Goal: Communication & Community: Answer question/provide support

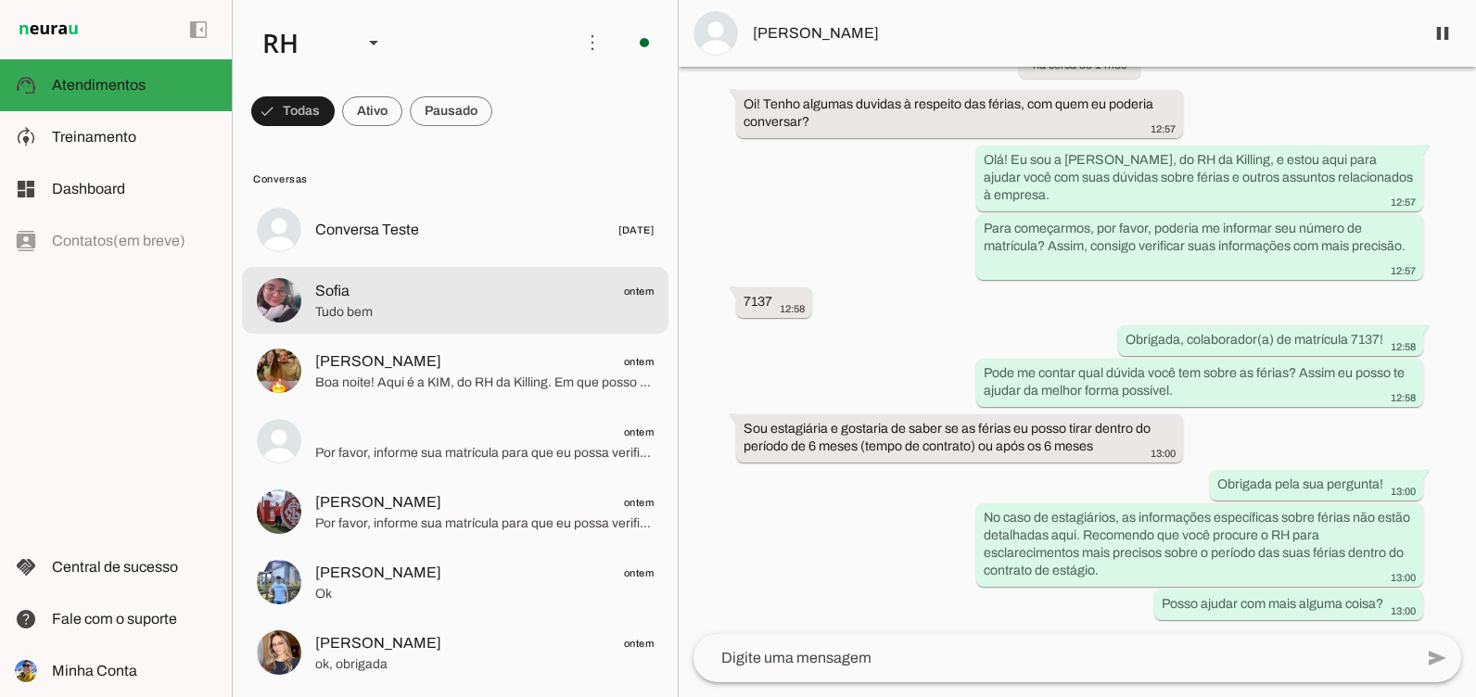
click at [471, 311] on span "Tudo bem" at bounding box center [484, 312] width 338 height 19
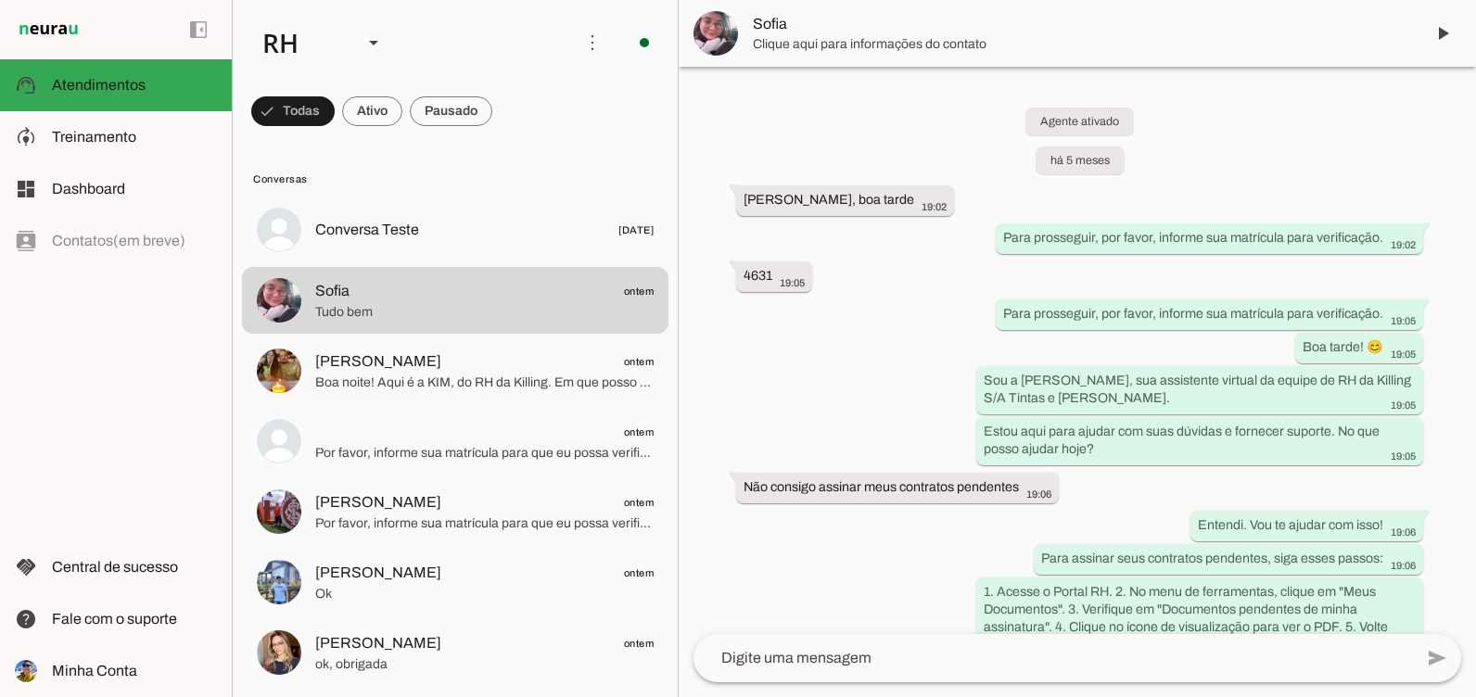
scroll to position [14980, 0]
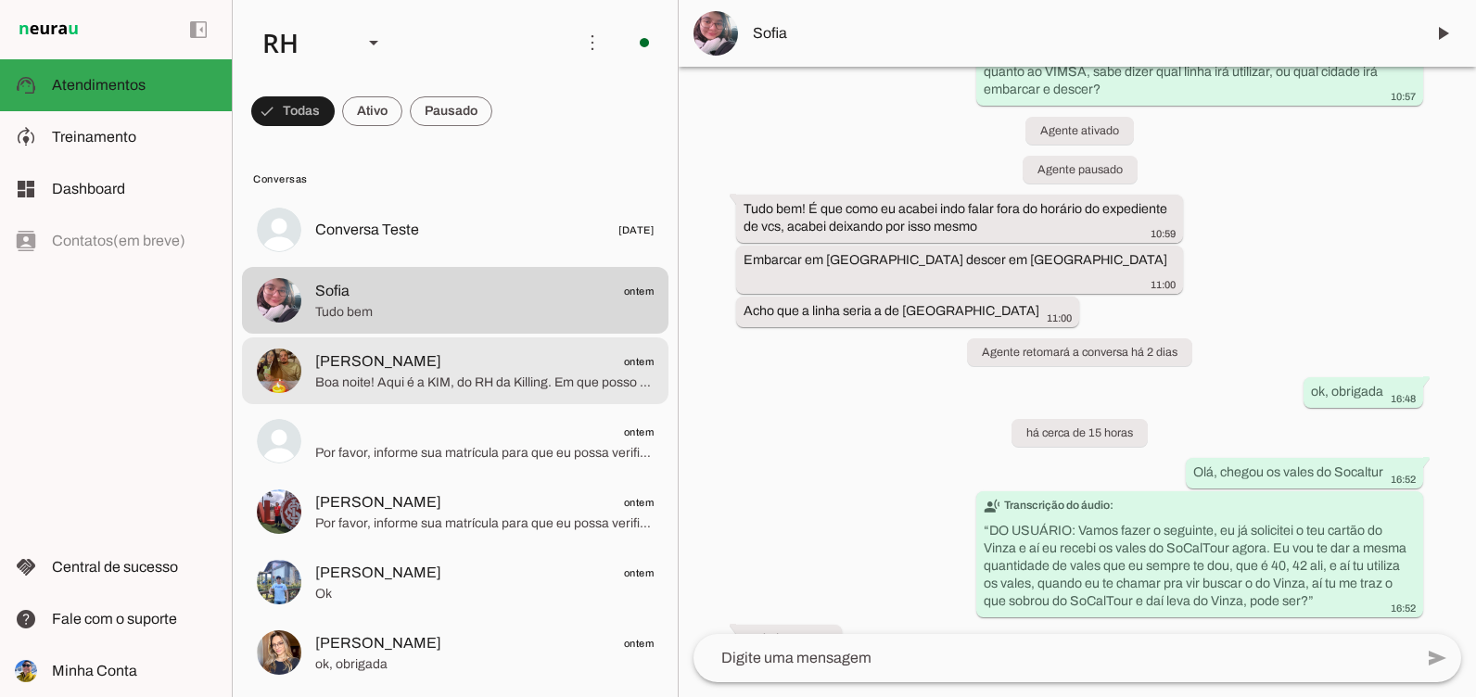
click at [441, 352] on span "[PERSON_NAME]" at bounding box center [378, 361] width 126 height 22
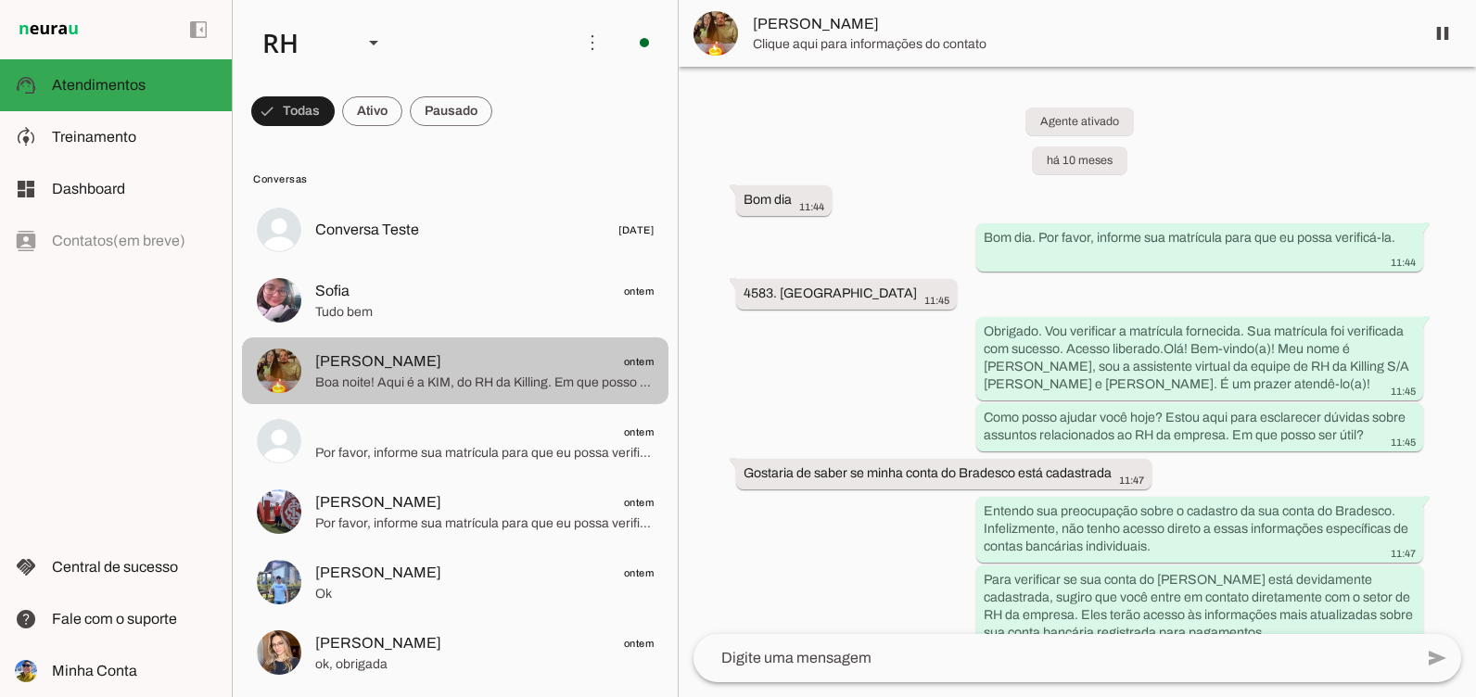
scroll to position [12010, 0]
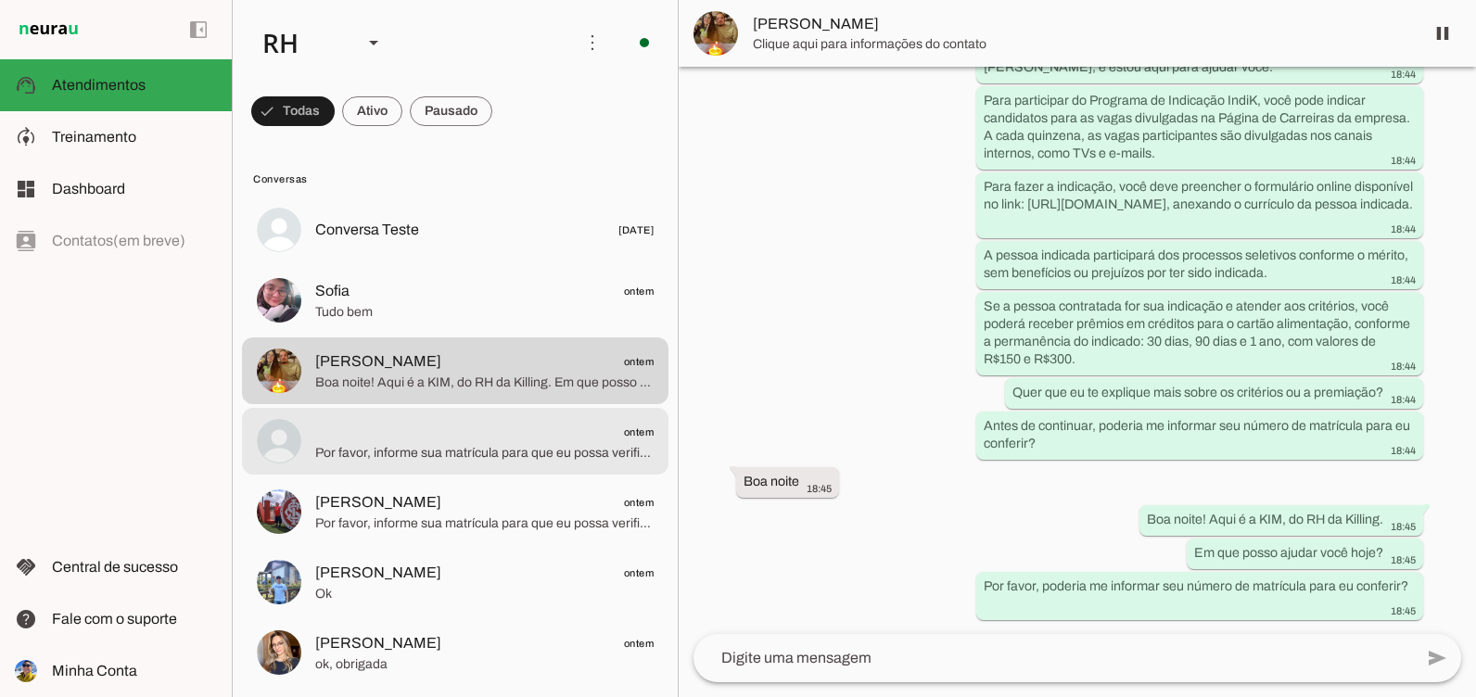
click at [399, 448] on span "Por favor, informe sua matrícula para que eu possa verificar seu acesso." at bounding box center [484, 453] width 338 height 19
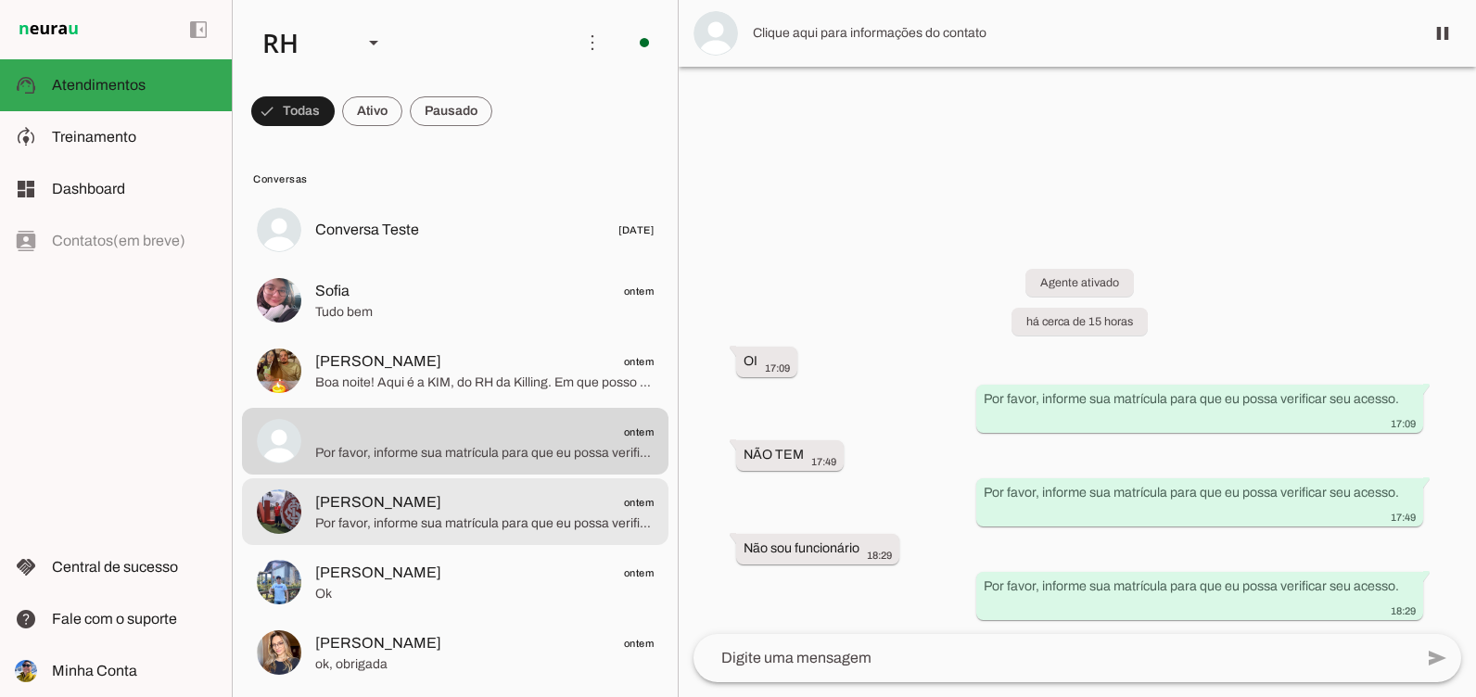
click at [352, 529] on span "Por favor, informe sua matrícula para que eu possa verificar sua autorização de…" at bounding box center [484, 523] width 338 height 19
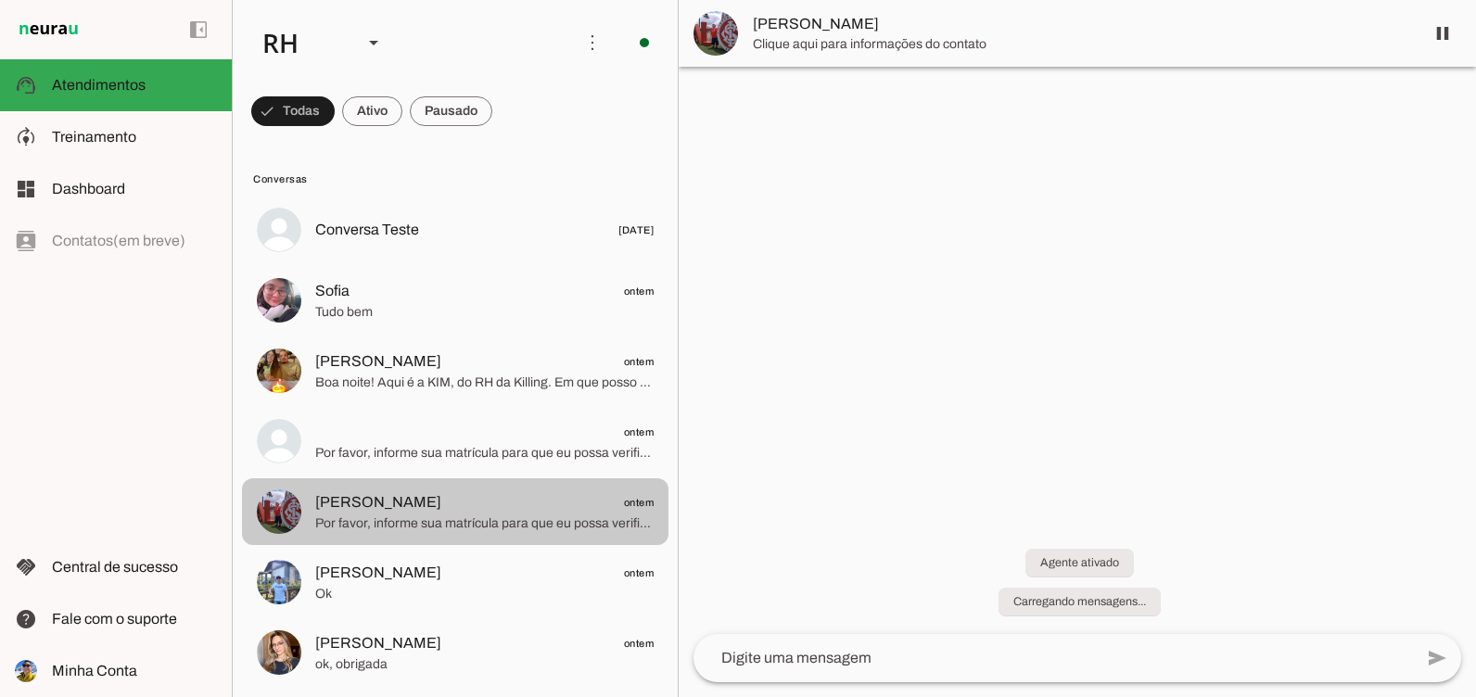
scroll to position [797, 0]
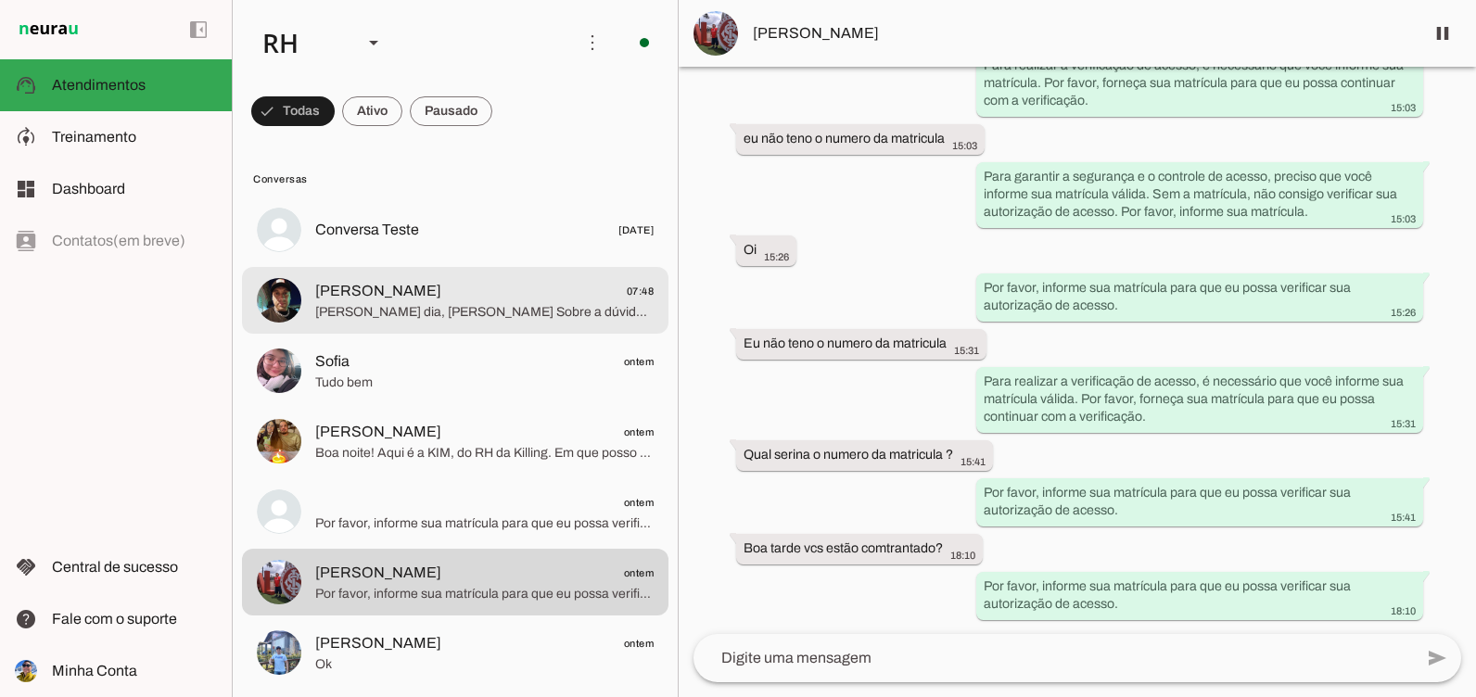
click at [449, 314] on span "[PERSON_NAME] dia, [PERSON_NAME] Sobre a dúvida da possibilidade de parcelament…" at bounding box center [484, 312] width 338 height 19
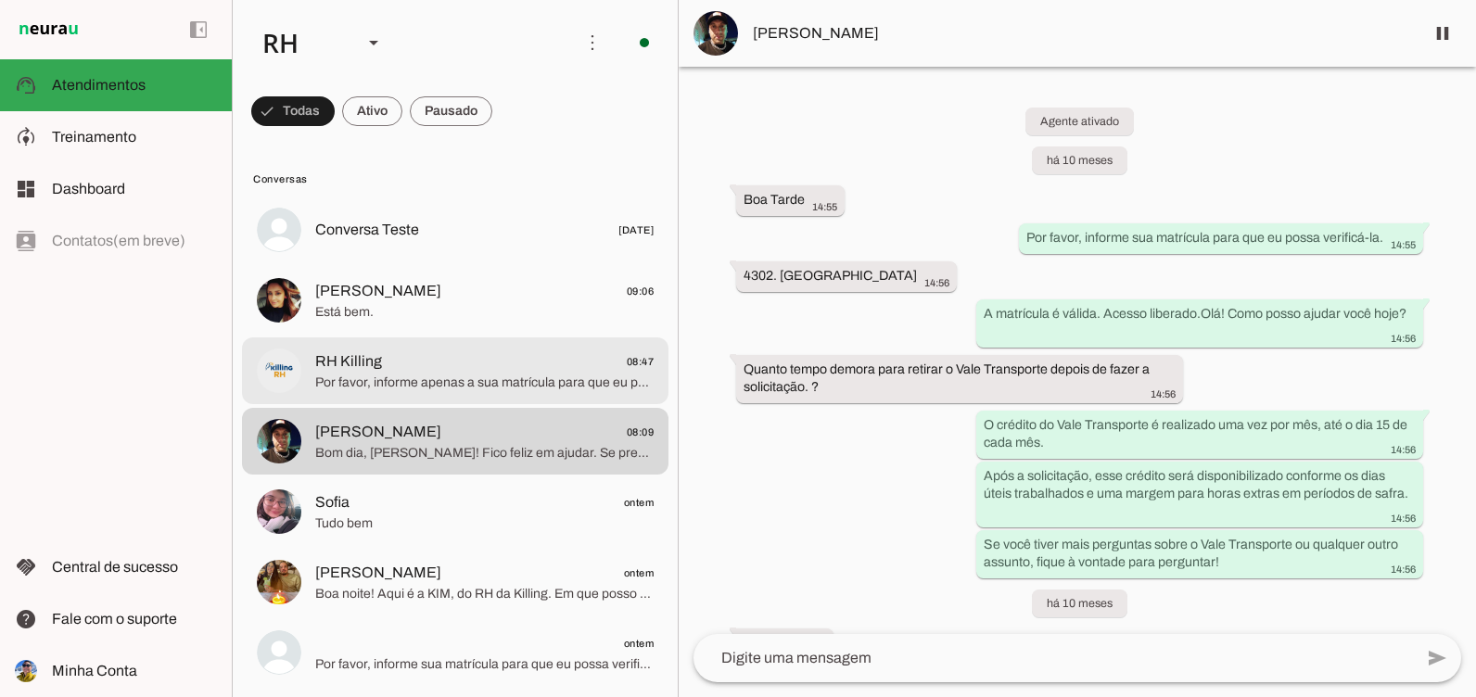
click at [355, 380] on span "Por favor, informe apenas a sua matrícula para que eu possa verificar se você t…" at bounding box center [484, 383] width 338 height 19
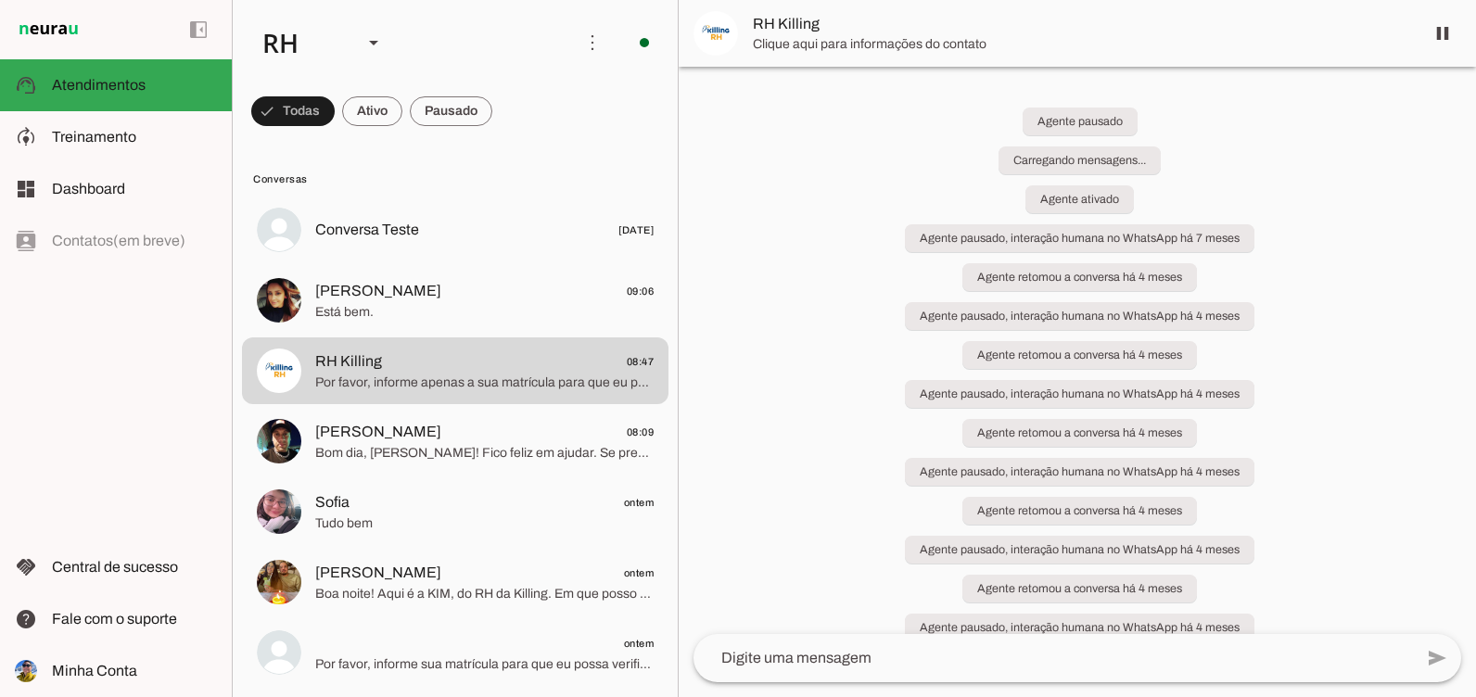
click at [461, 321] on span "Está bem." at bounding box center [484, 312] width 338 height 19
click at [451, 315] on span "Está bem." at bounding box center [484, 312] width 338 height 19
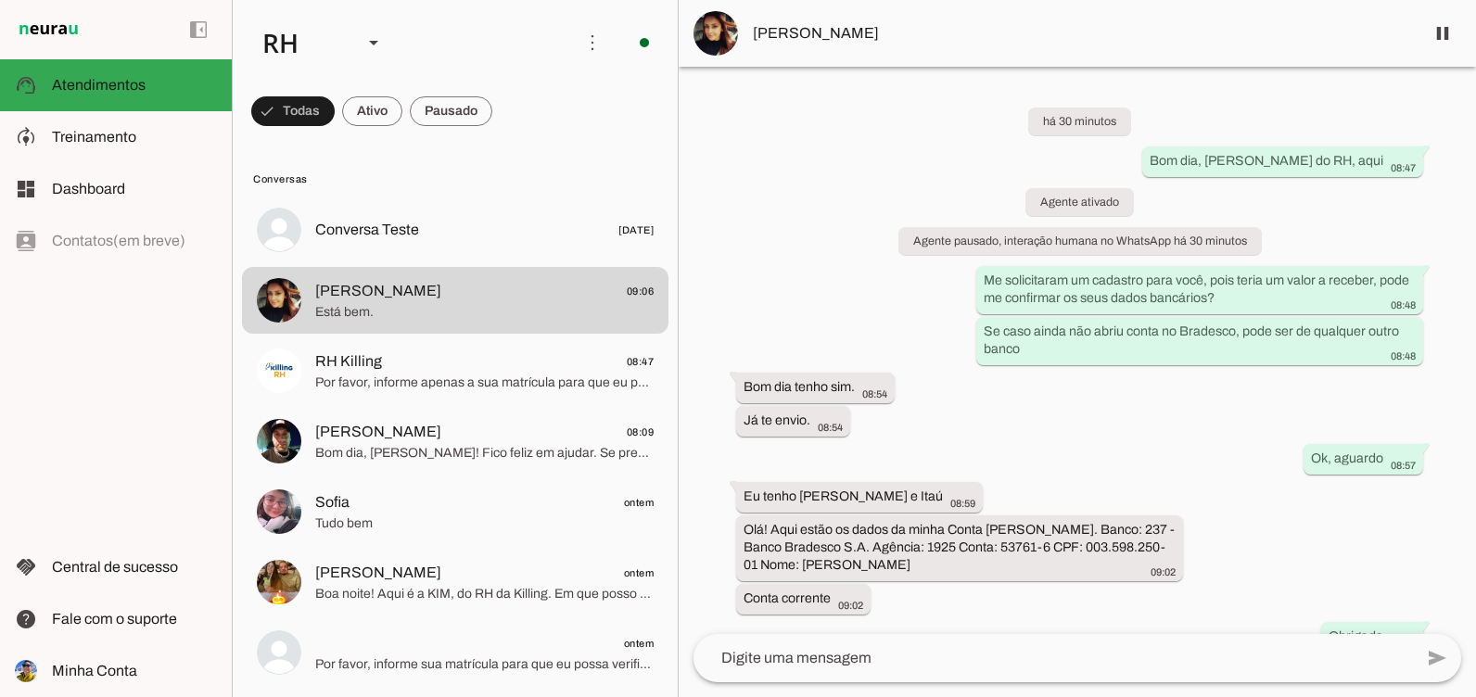
scroll to position [216, 0]
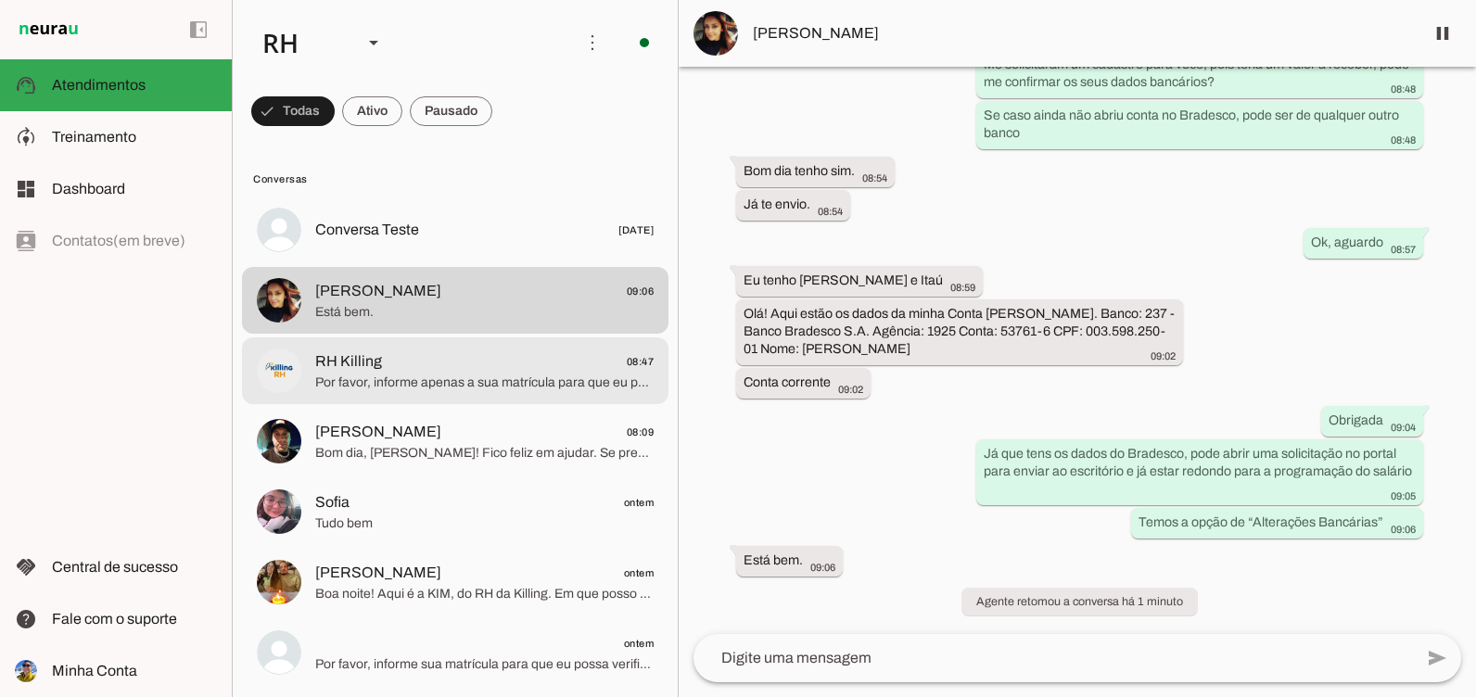
click at [434, 361] on span "RH Killing 08:47" at bounding box center [484, 361] width 338 height 23
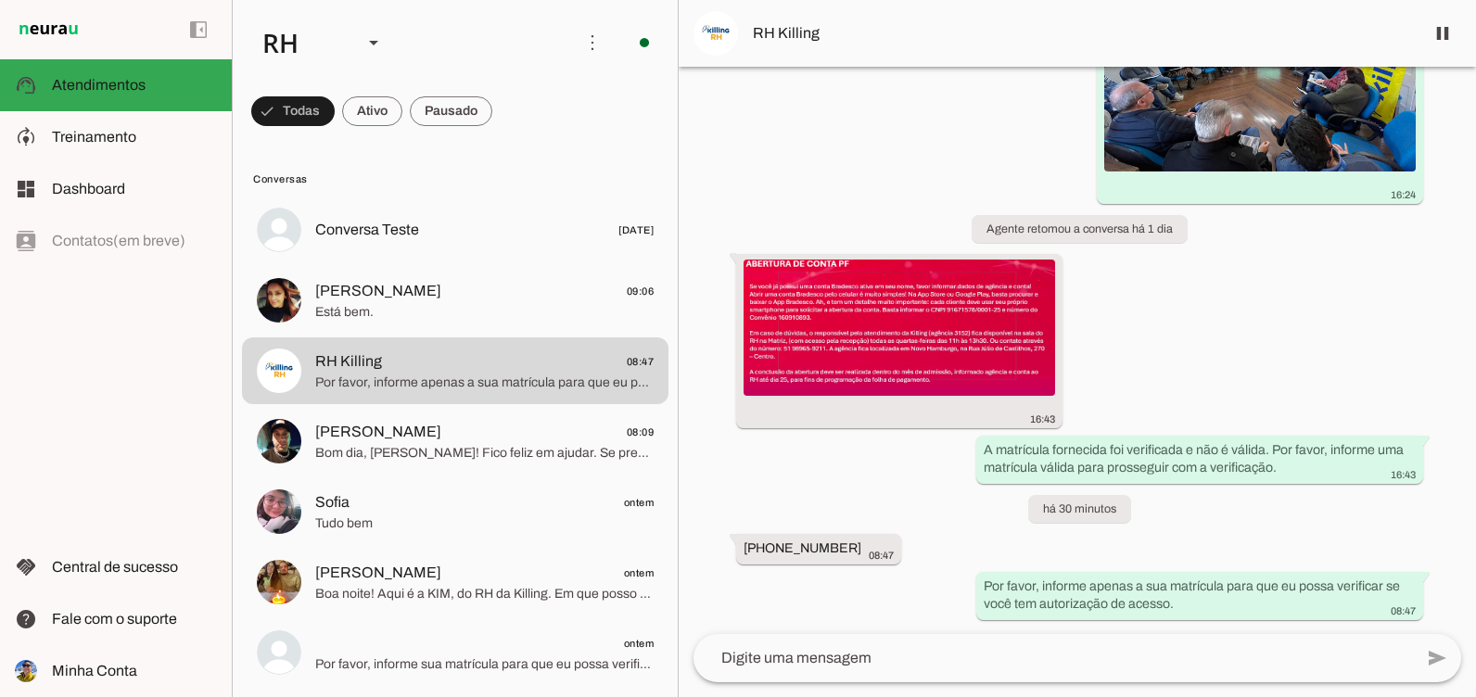
scroll to position [170190, 0]
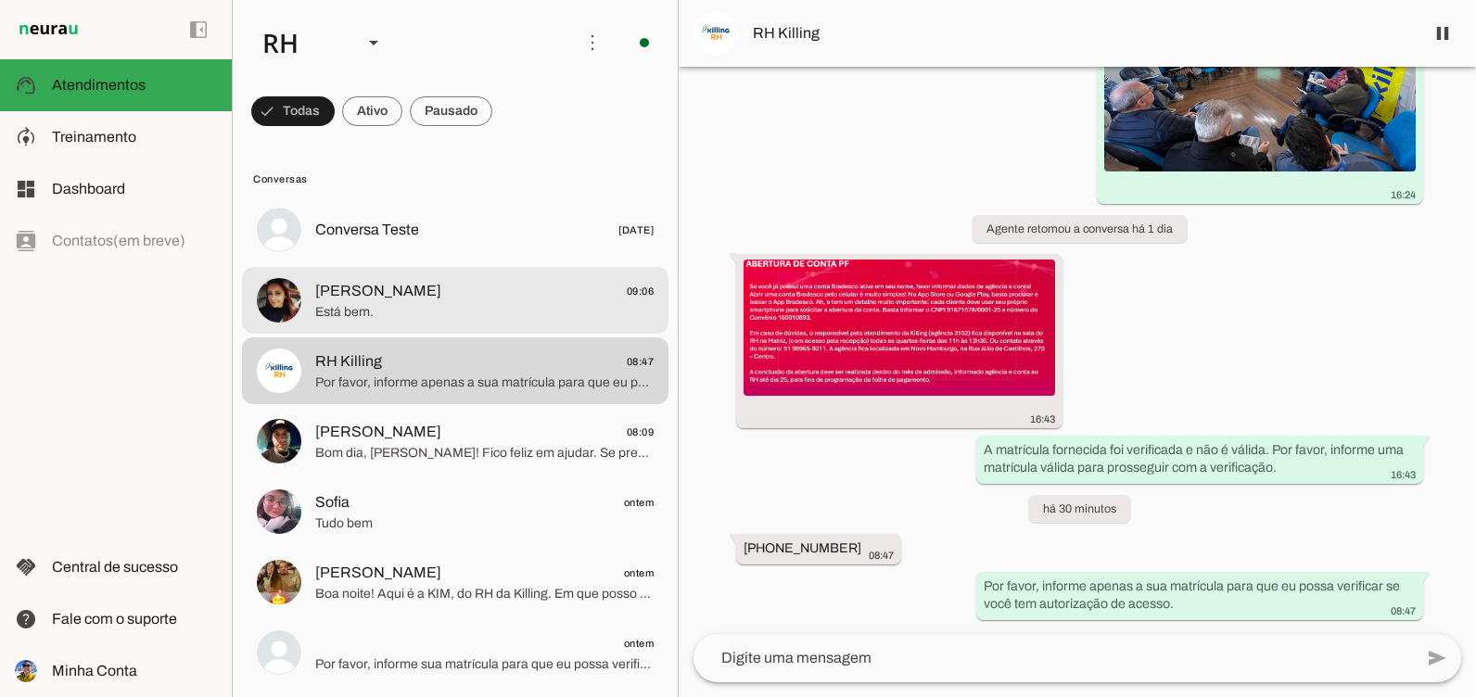
click at [397, 263] on md-item "RH Killing 08:47 Por favor, informe apenas a sua matrícula para que eu possa ve…" at bounding box center [455, 230] width 426 height 67
click at [382, 297] on span "Lilian Souza" at bounding box center [378, 291] width 126 height 22
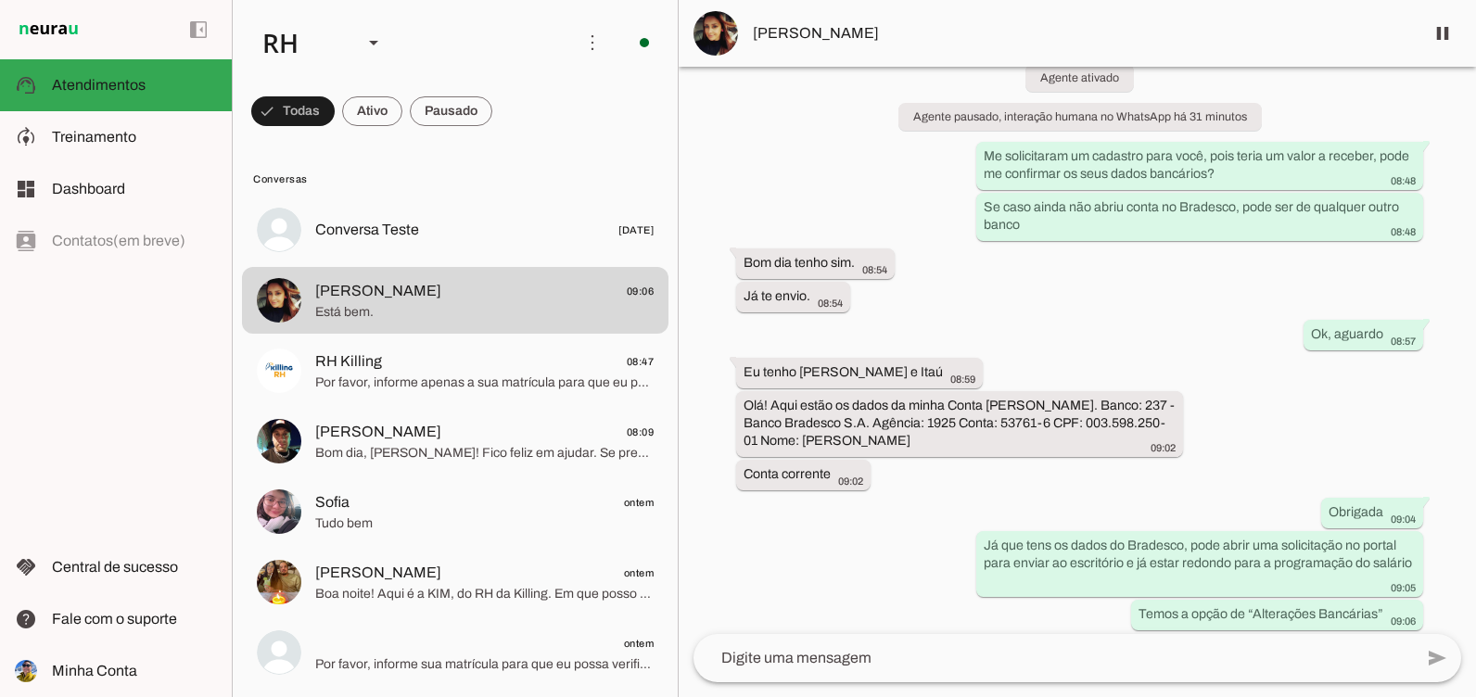
scroll to position [123, 0]
drag, startPoint x: 1046, startPoint y: 331, endPoint x: 1155, endPoint y: 425, distance: 143.3
click at [1155, 425] on div "Olá! Aqui estão os dados da minha Conta Bradesco. Banco: 237 - Banco Bradesco S…" at bounding box center [959, 426] width 432 height 58
drag, startPoint x: 787, startPoint y: 444, endPoint x: 965, endPoint y: 446, distance: 178.0
click at [965, 446] on div "Olá! Aqui estão os dados da minha Conta Bradesco. Banco: 237 - Banco Bradesco S…" at bounding box center [959, 426] width 432 height 58
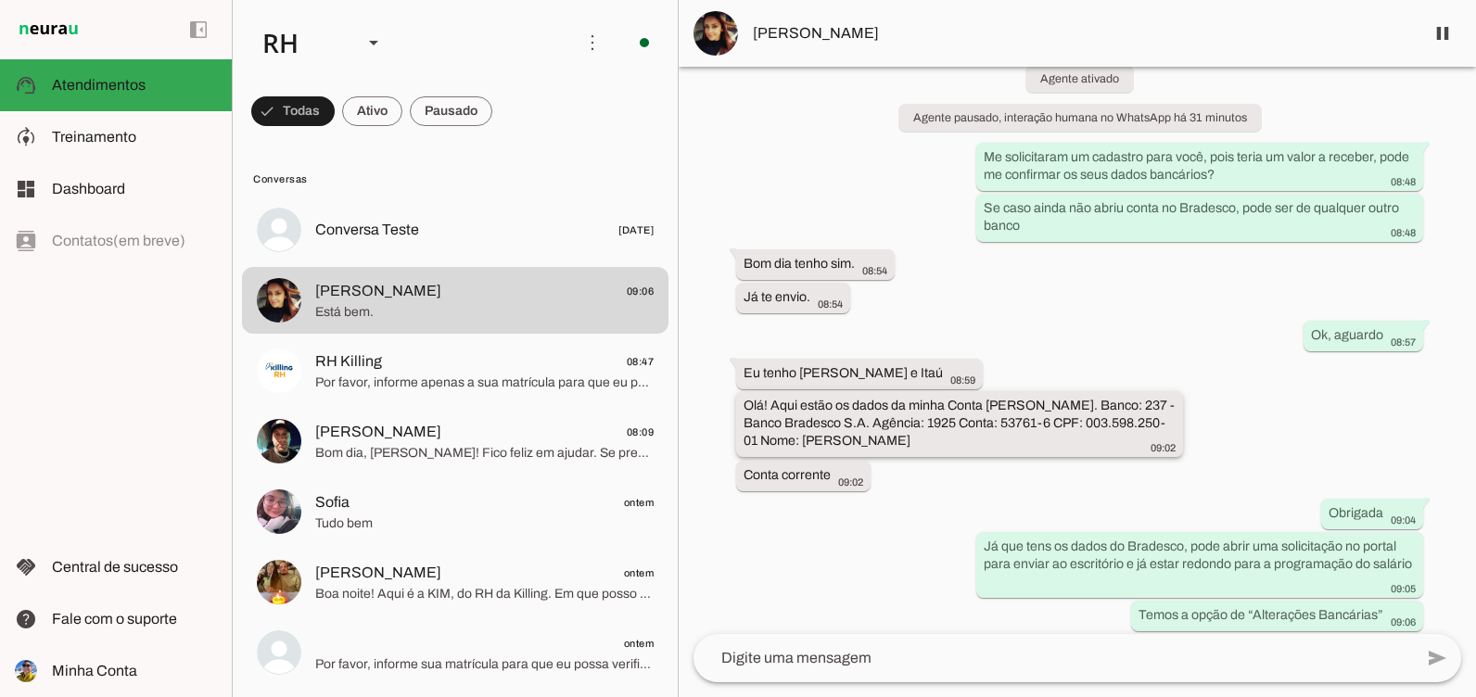
drag, startPoint x: 884, startPoint y: 422, endPoint x: 916, endPoint y: 429, distance: 32.4
click at [0, 0] on slot "Olá! Aqui estão os dados da minha Conta [PERSON_NAME]. Banco: 237 - Banco Brade…" at bounding box center [0, 0] width 0 height 0
drag, startPoint x: 956, startPoint y: 417, endPoint x: 1014, endPoint y: 422, distance: 58.6
click at [0, 0] on slot "Olá! Aqui estão os dados da minha Conta [PERSON_NAME]. Banco: 237 - Banco Brade…" at bounding box center [0, 0] width 0 height 0
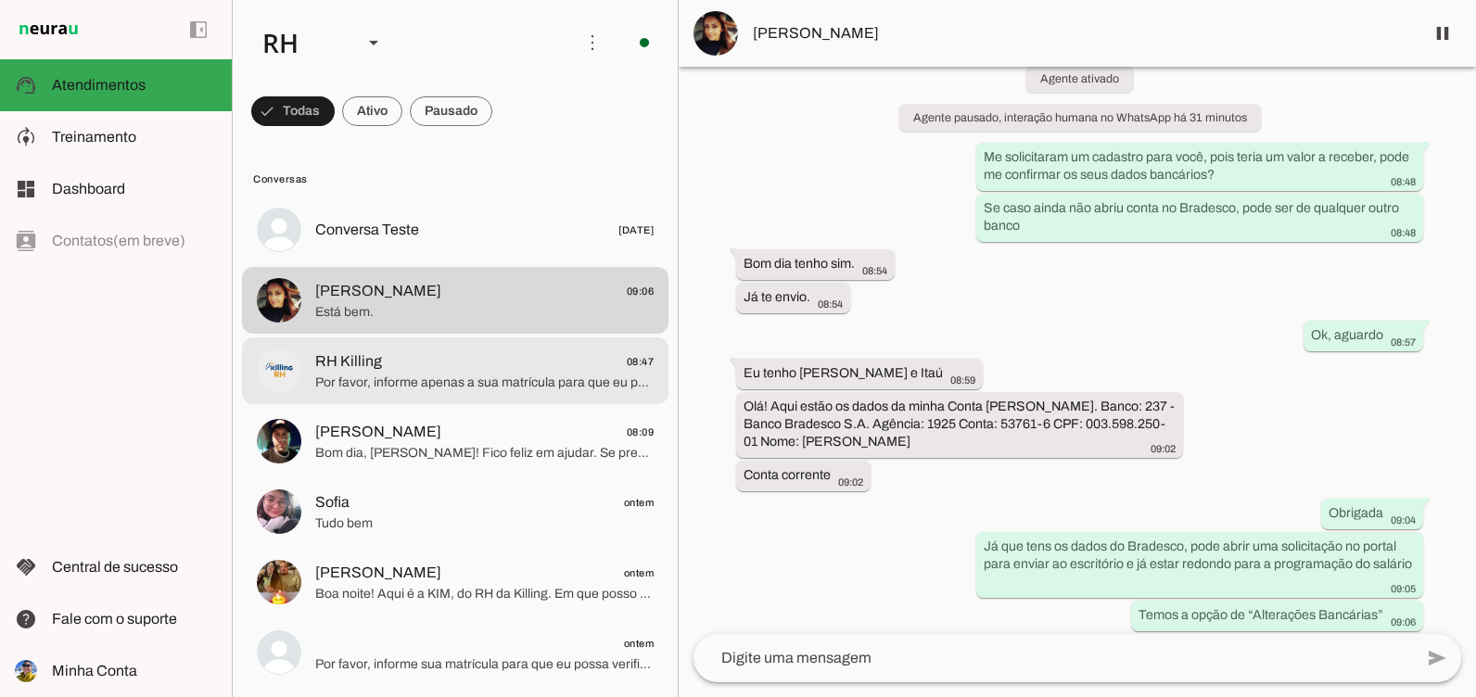
click at [429, 376] on span "Por favor, informe apenas a sua matrícula para que eu possa verificar se você t…" at bounding box center [484, 383] width 338 height 19
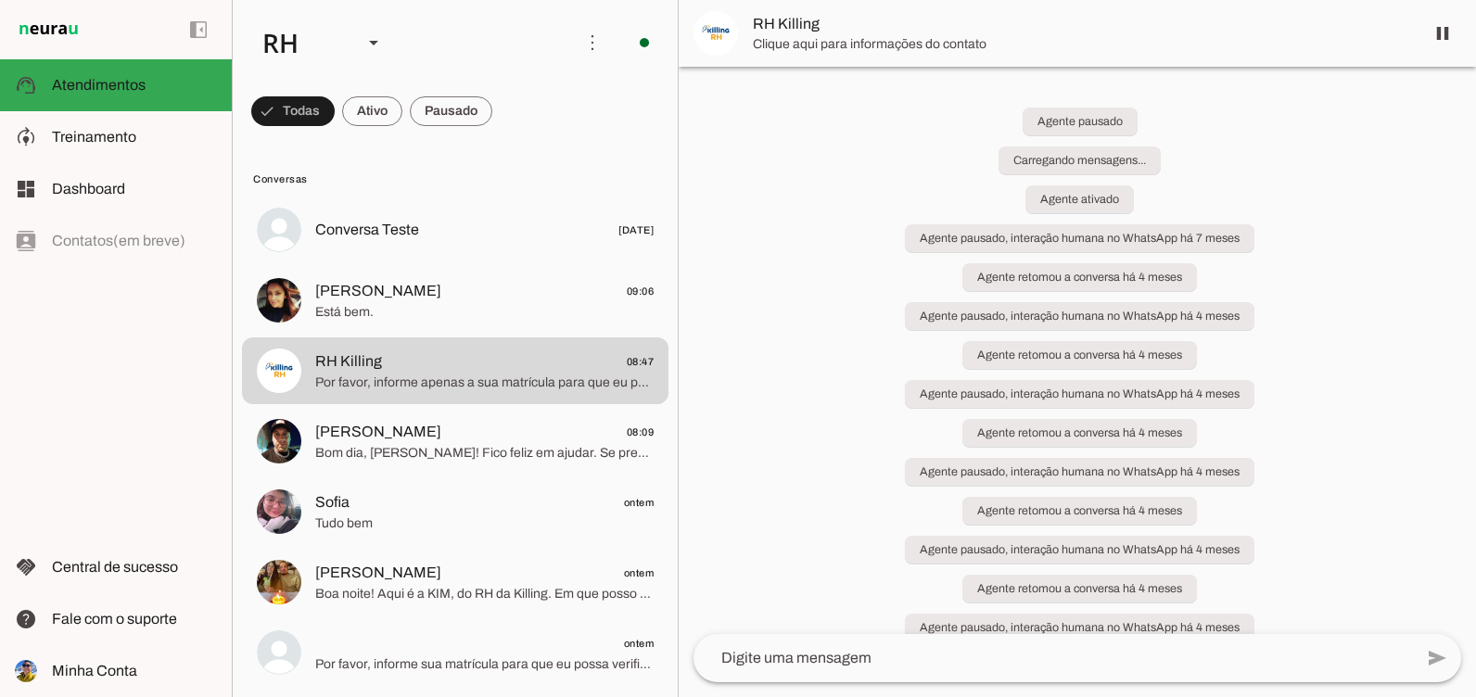
click at [487, 263] on md-item "Lilian Souza 09:06 Está bem." at bounding box center [455, 230] width 426 height 67
click at [464, 293] on span "Lilian Souza 09:06" at bounding box center [484, 291] width 338 height 23
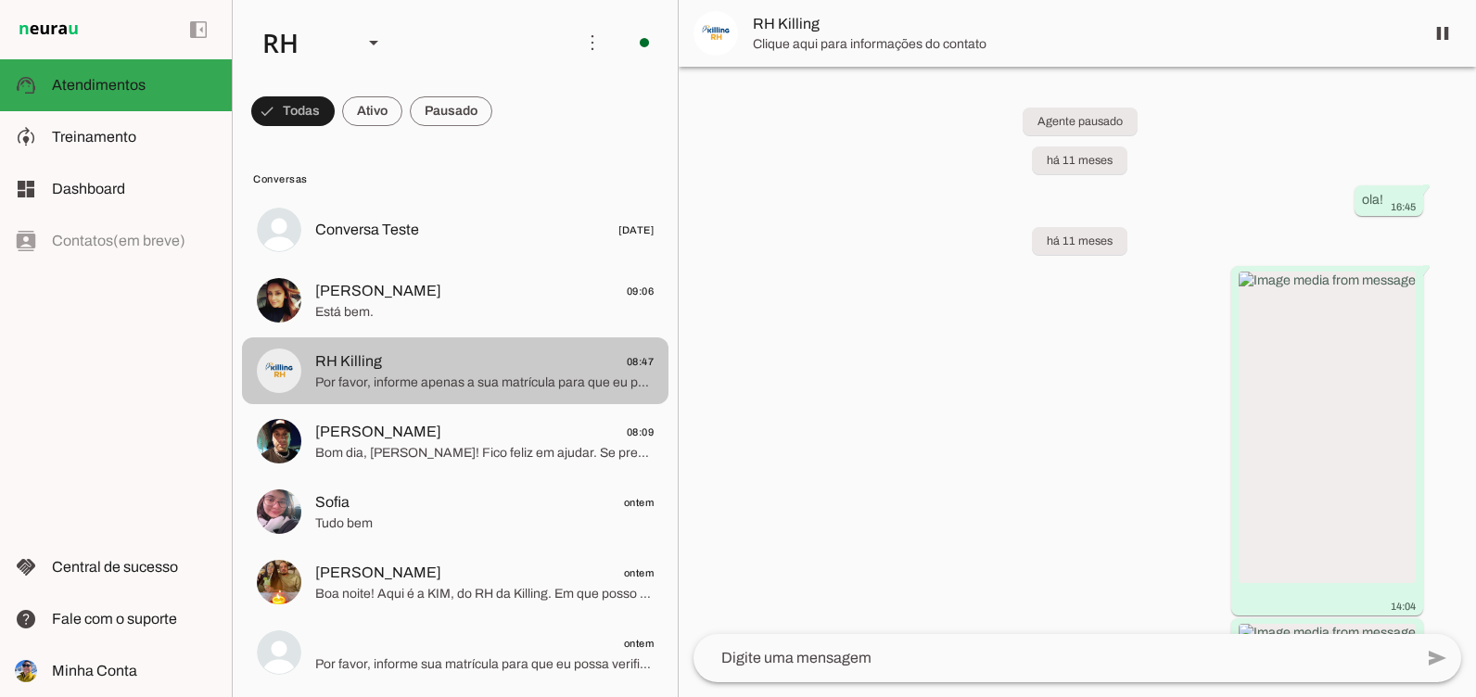
click at [425, 263] on md-item "Lilian Souza 09:06 Está bem." at bounding box center [455, 230] width 426 height 67
click at [417, 244] on div at bounding box center [484, 230] width 338 height 27
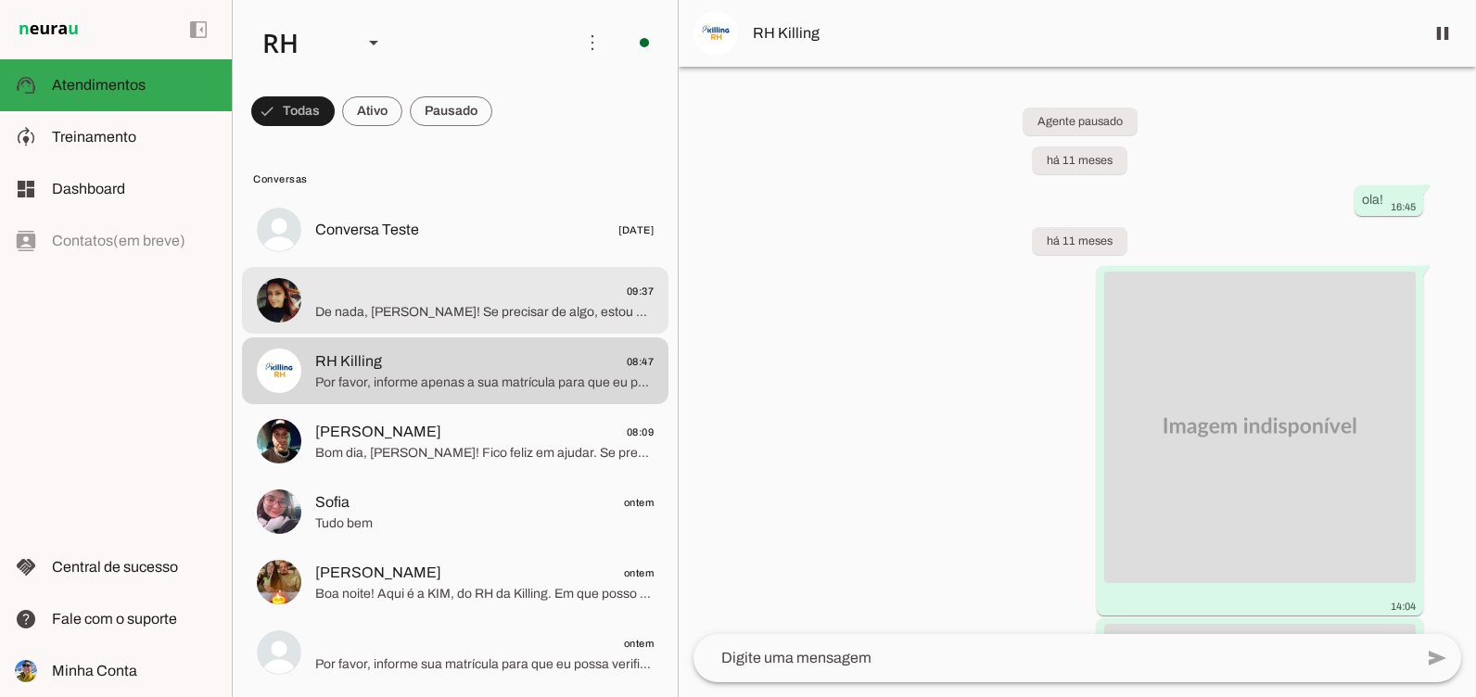
click at [422, 314] on span "De nada, [PERSON_NAME]! Se precisar de algo, estou aqui para ajudar. Tenha um ó…" at bounding box center [484, 312] width 338 height 19
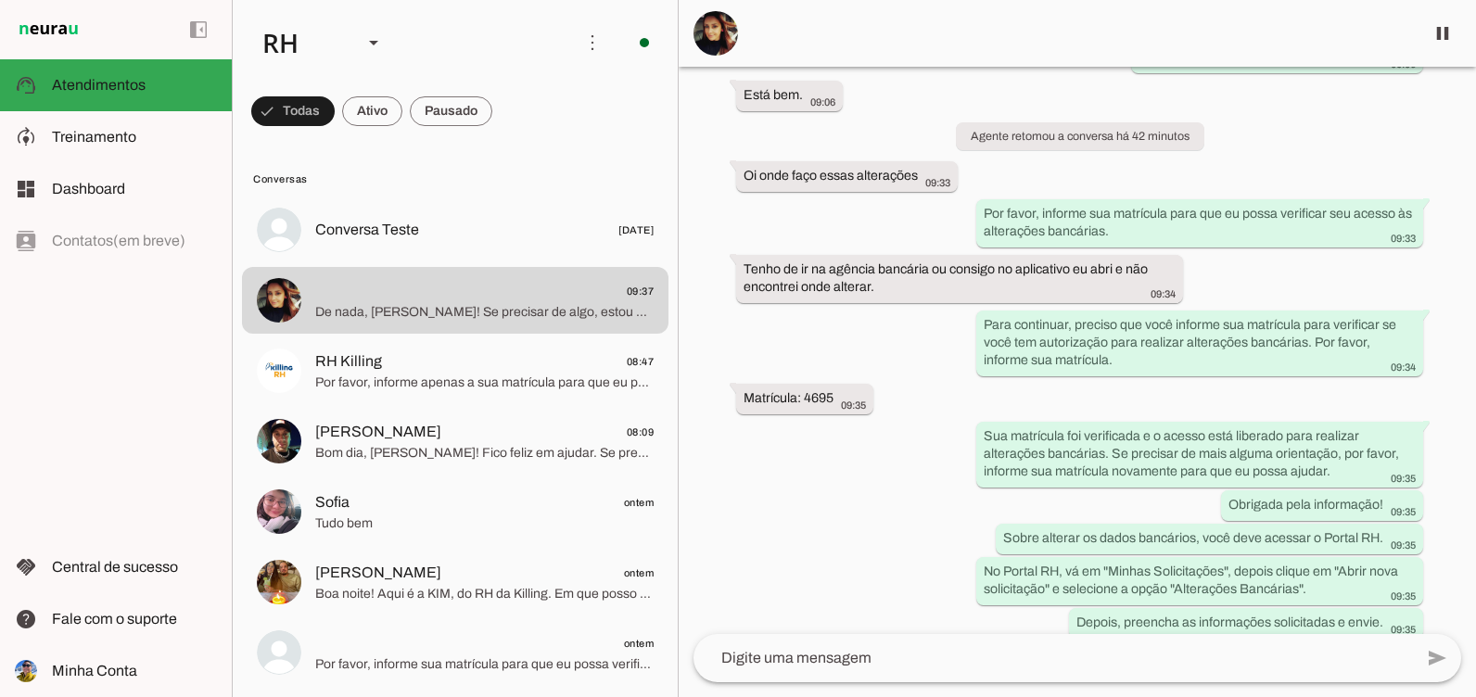
scroll to position [649, 0]
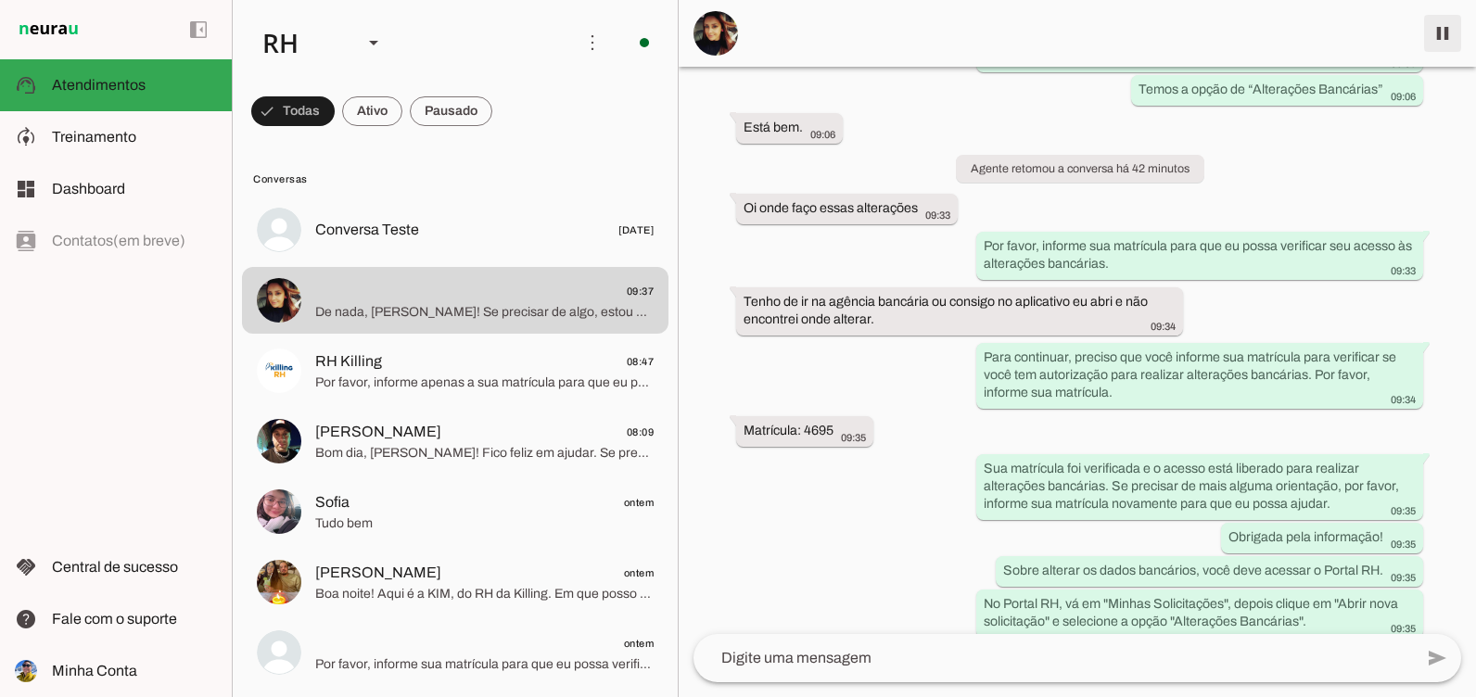
click at [1447, 29] on span at bounding box center [1442, 33] width 44 height 44
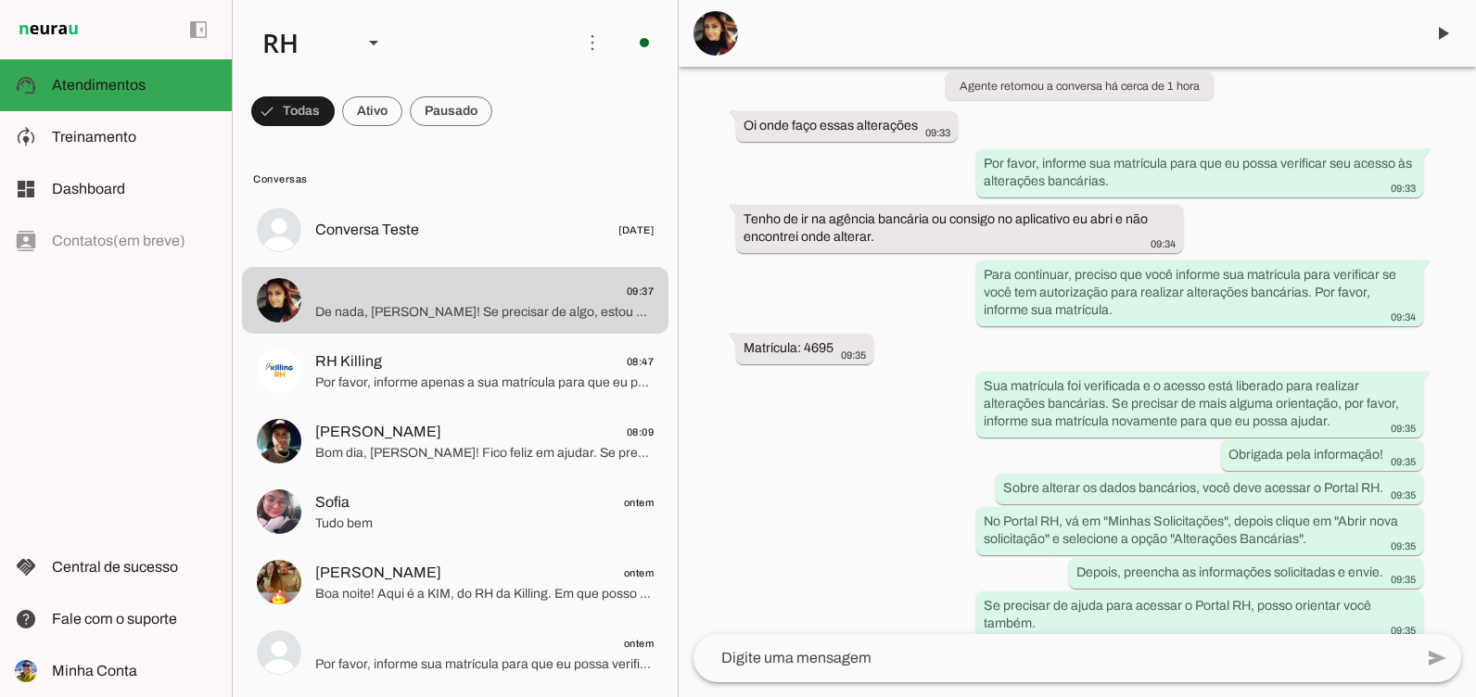
scroll to position [1009, 0]
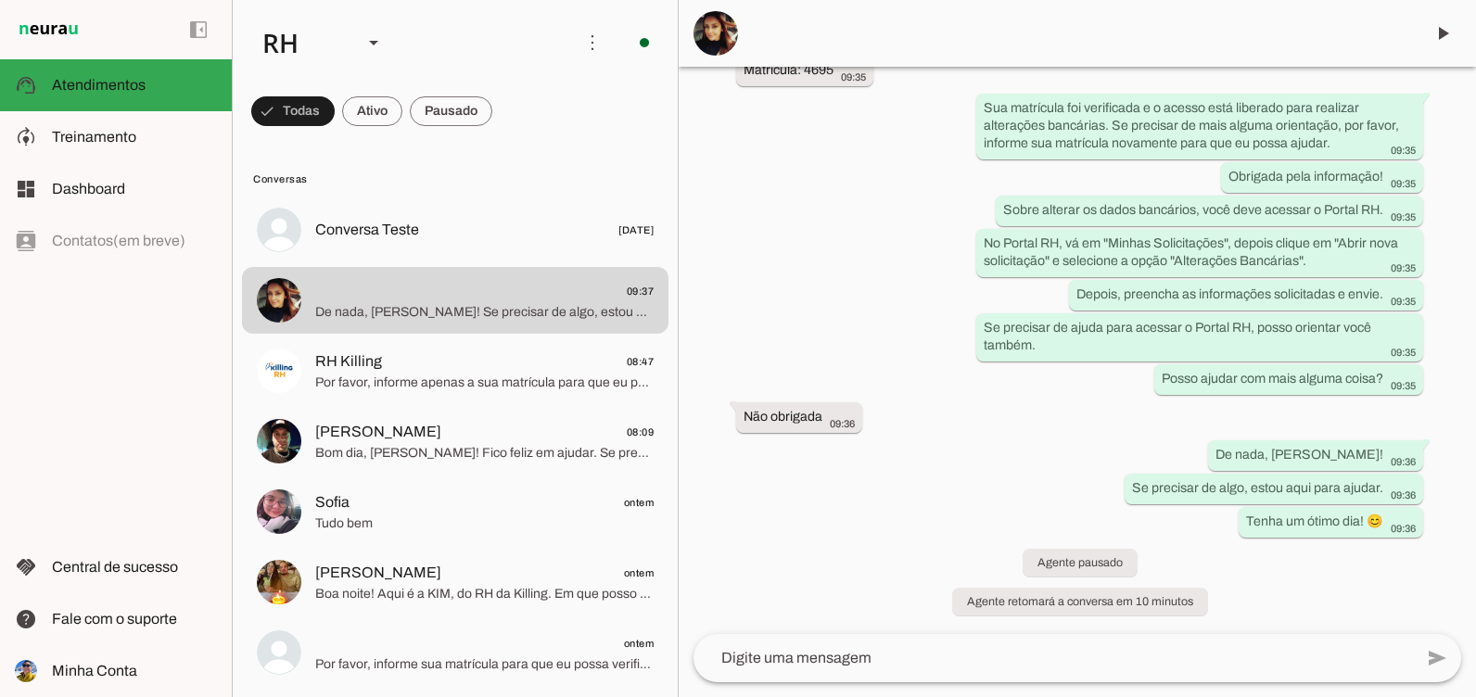
click at [790, 653] on textarea at bounding box center [1052, 658] width 719 height 22
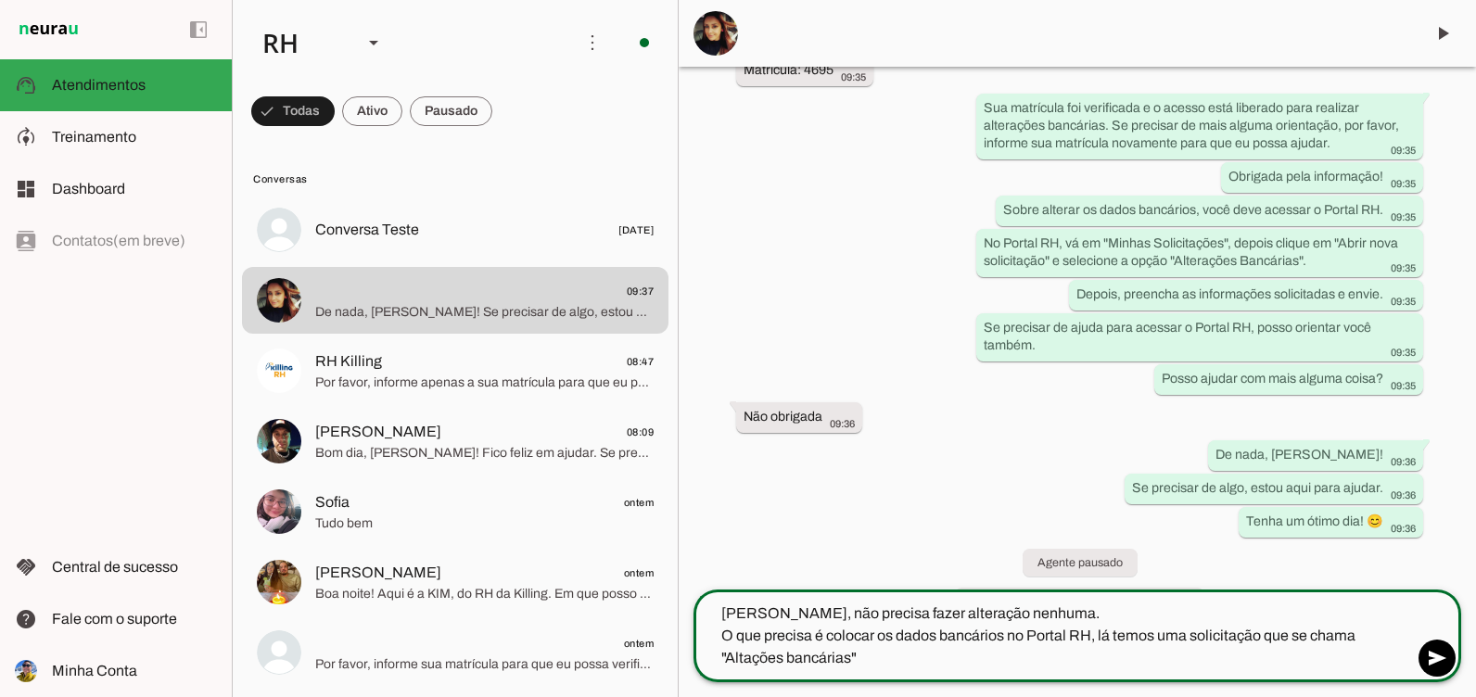
drag, startPoint x: 757, startPoint y: 659, endPoint x: 743, endPoint y: 650, distance: 16.7
click at [743, 650] on textarea "Lilian, não precisa fazer alteração nenhuma. O que precisa é colocar os dados b…" at bounding box center [1052, 635] width 719 height 67
click at [752, 653] on textarea "Lilian, não precisa fazer alteração nenhuma. O que precisa é colocar os dados b…" at bounding box center [1052, 635] width 719 height 67
click at [891, 653] on textarea "[PERSON_NAME], não precisa fazer alteração nenhuma. O que precisa é colocar os …" at bounding box center [1052, 635] width 719 height 67
type textarea "[PERSON_NAME], não precisa fazer alteração nenhuma. O que precisa é colocar os …"
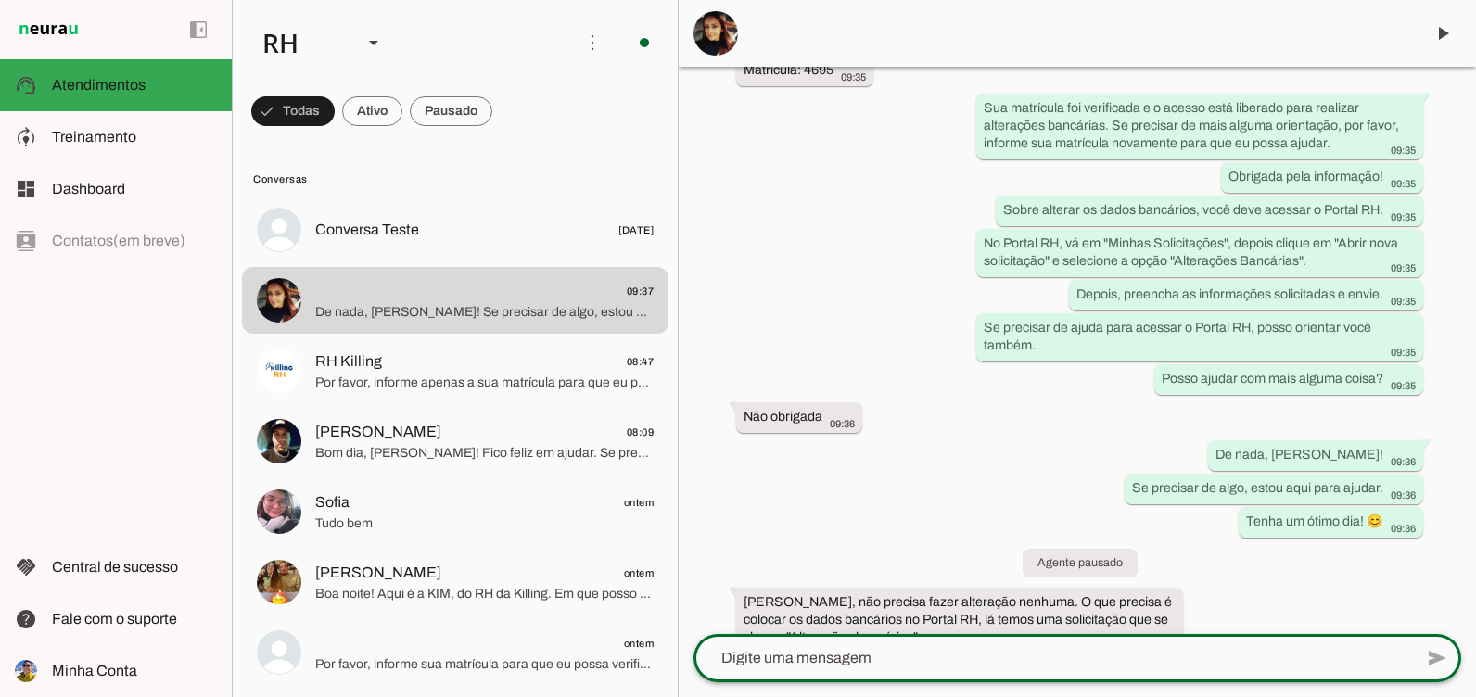
scroll to position [1086, 0]
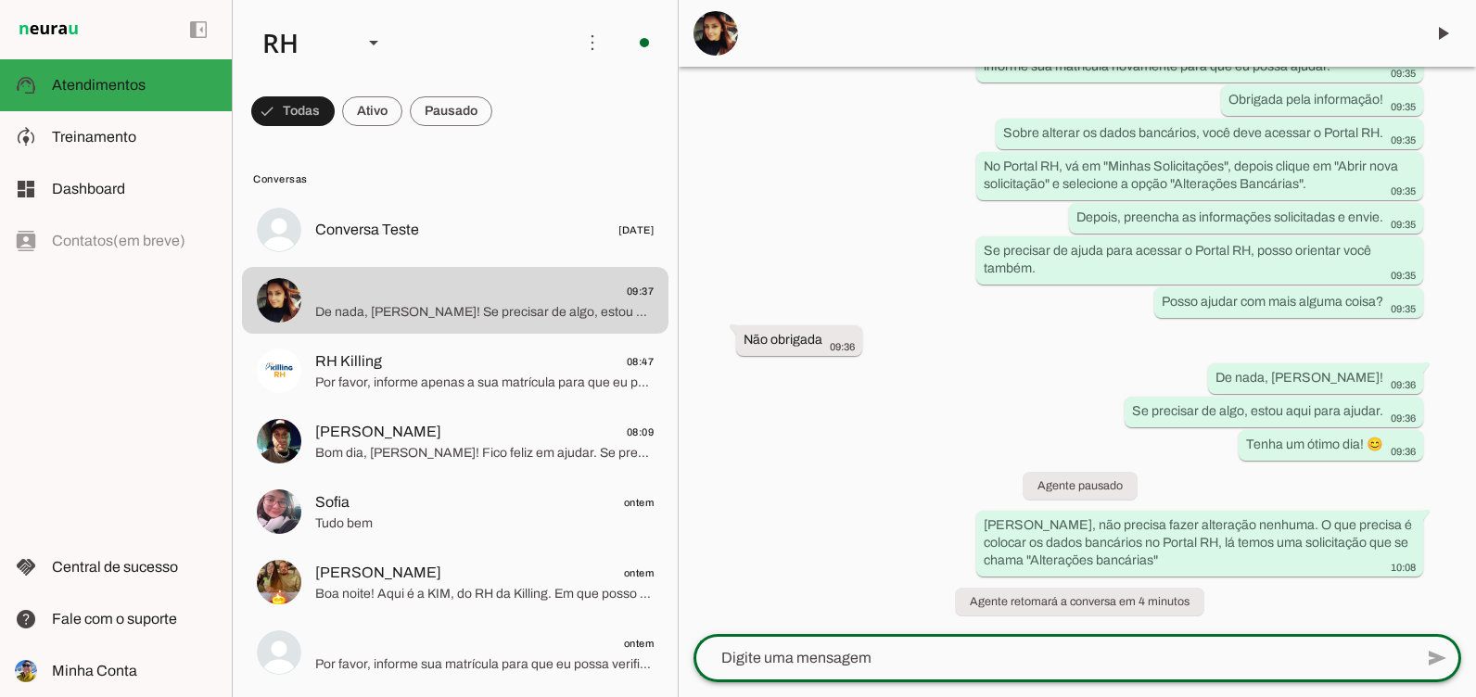
click at [1468, 23] on md-item at bounding box center [1076, 33] width 797 height 67
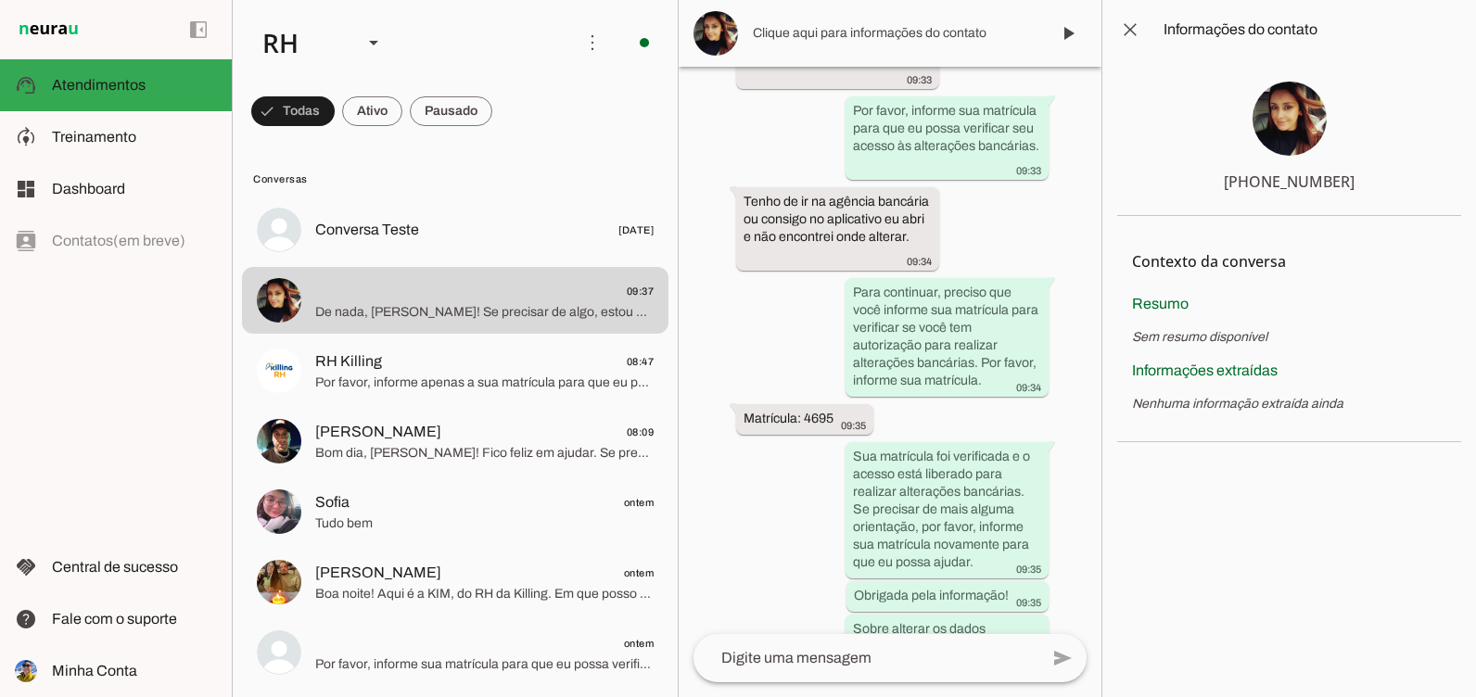
scroll to position [1847, 0]
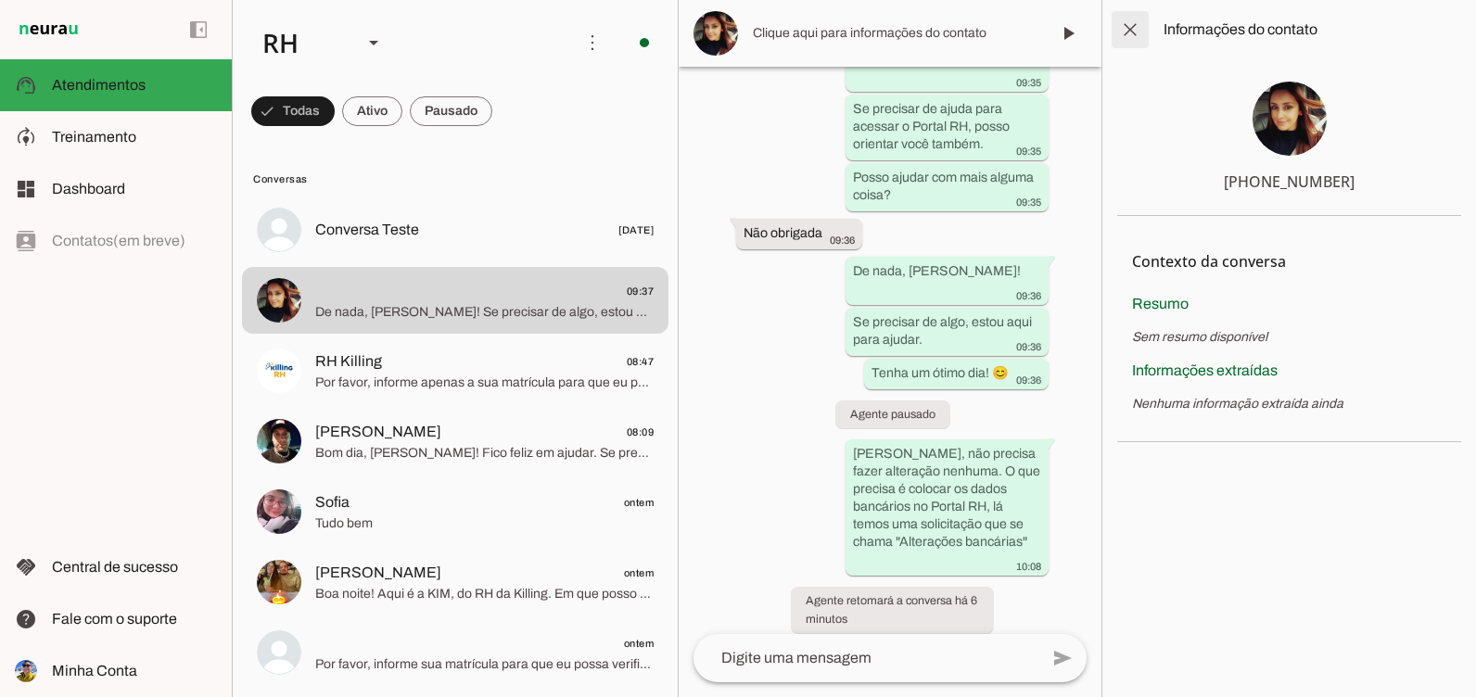
click at [1114, 23] on span at bounding box center [1130, 29] width 44 height 44
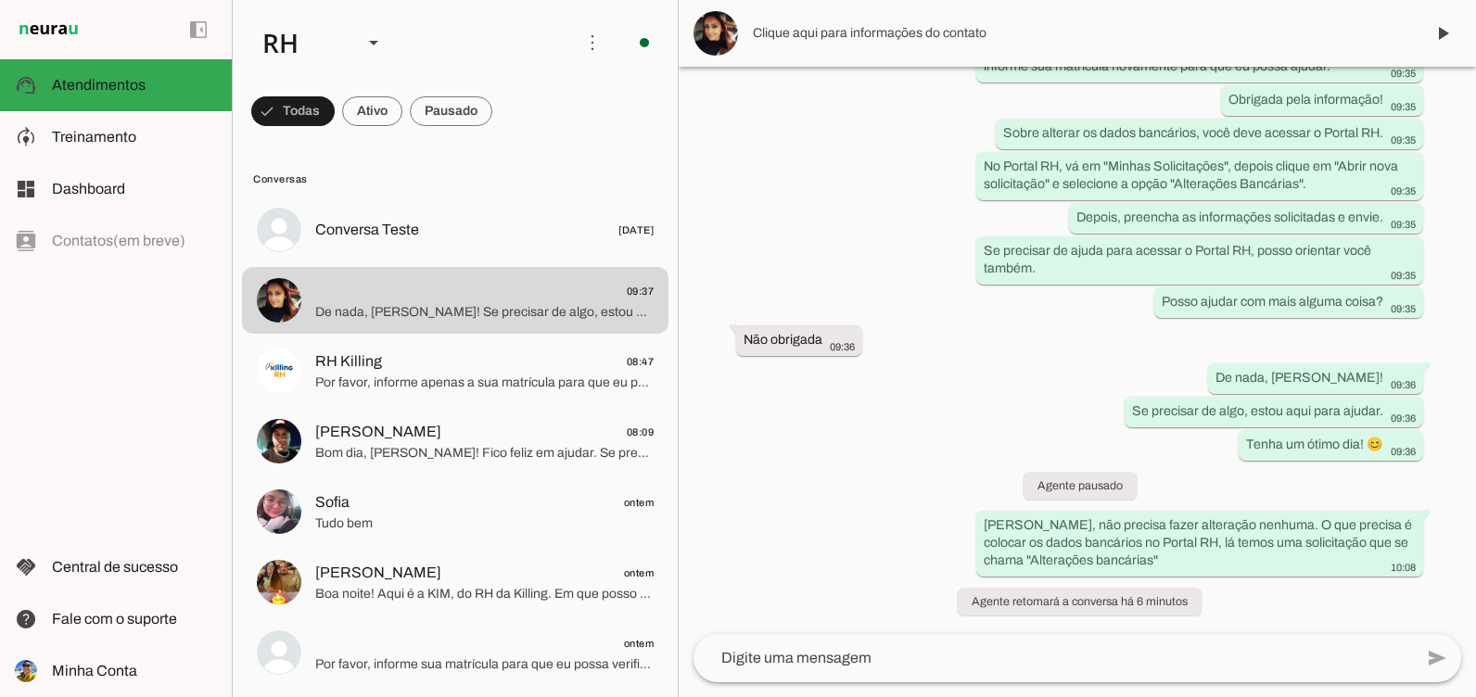
scroll to position [1086, 0]
click at [1451, 40] on span at bounding box center [1442, 33] width 44 height 44
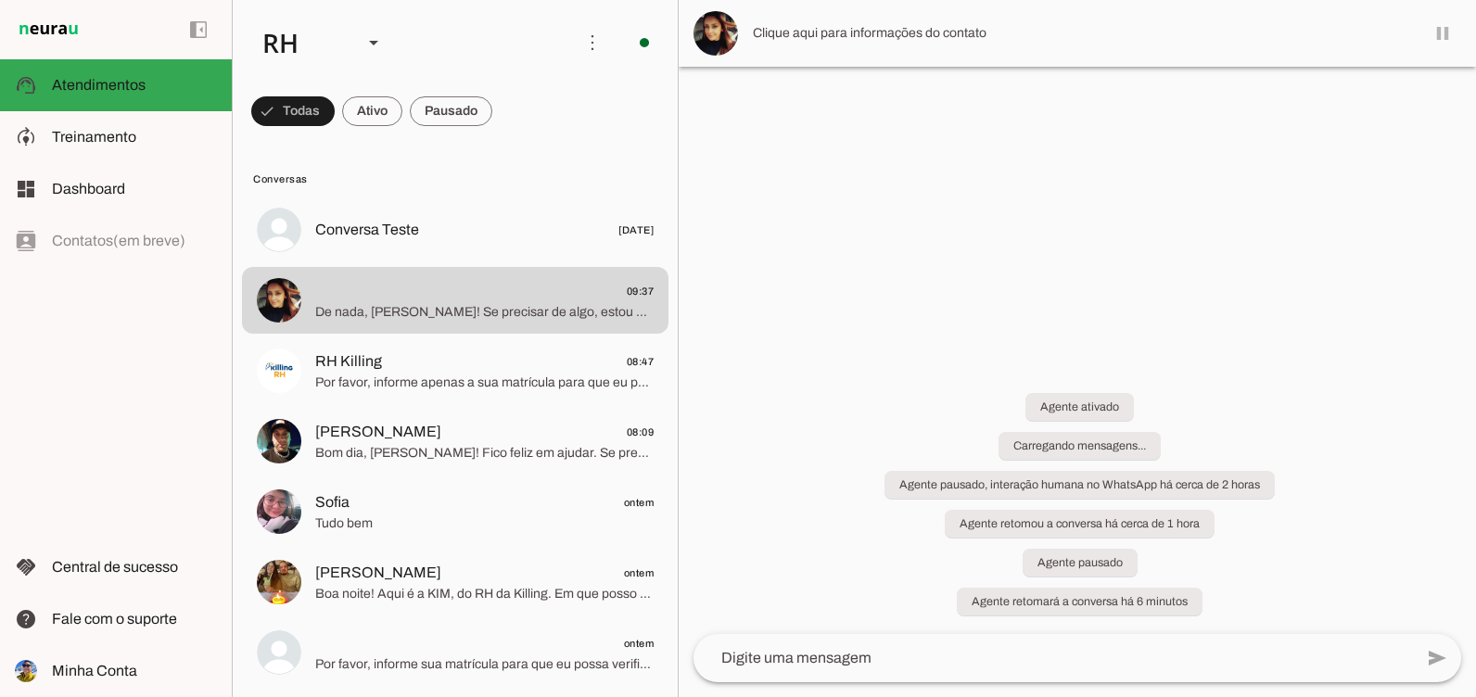
scroll to position [0, 0]
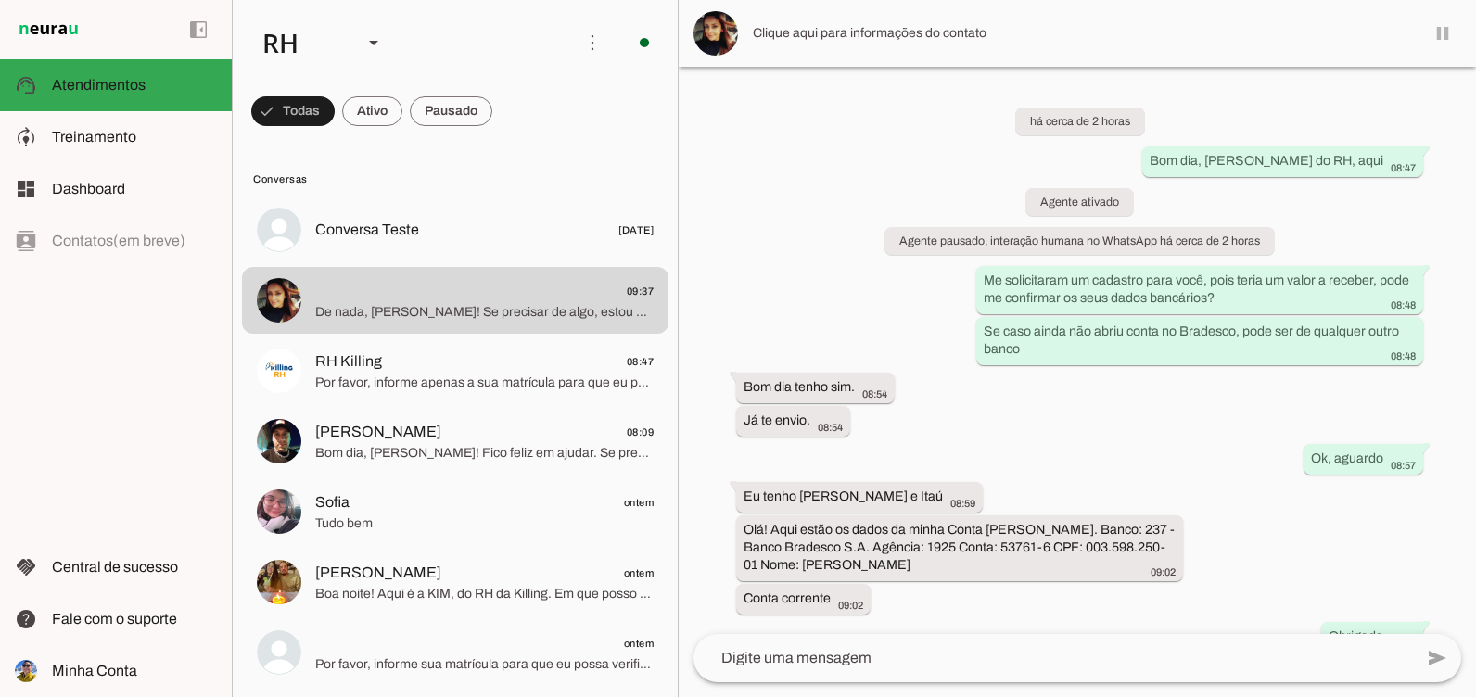
click at [1443, 30] on md-item at bounding box center [1076, 33] width 797 height 67
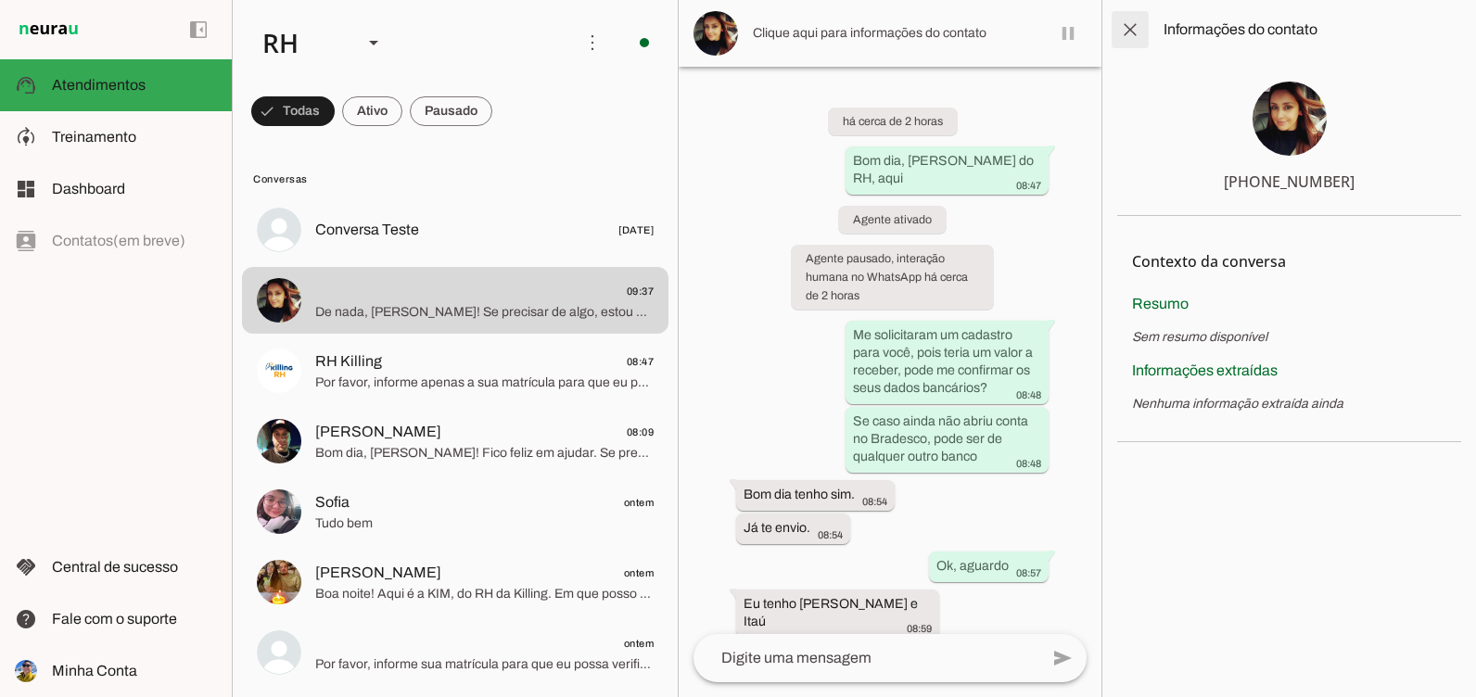
click at [1147, 31] on span at bounding box center [1130, 29] width 44 height 44
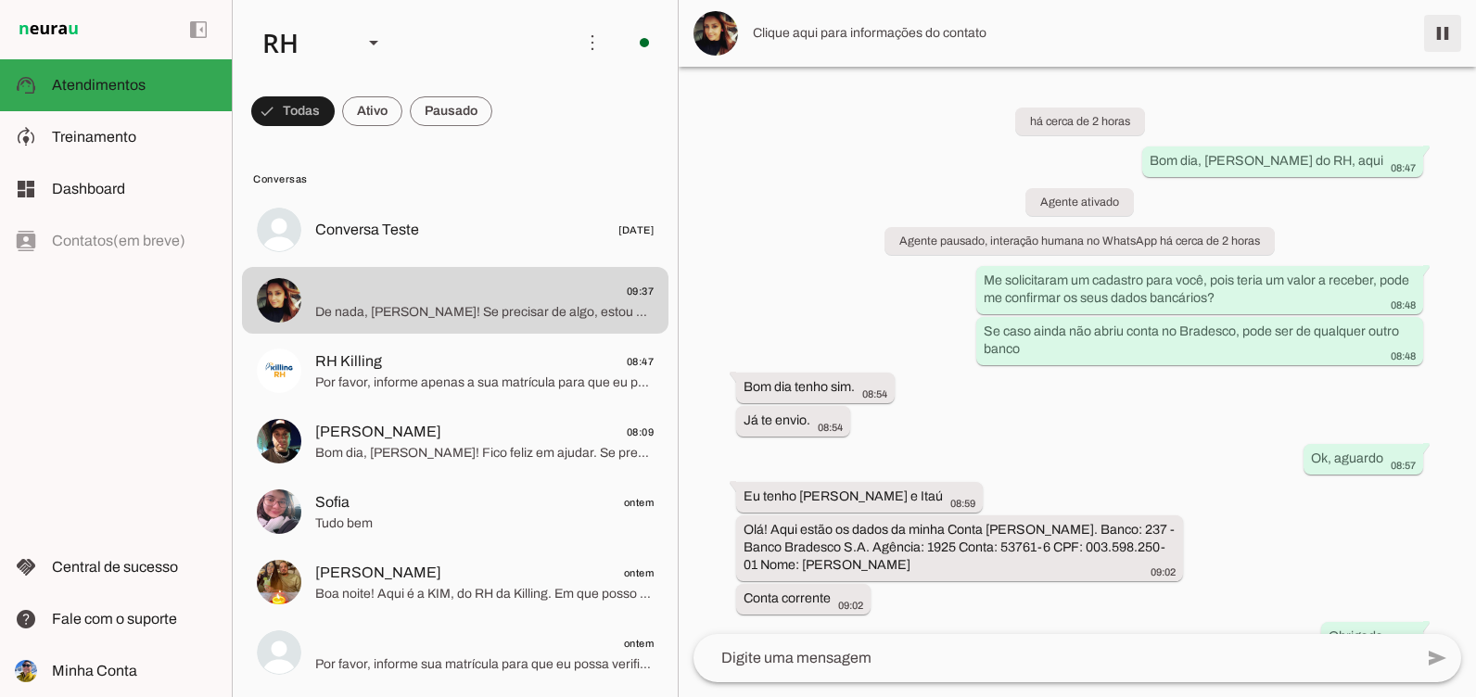
click at [1429, 47] on span at bounding box center [1442, 33] width 44 height 44
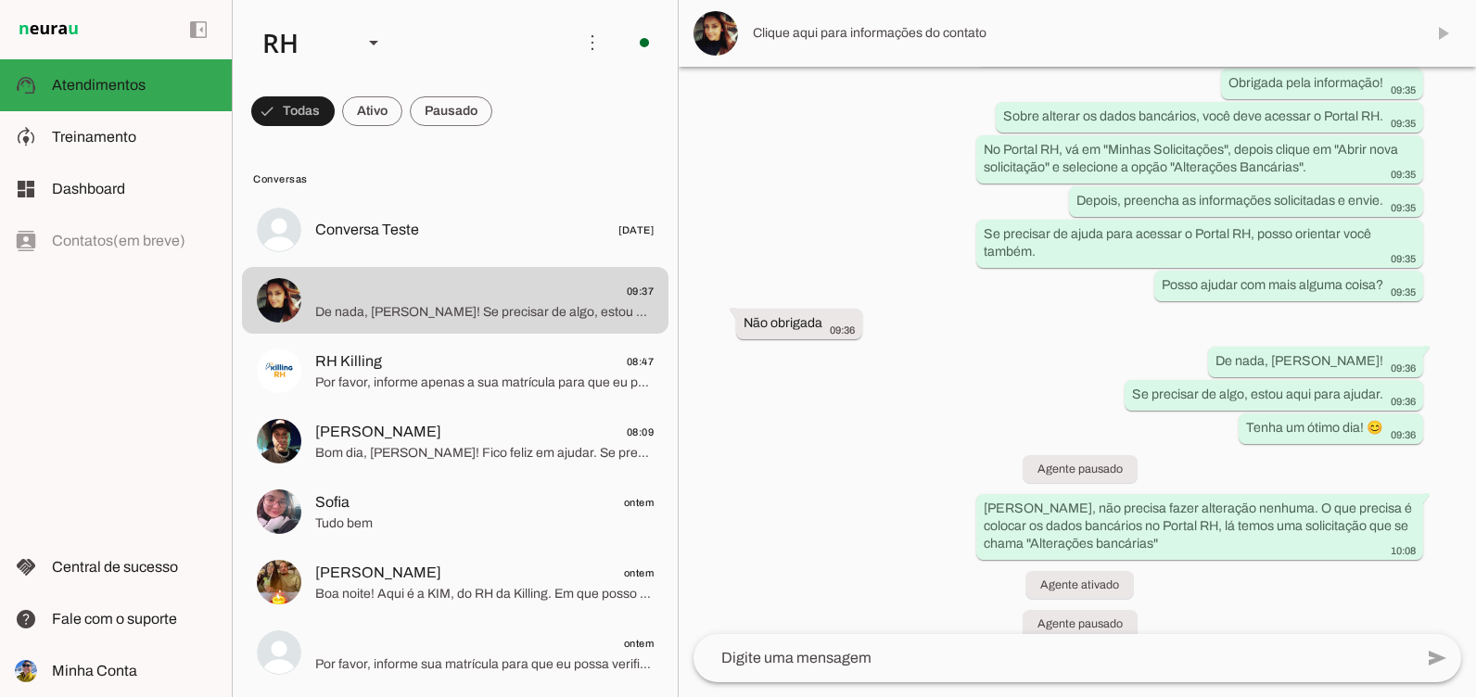
scroll to position [1164, 0]
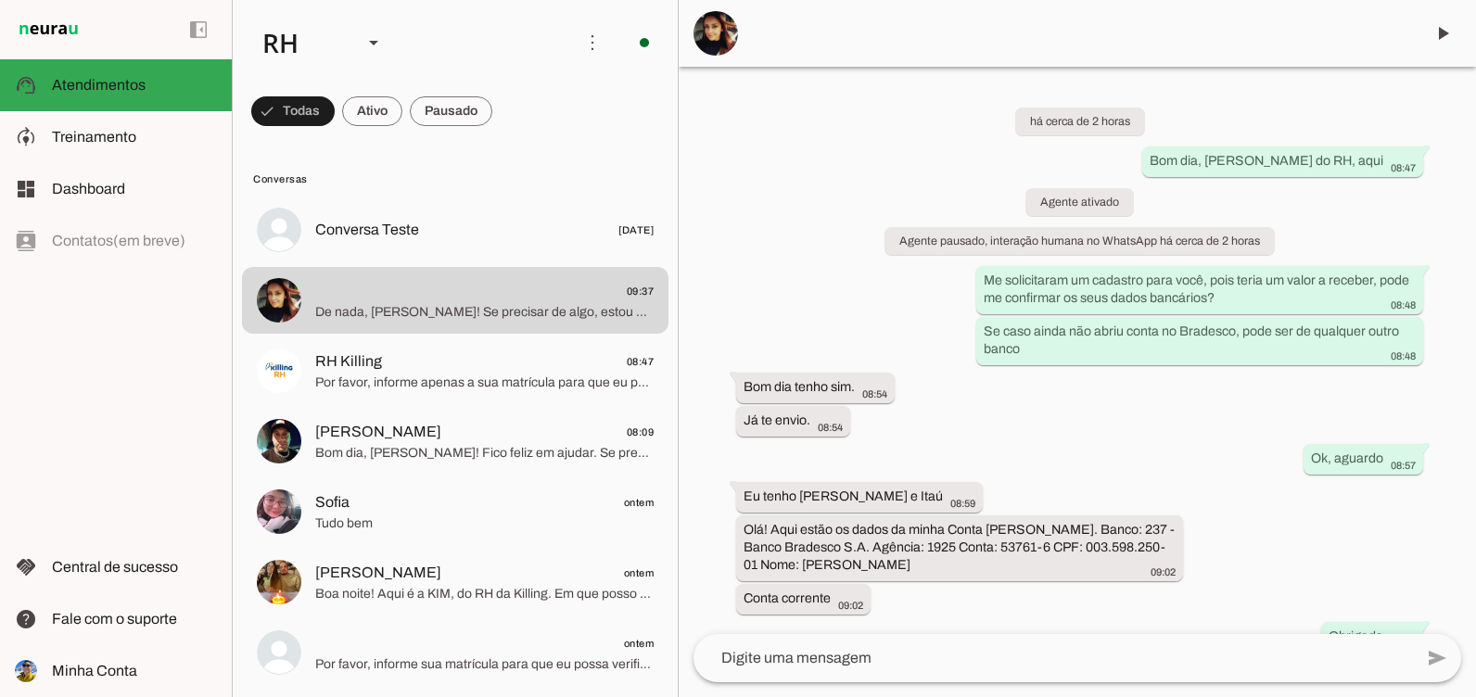
scroll to position [1164, 0]
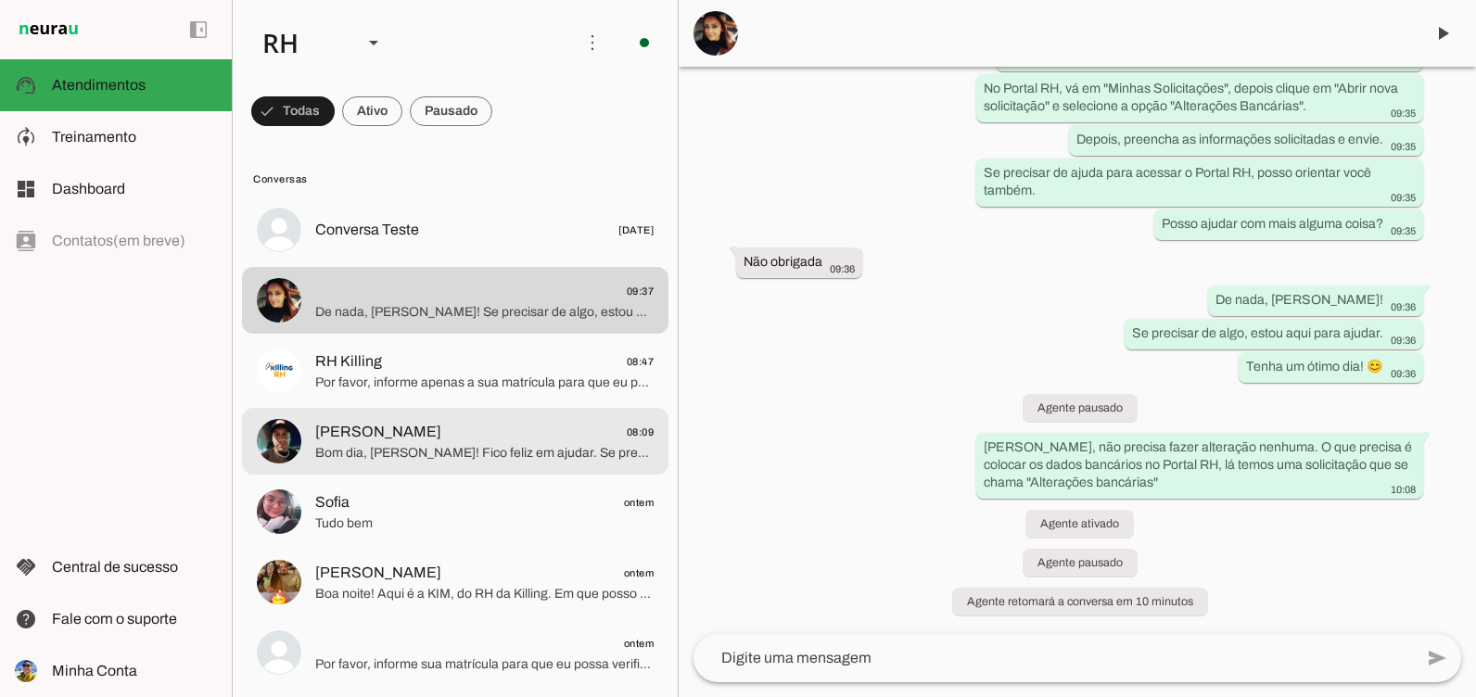
click at [343, 425] on span "[PERSON_NAME]" at bounding box center [378, 432] width 126 height 22
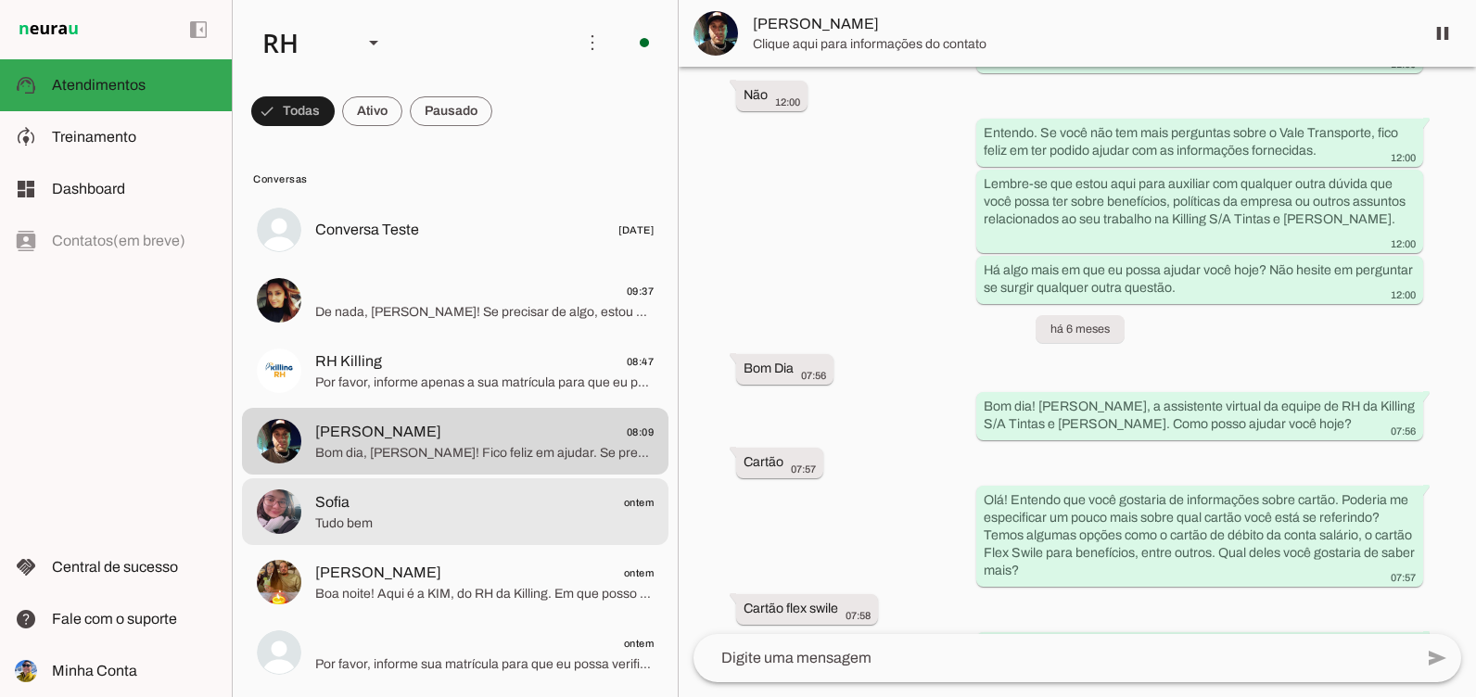
scroll to position [3666, 0]
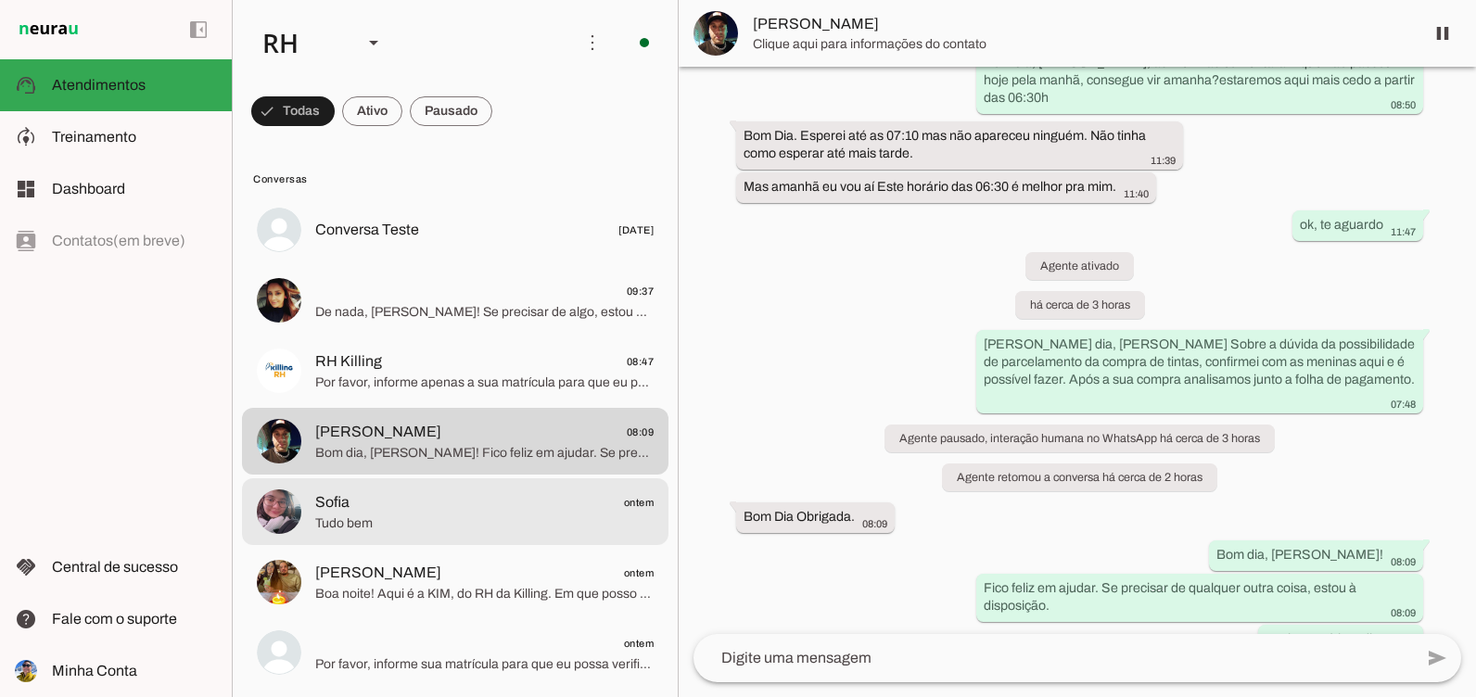
click at [371, 514] on span "Tudo bem" at bounding box center [484, 523] width 338 height 19
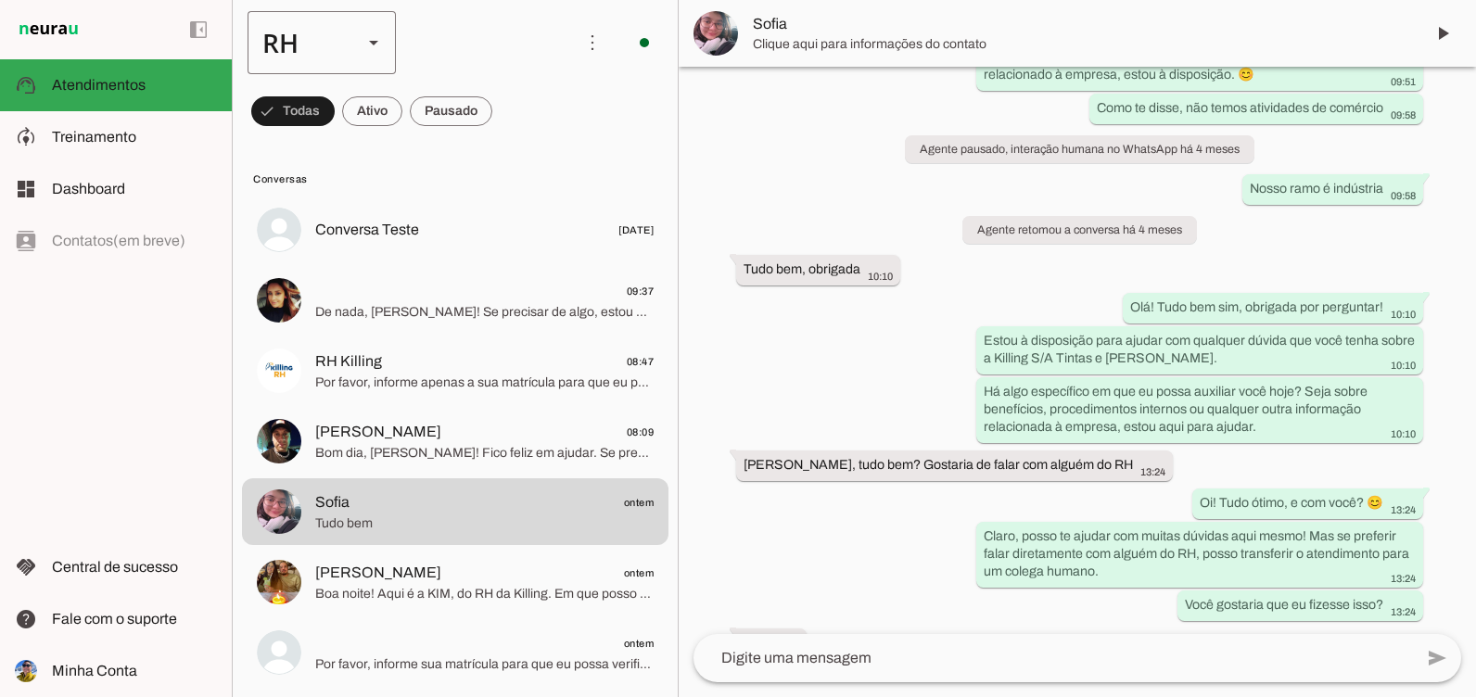
scroll to position [14980, 0]
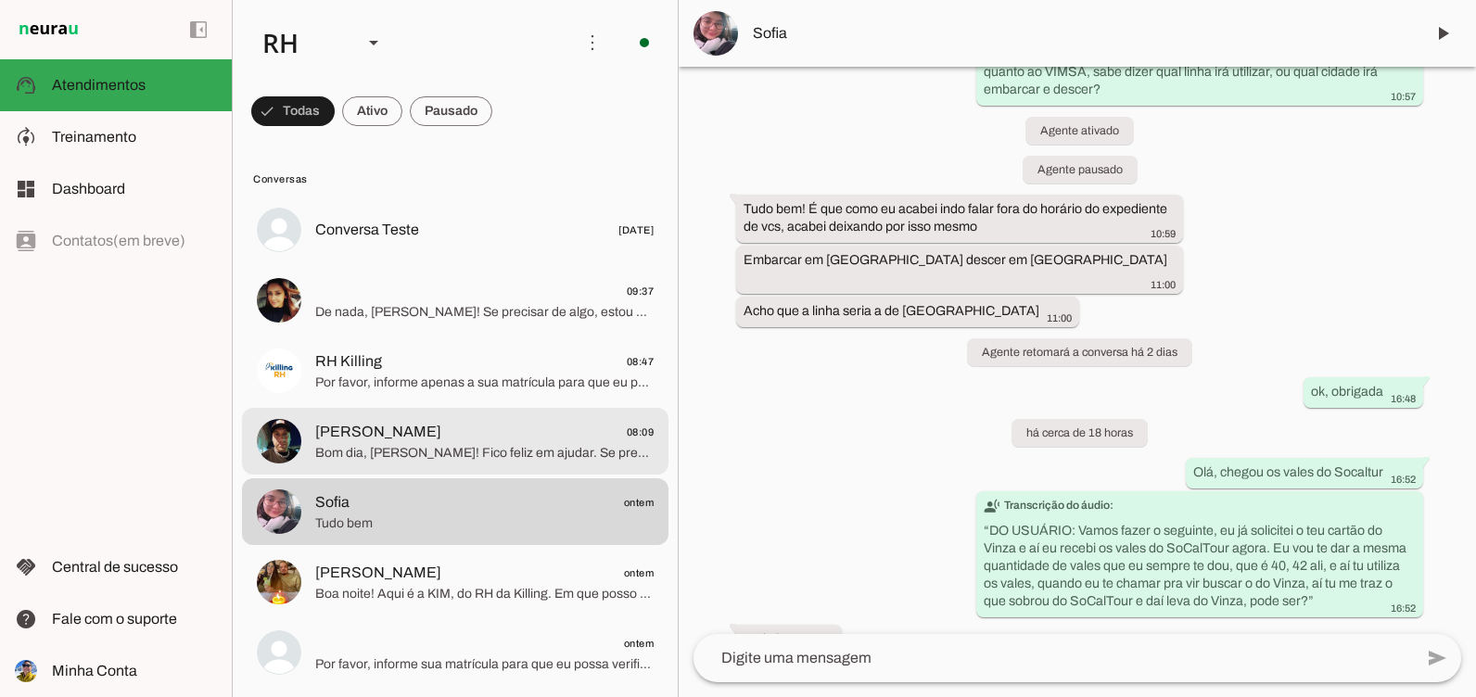
click at [531, 444] on span "Bom dia, [PERSON_NAME]! Fico feliz em ajudar. Se precisar de qualquer outra coi…" at bounding box center [484, 453] width 338 height 19
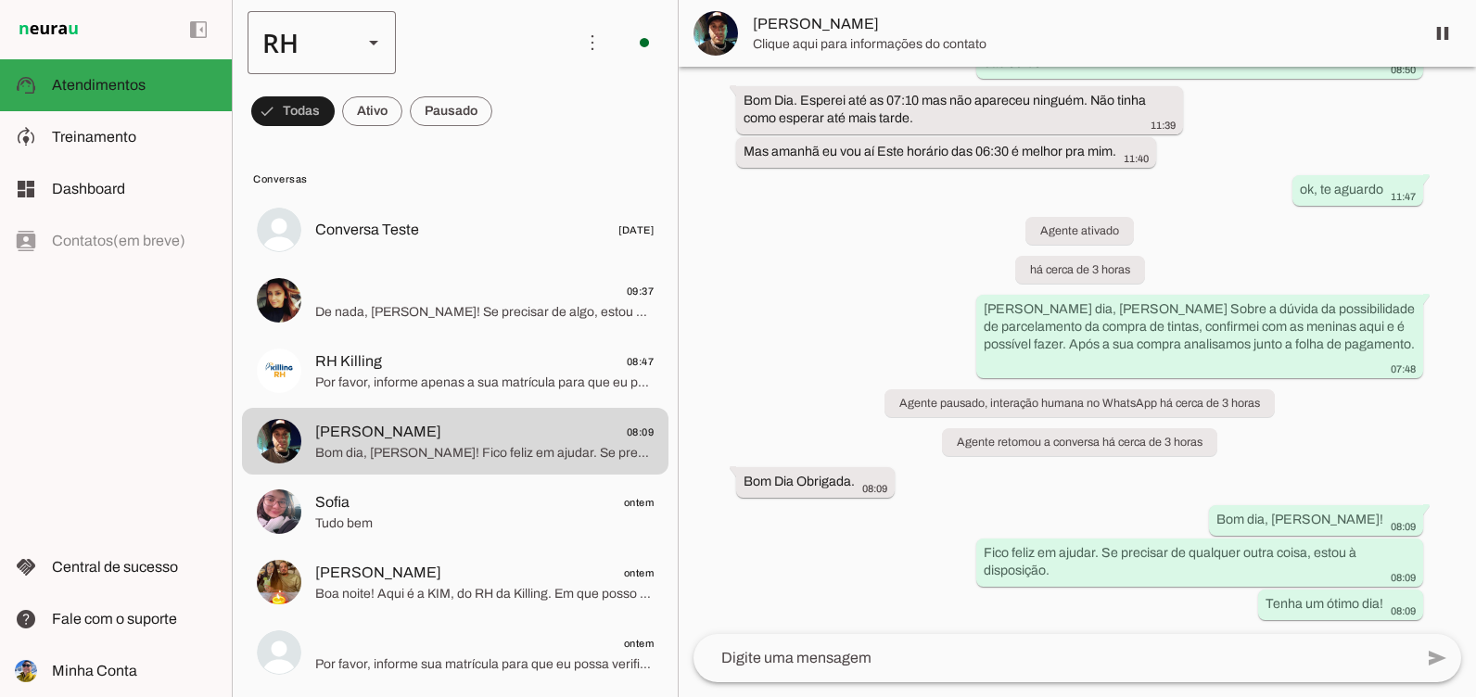
scroll to position [3666, 0]
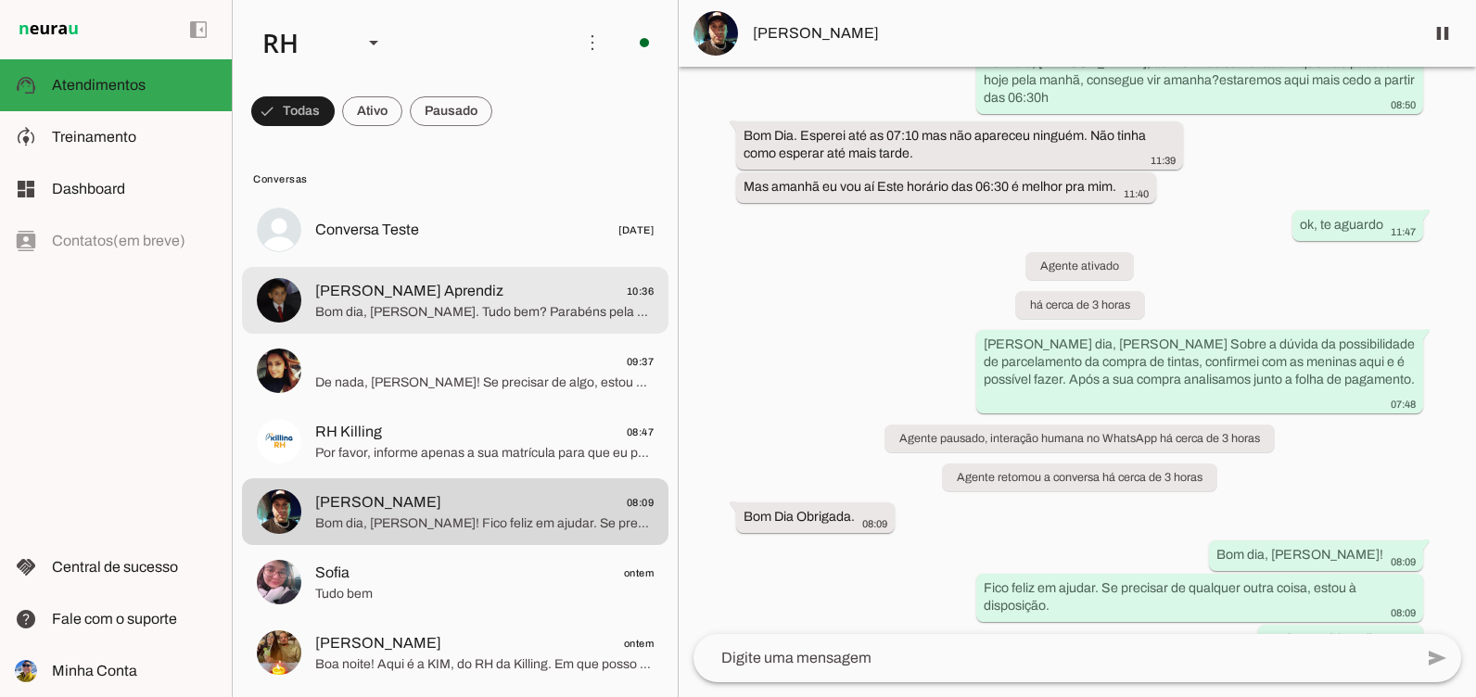
click at [488, 244] on div at bounding box center [484, 230] width 338 height 27
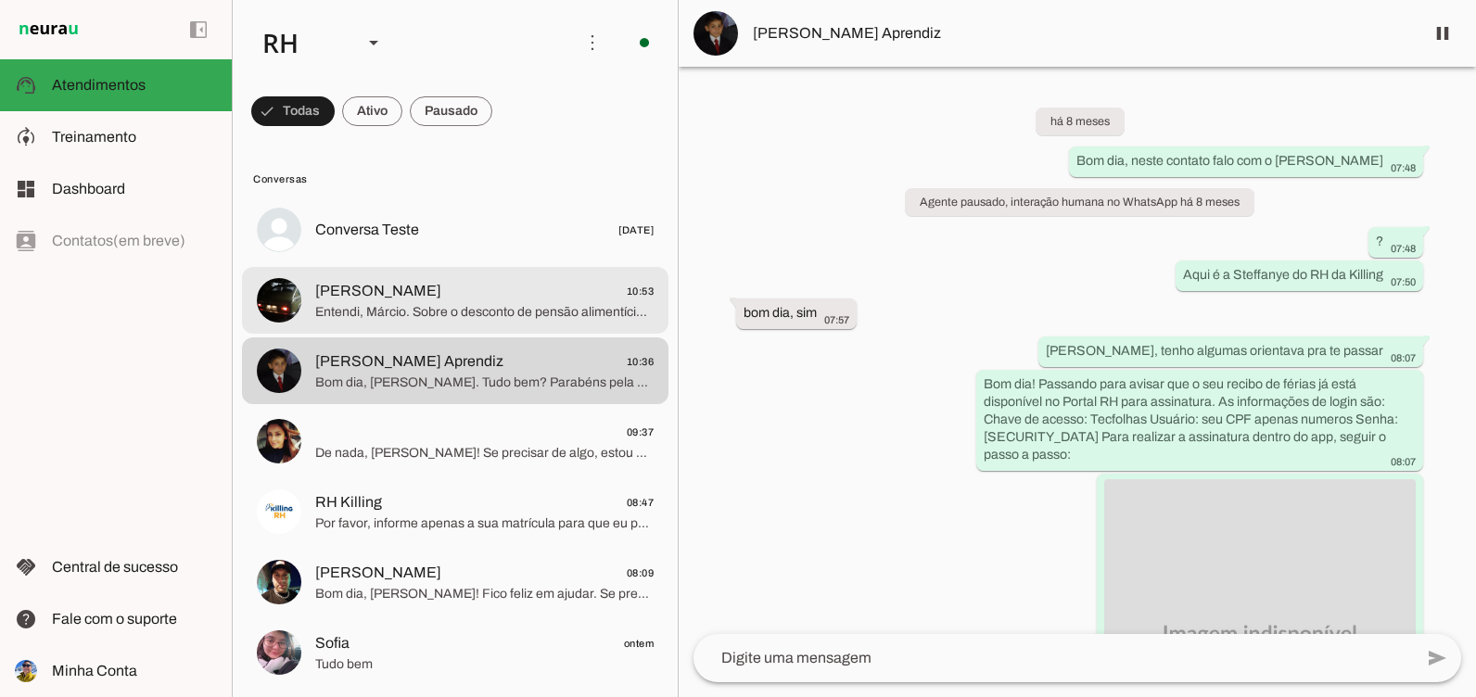
click at [397, 318] on span "Entendi, Márcio. Sobre o desconto de pensão alimentícia em folha de pagamento, …" at bounding box center [484, 312] width 338 height 19
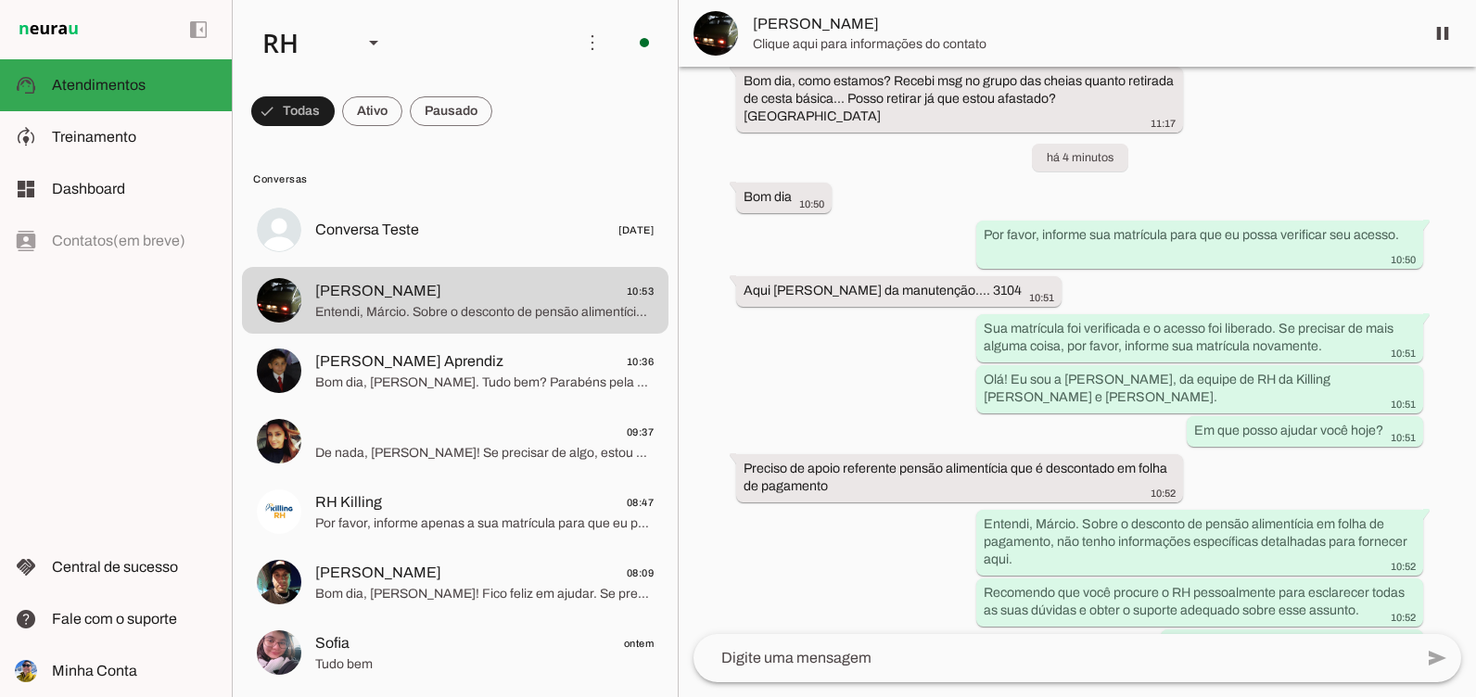
scroll to position [463, 0]
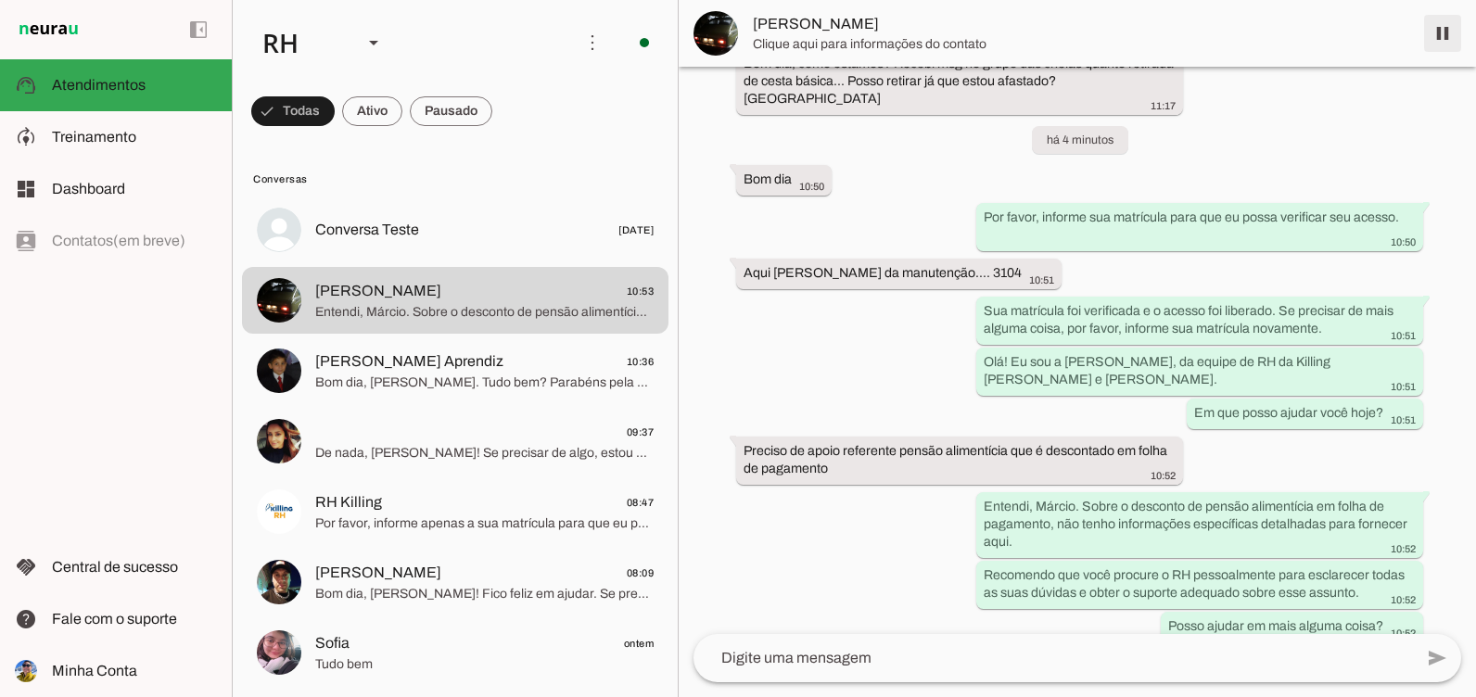
click at [1433, 29] on span at bounding box center [1442, 33] width 44 height 44
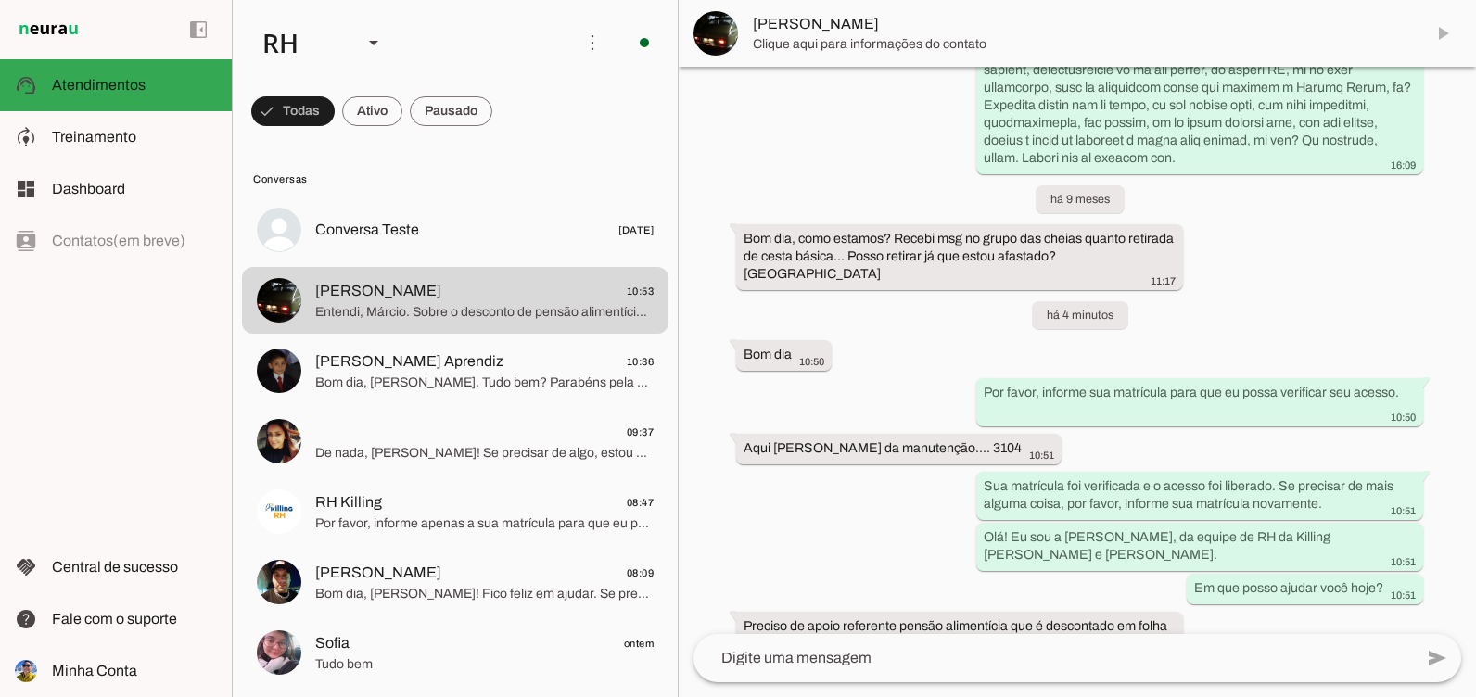
scroll to position [551, 0]
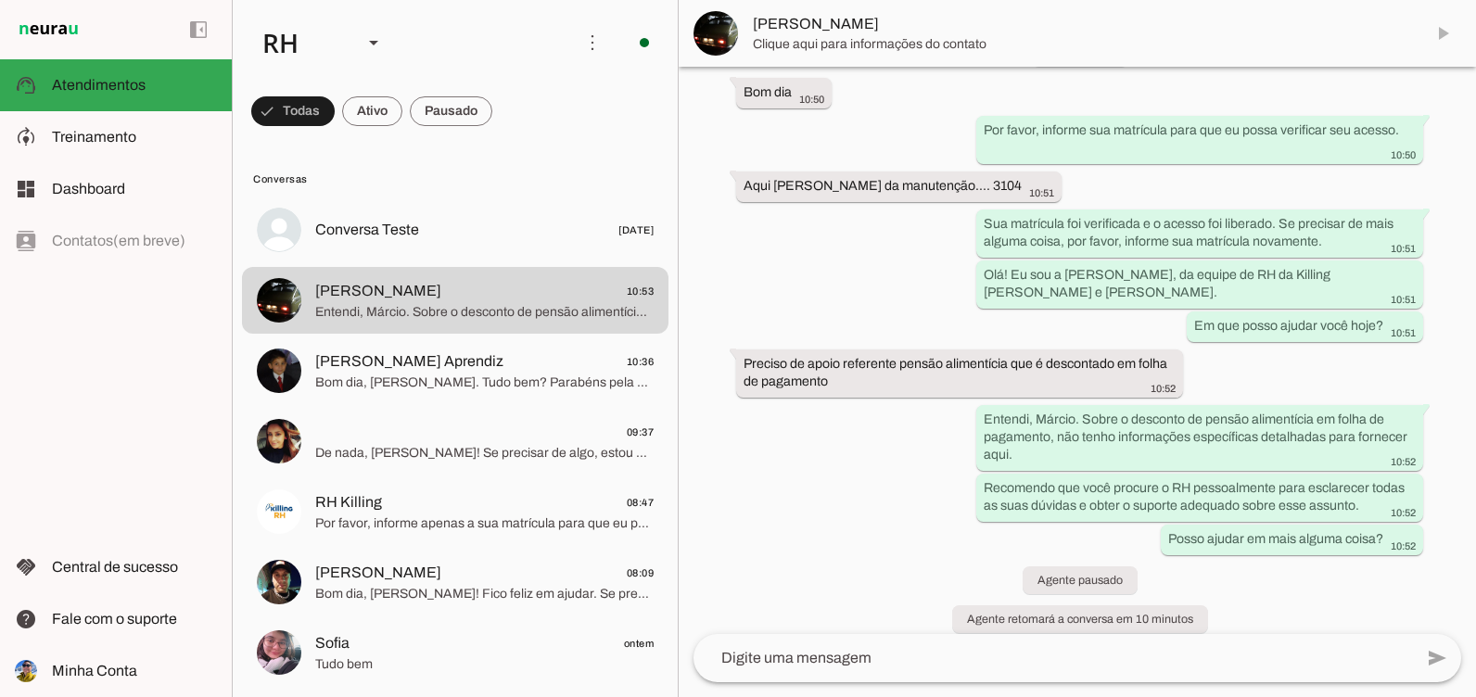
click at [898, 664] on textarea at bounding box center [1052, 658] width 719 height 22
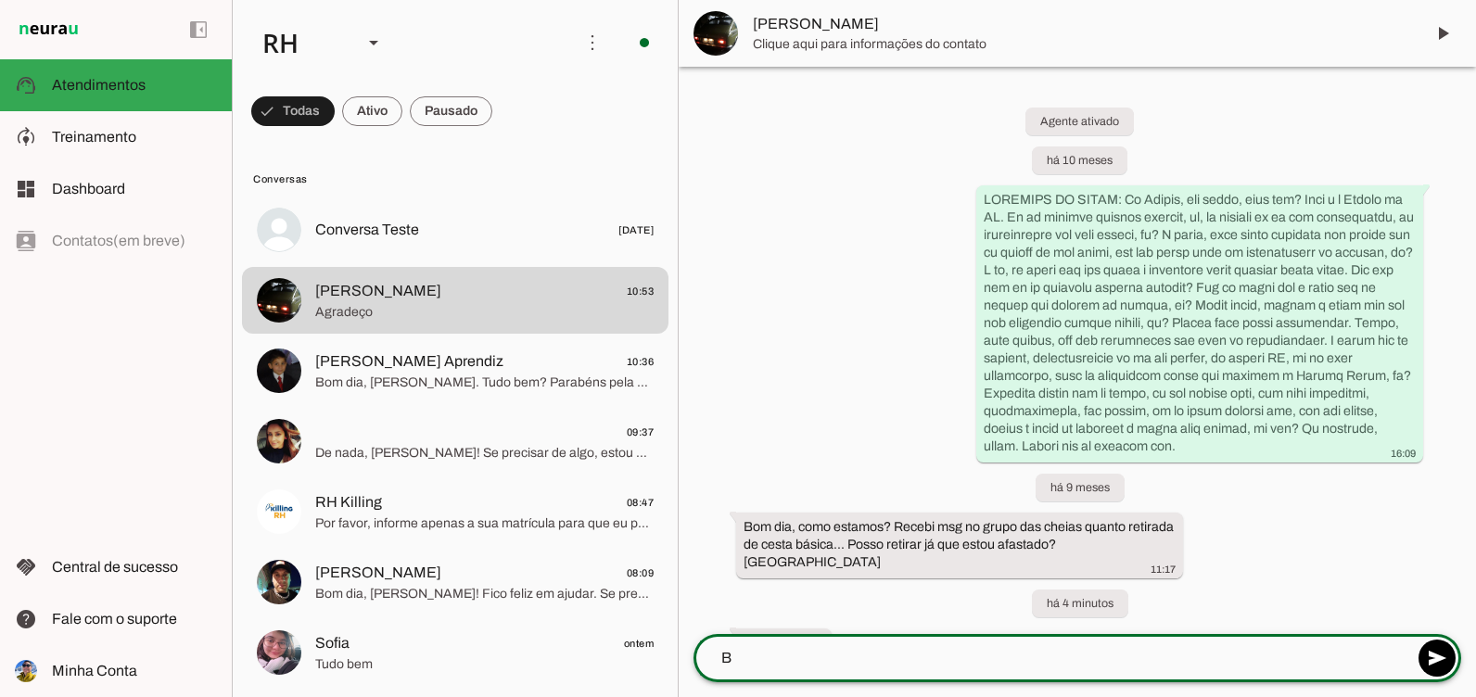
scroll to position [589, 0]
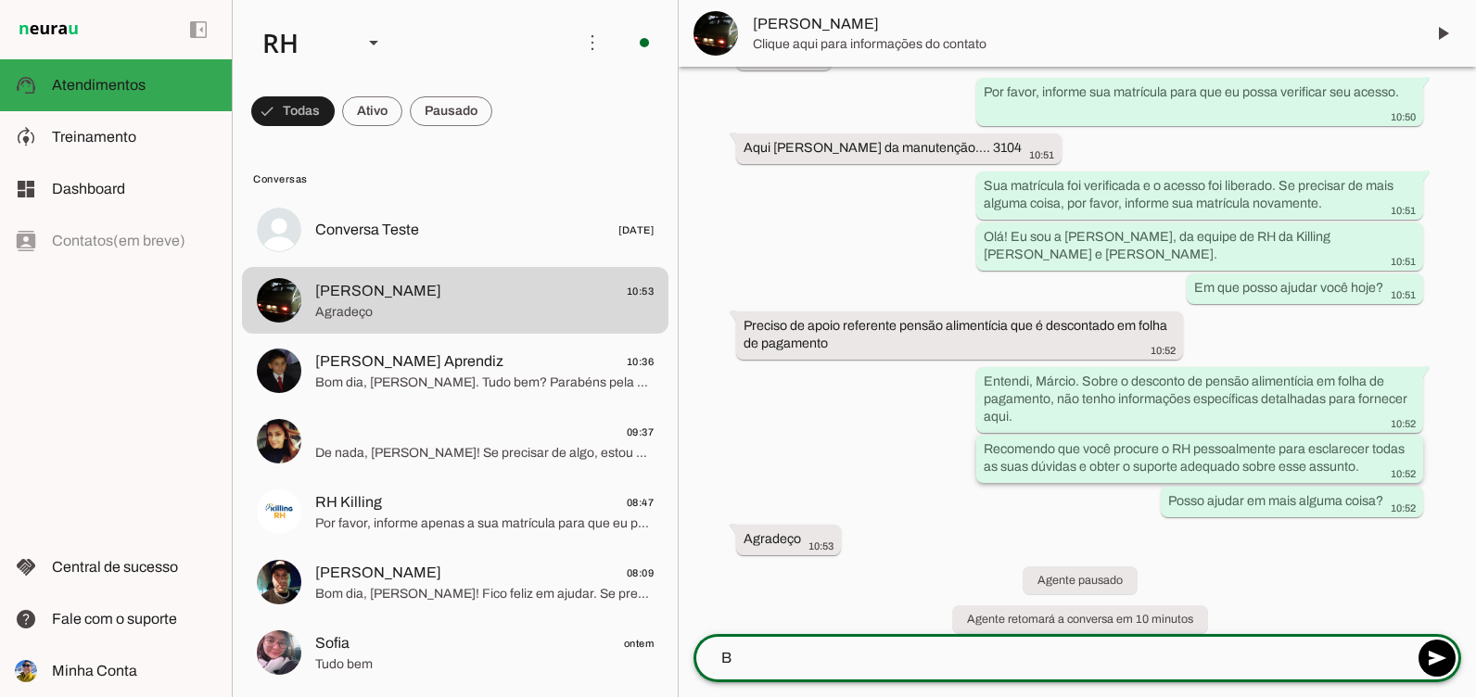
type textarea "B"
type md-outlined-text-field "B"
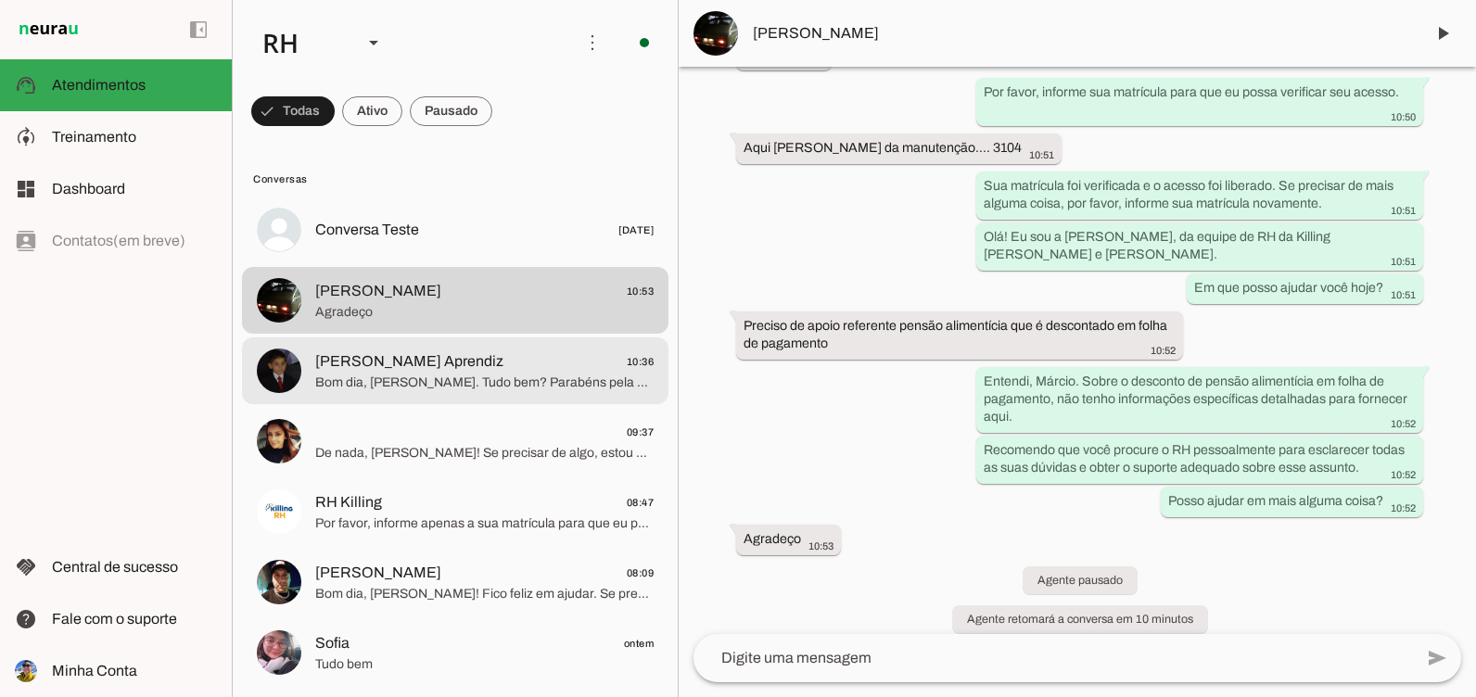
click at [451, 382] on span "Bom dia, [PERSON_NAME]. Tudo bem? Parabéns pela conclusão do curso. Passando aq…" at bounding box center [484, 383] width 338 height 19
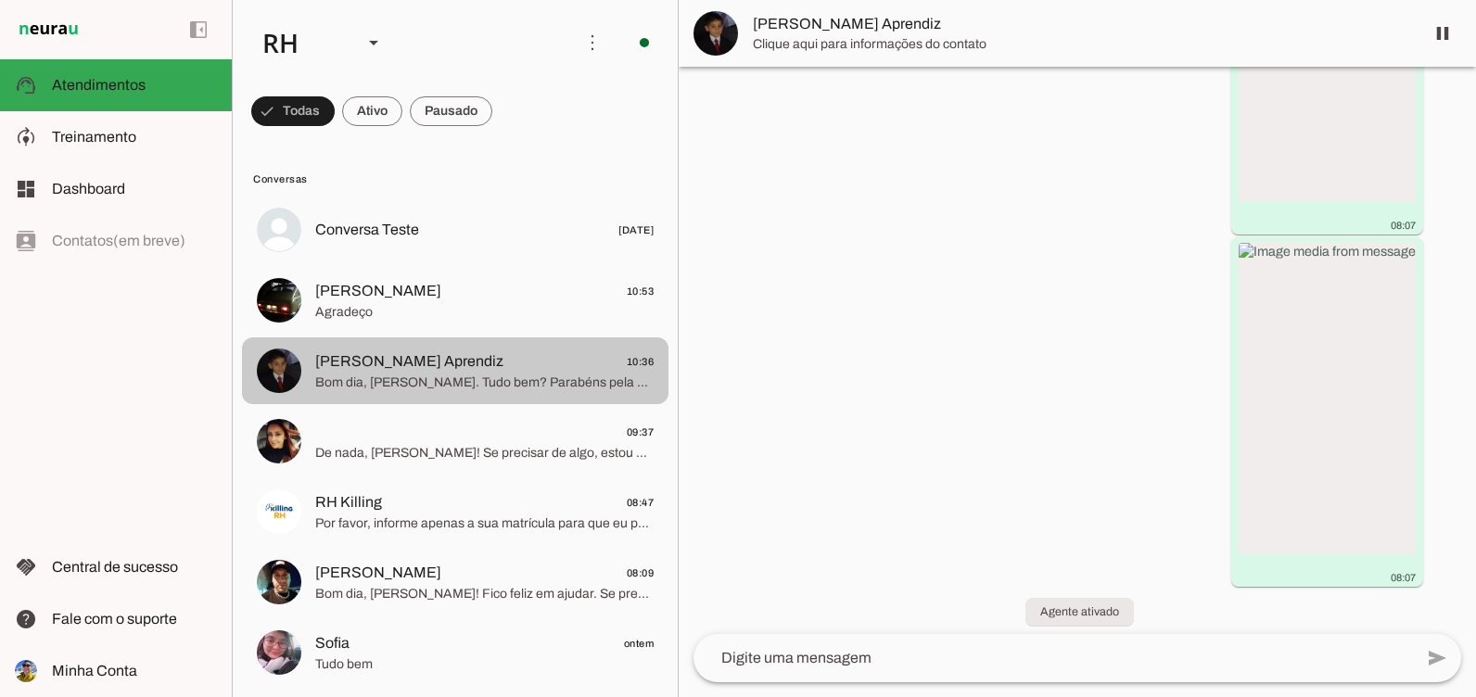
scroll to position [896, 0]
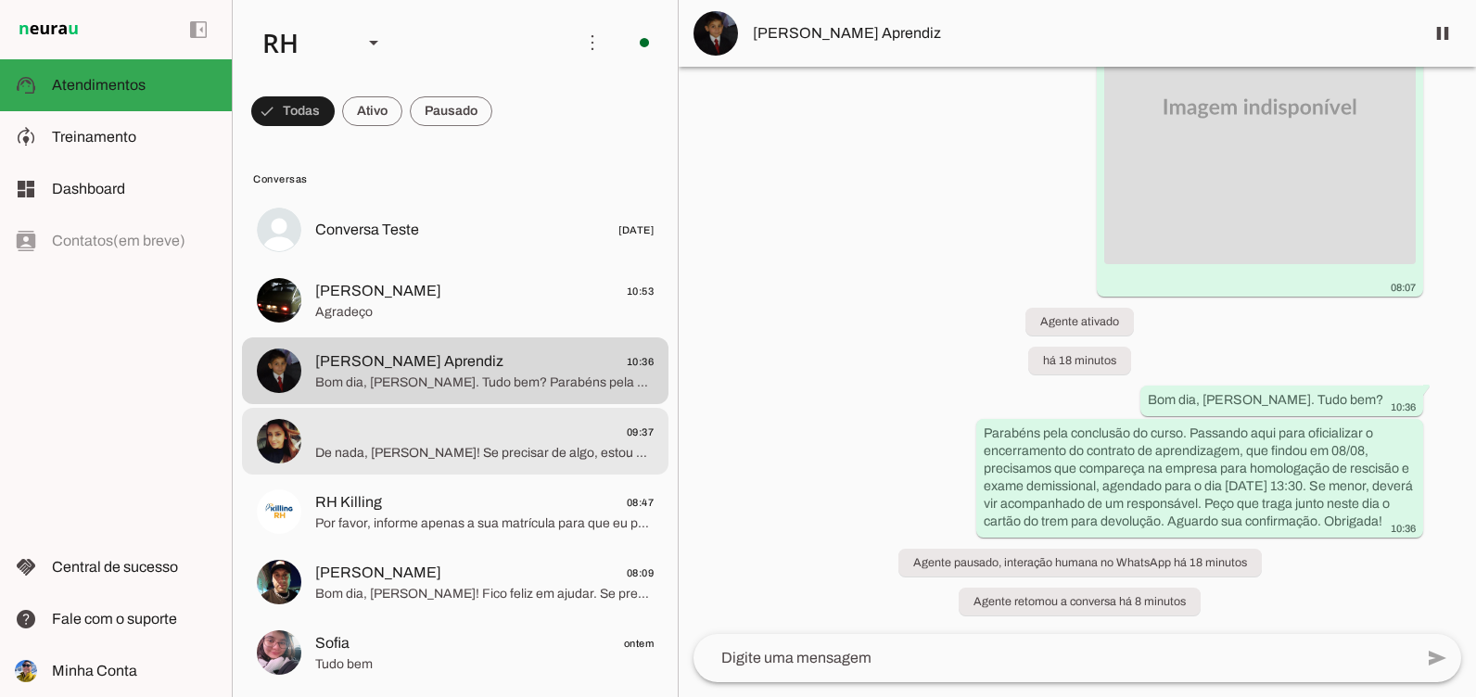
click at [514, 458] on span "De nada, [PERSON_NAME]! Se precisar de algo, estou aqui para ajudar. Tenha um ó…" at bounding box center [484, 453] width 338 height 19
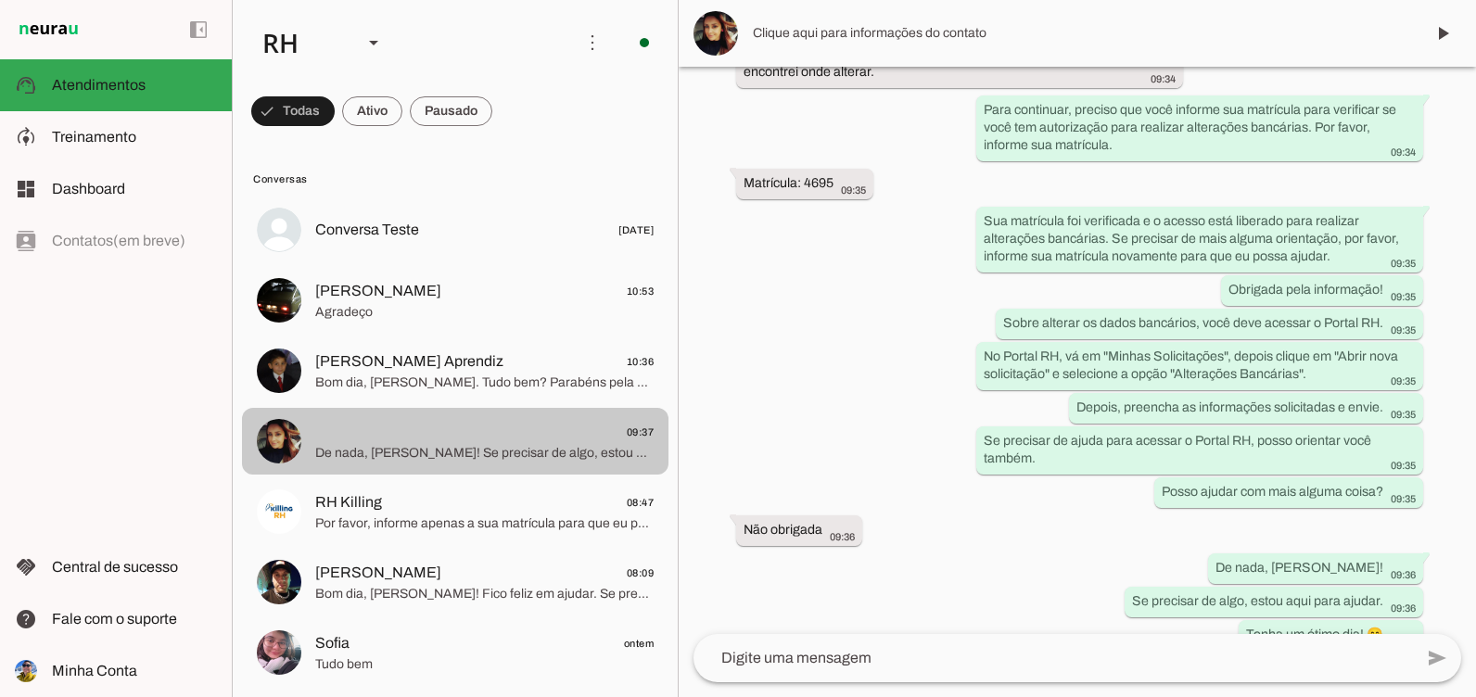
scroll to position [1164, 0]
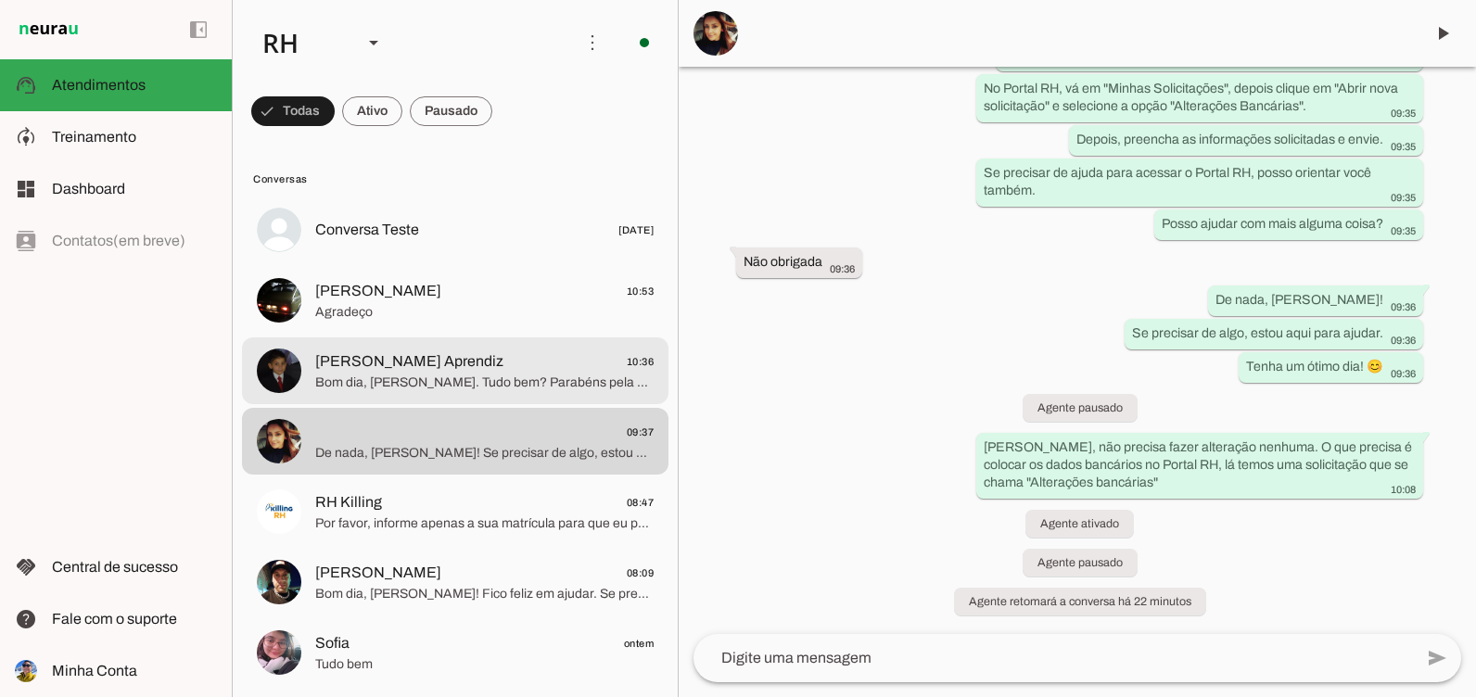
click at [344, 263] on md-item "[PERSON_NAME] Aprendiz 10:36 Bom dia, [PERSON_NAME]. Tudo bem? Parabéns pela co…" at bounding box center [455, 230] width 426 height 67
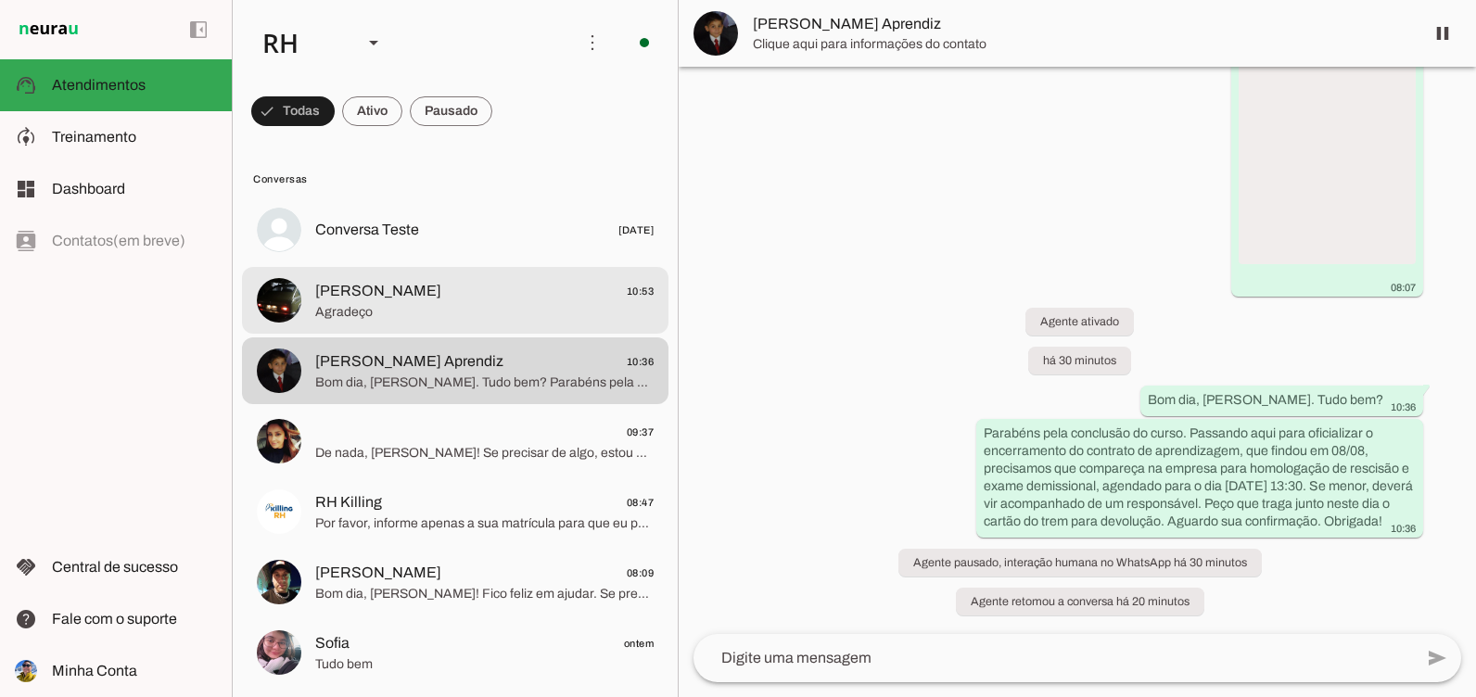
click at [364, 320] on span "Agradeço" at bounding box center [484, 312] width 338 height 19
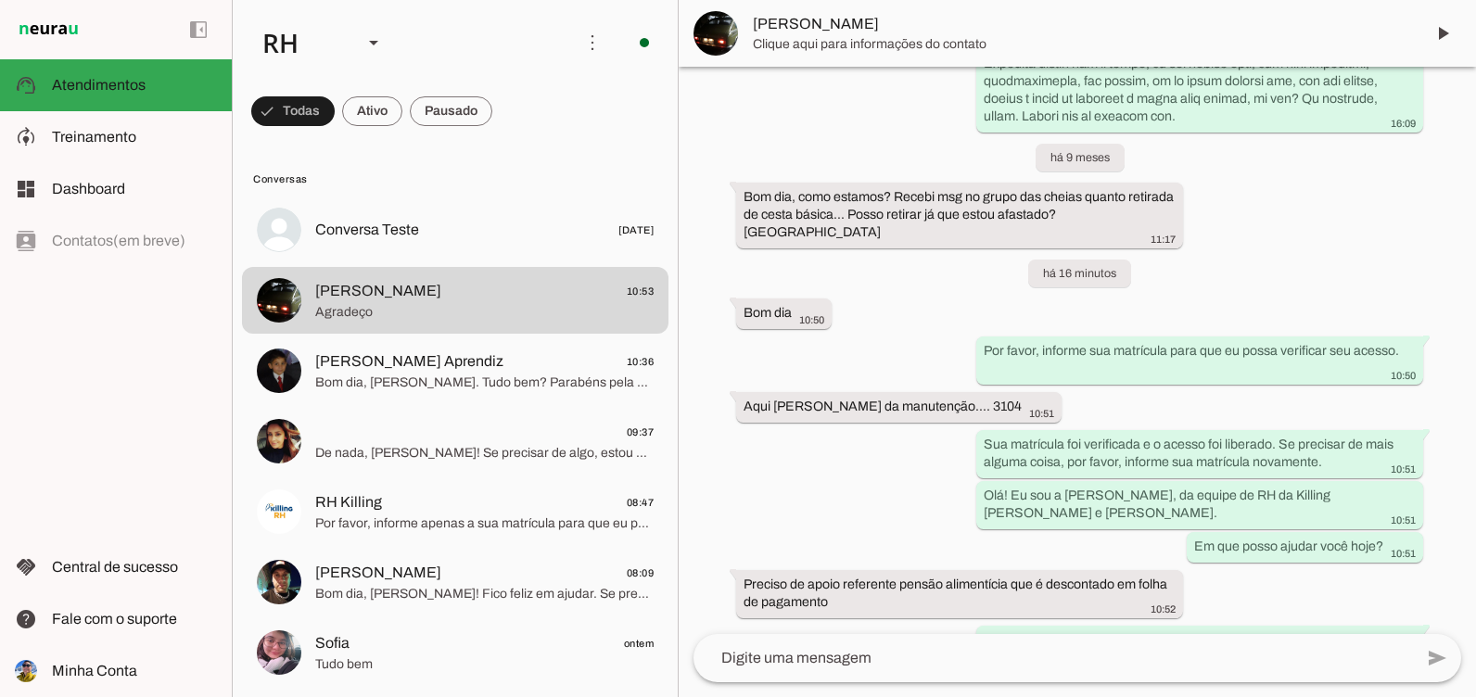
scroll to position [589, 0]
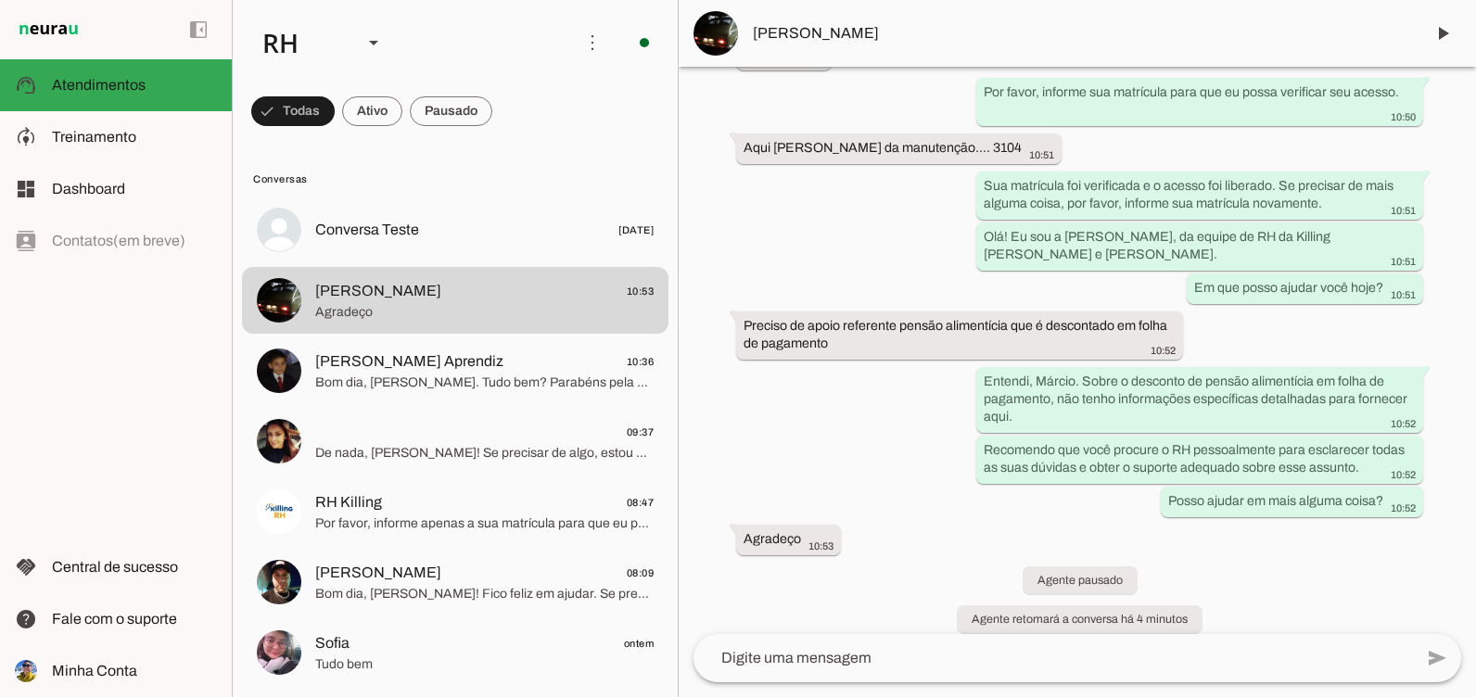
click at [894, 665] on textarea at bounding box center [1052, 658] width 719 height 22
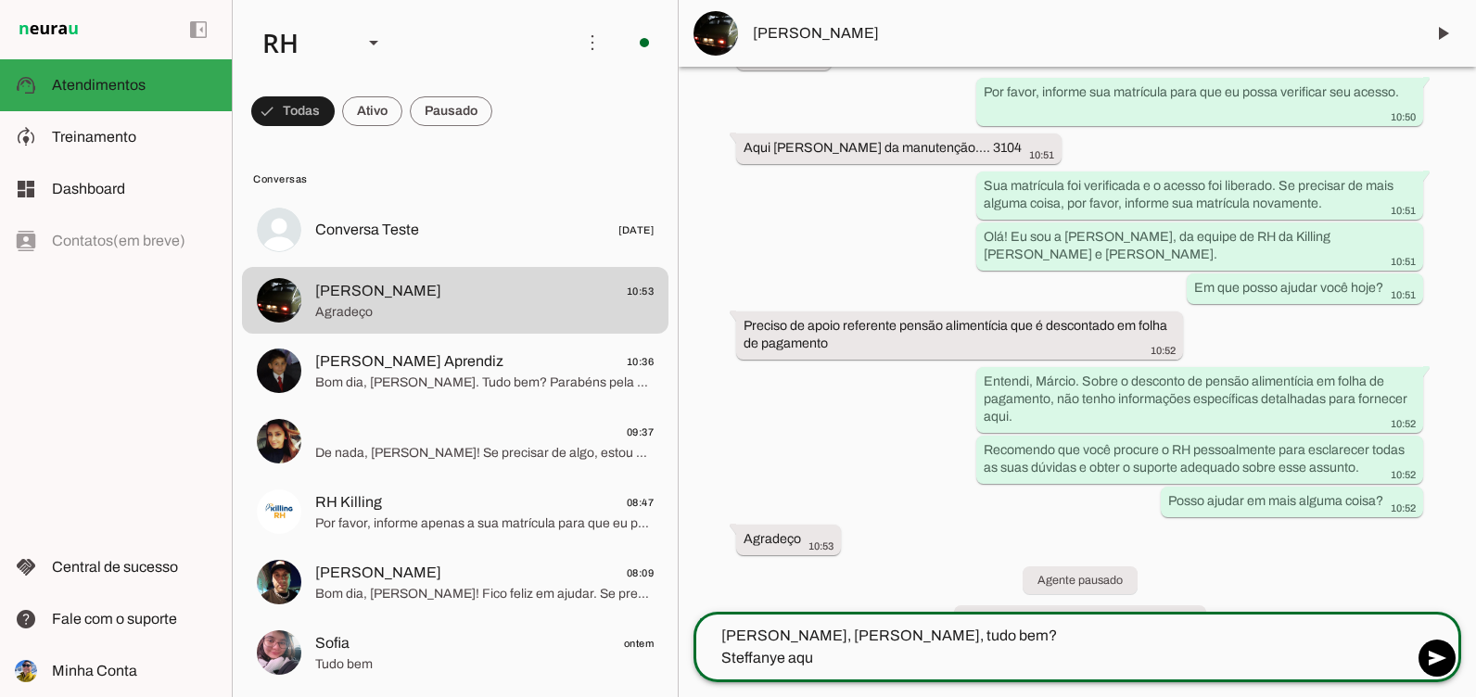
type textarea "[PERSON_NAME], [PERSON_NAME], tudo bem? Steffanye aqui"
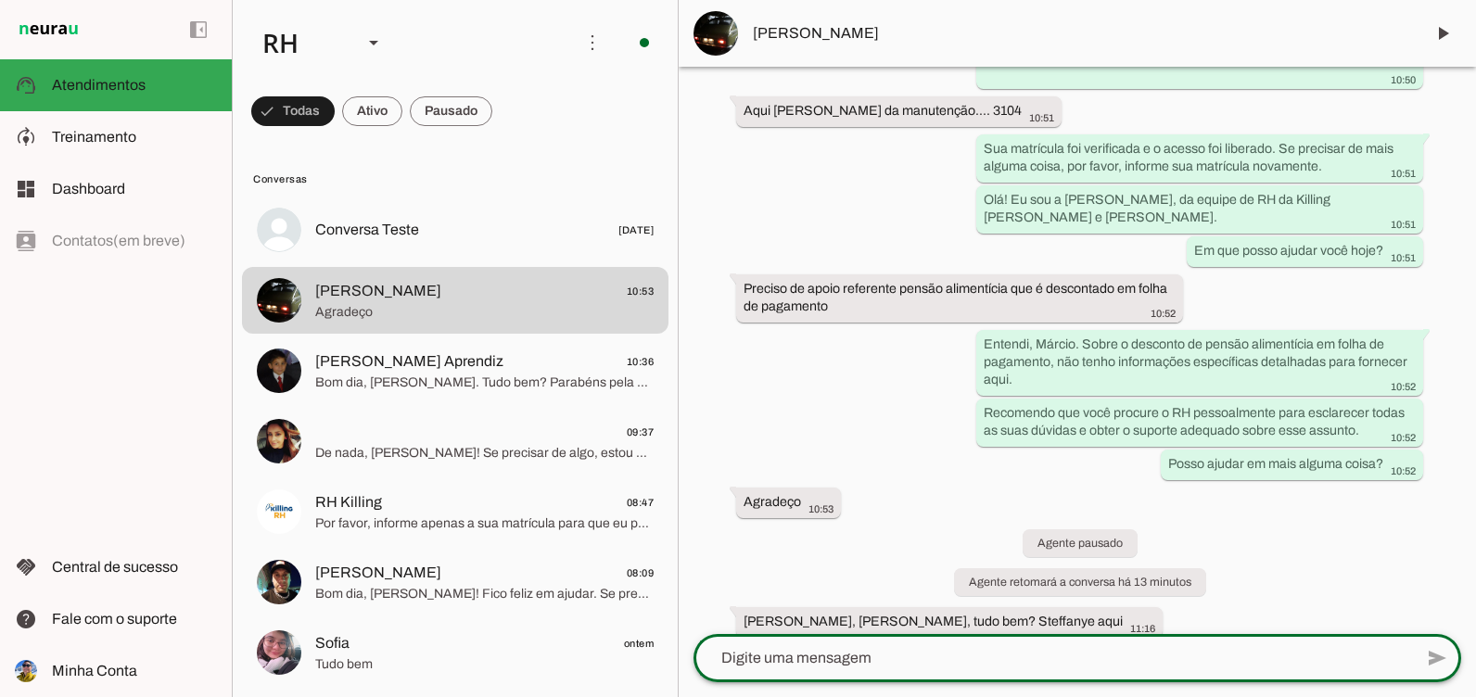
click at [901, 657] on textarea at bounding box center [1052, 658] width 719 height 22
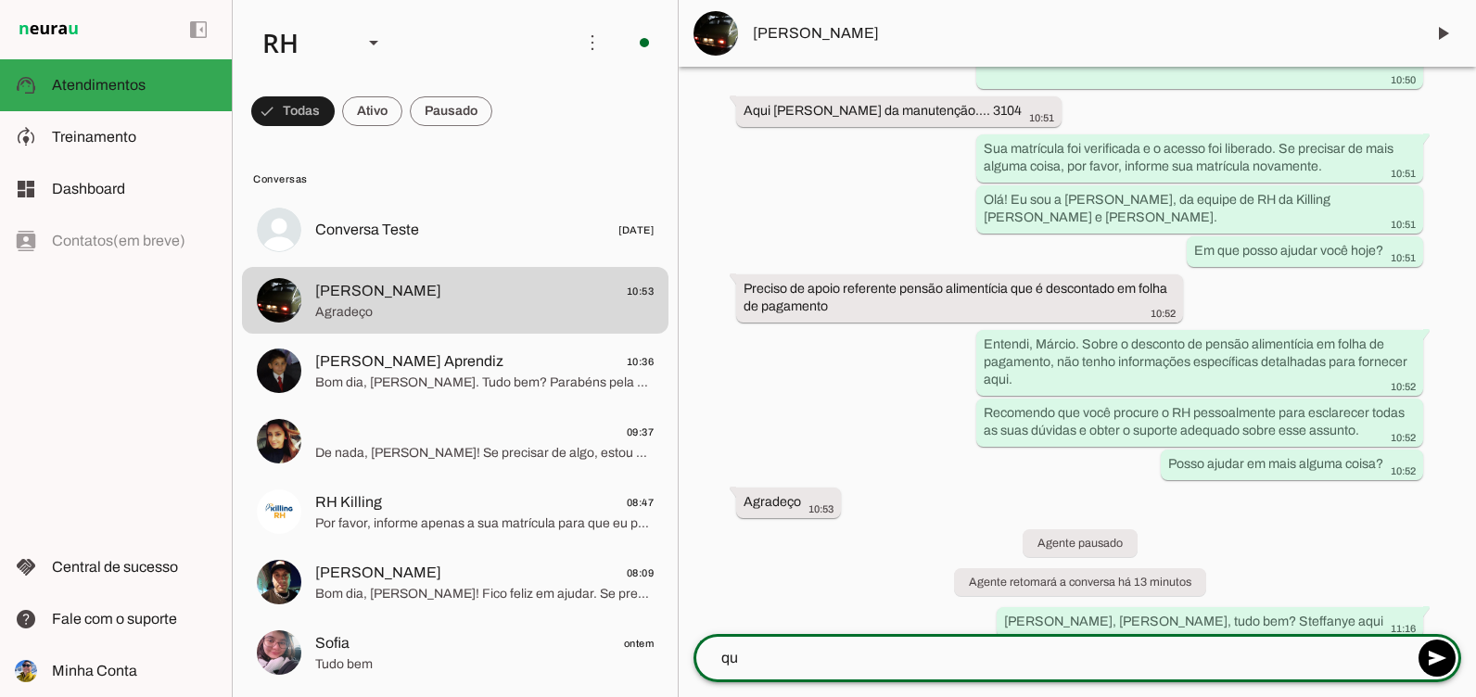
type textarea "q"
click at [764, 668] on textarea "qual orientção precisa?" at bounding box center [1052, 658] width 719 height 22
click at [881, 651] on textarea "qual orientação precisa?" at bounding box center [1052, 658] width 719 height 22
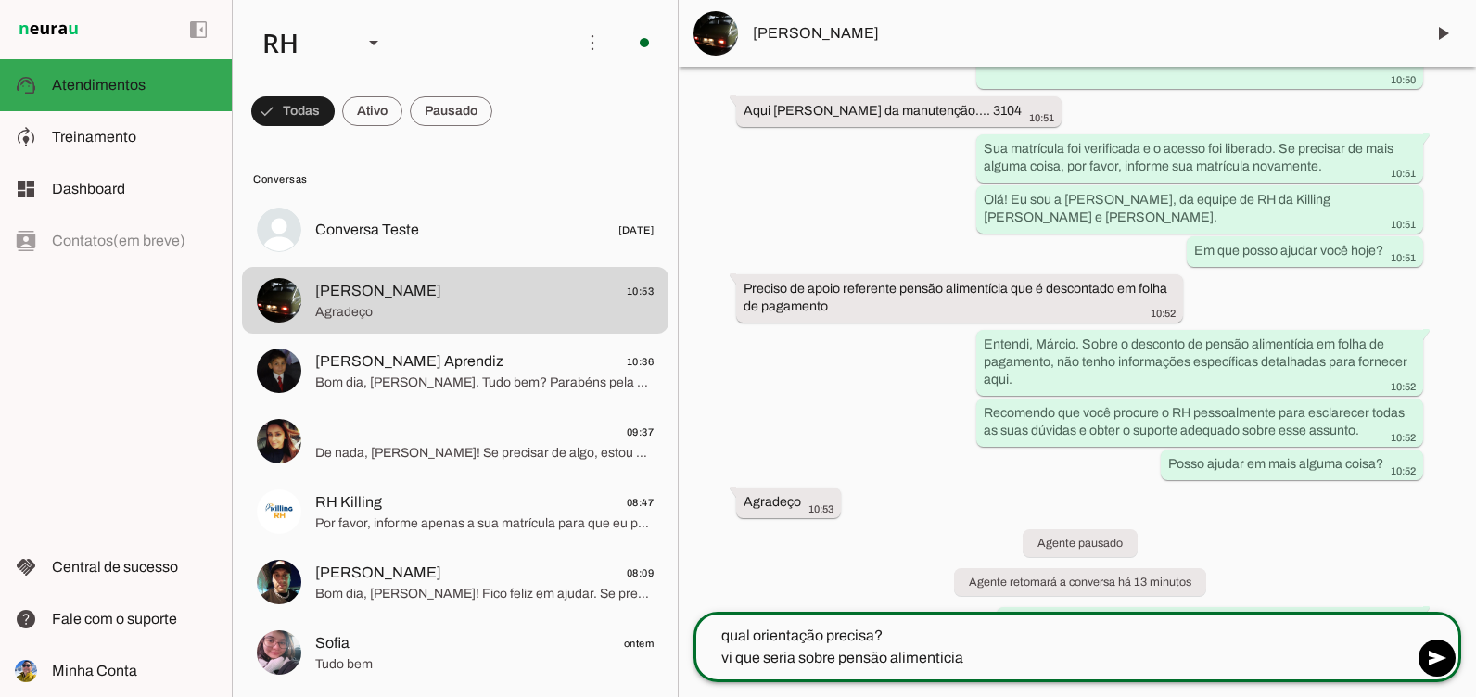
click at [937, 667] on textarea "qual orientação precisa? vi que seria sobre pensão alimenticia" at bounding box center [1052, 647] width 719 height 44
type textarea "qual orientação precisa? vi que seria sobre pensão alimentícia"
type md-outlined-text-field "qual orientação precisa? vi que seria sobre pensão alimentícia"
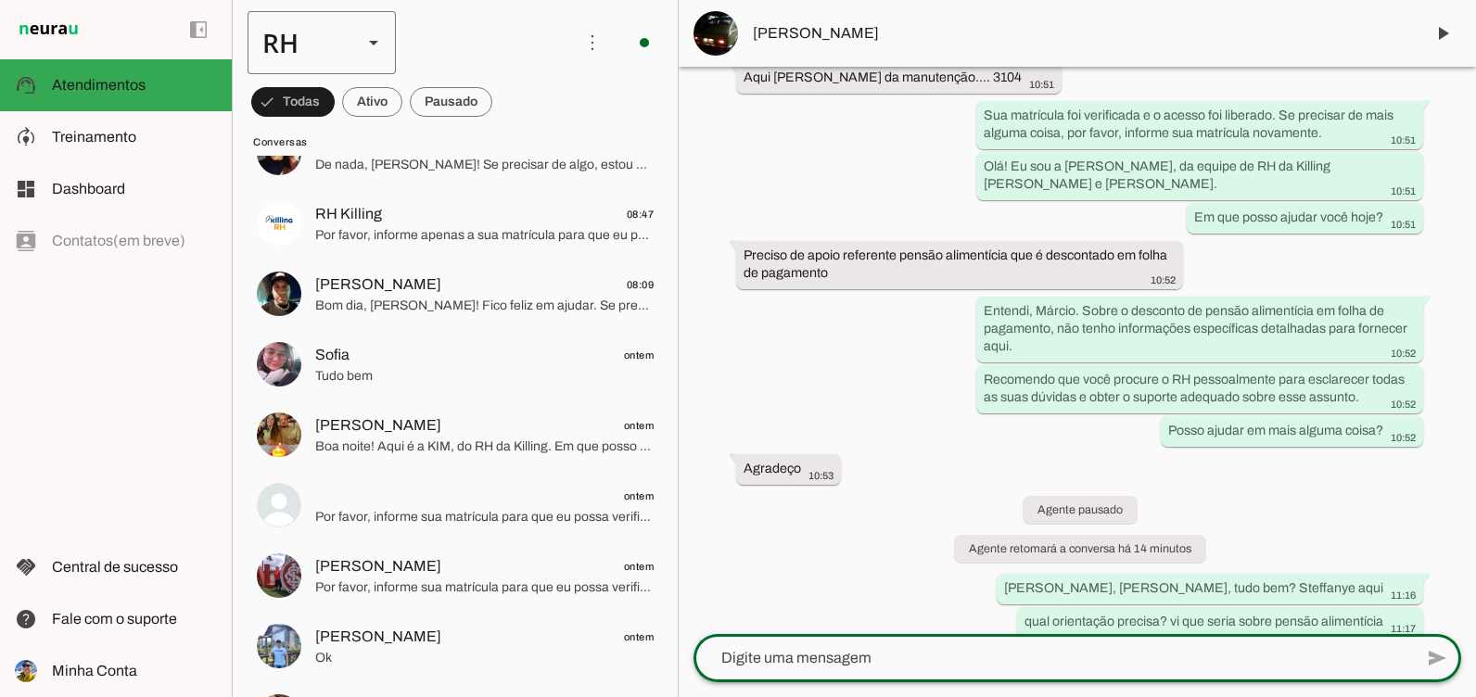
scroll to position [93, 0]
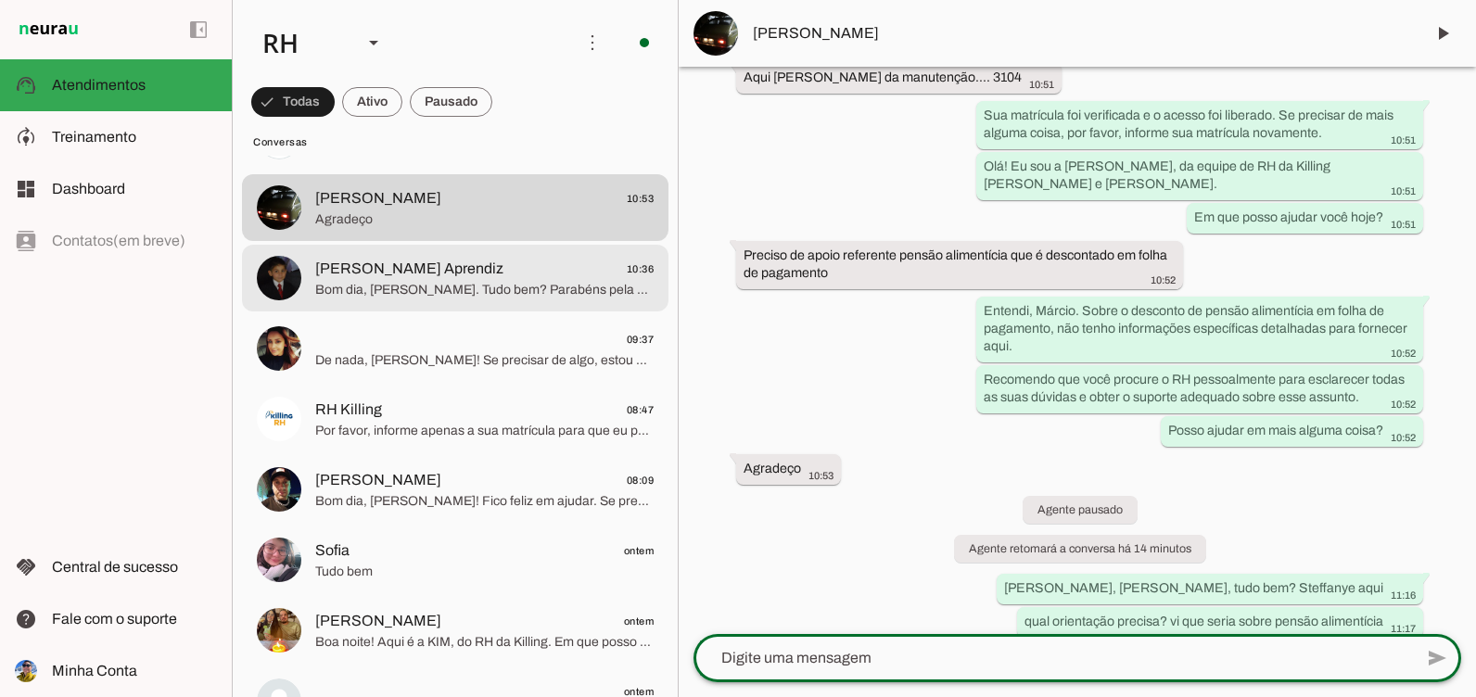
click at [338, 289] on span "Bom dia, [PERSON_NAME]. Tudo bem? Parabéns pela conclusão do curso. Passando aq…" at bounding box center [484, 290] width 338 height 19
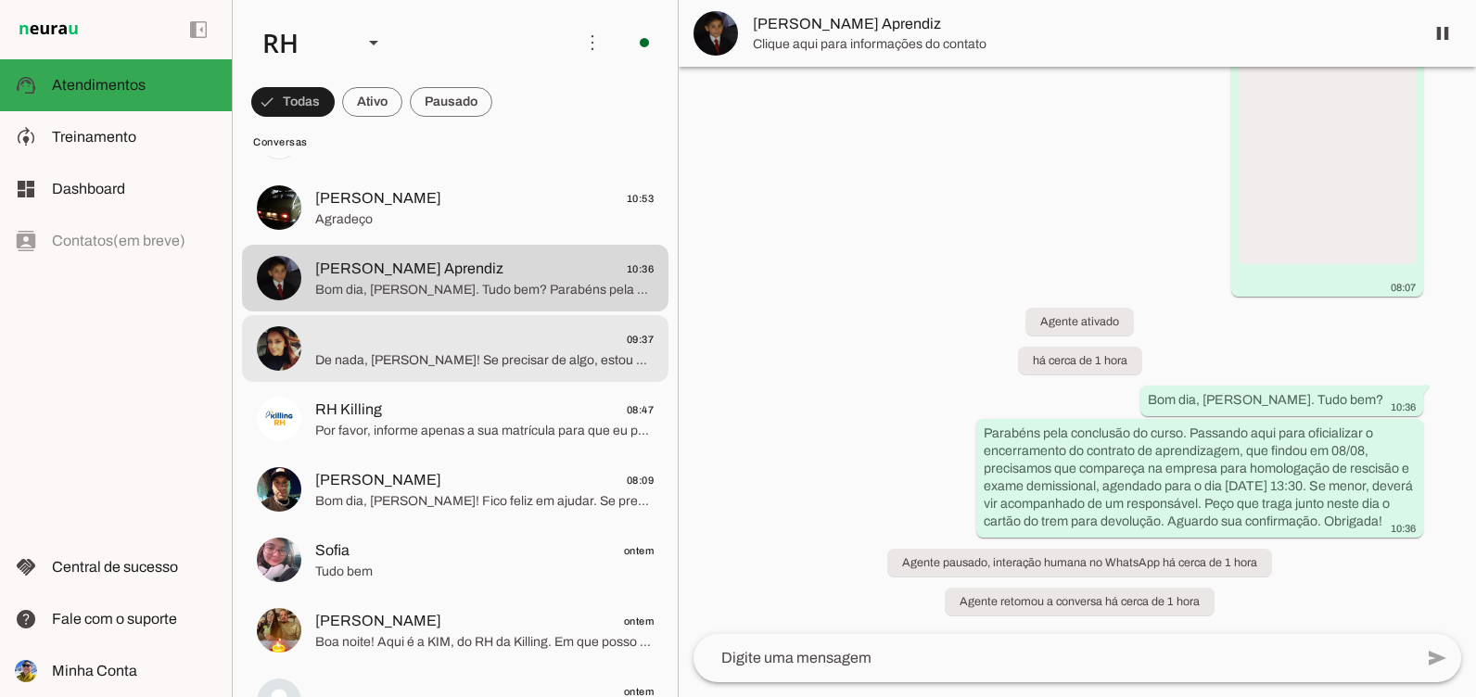
click at [344, 331] on span "09:37" at bounding box center [484, 339] width 338 height 23
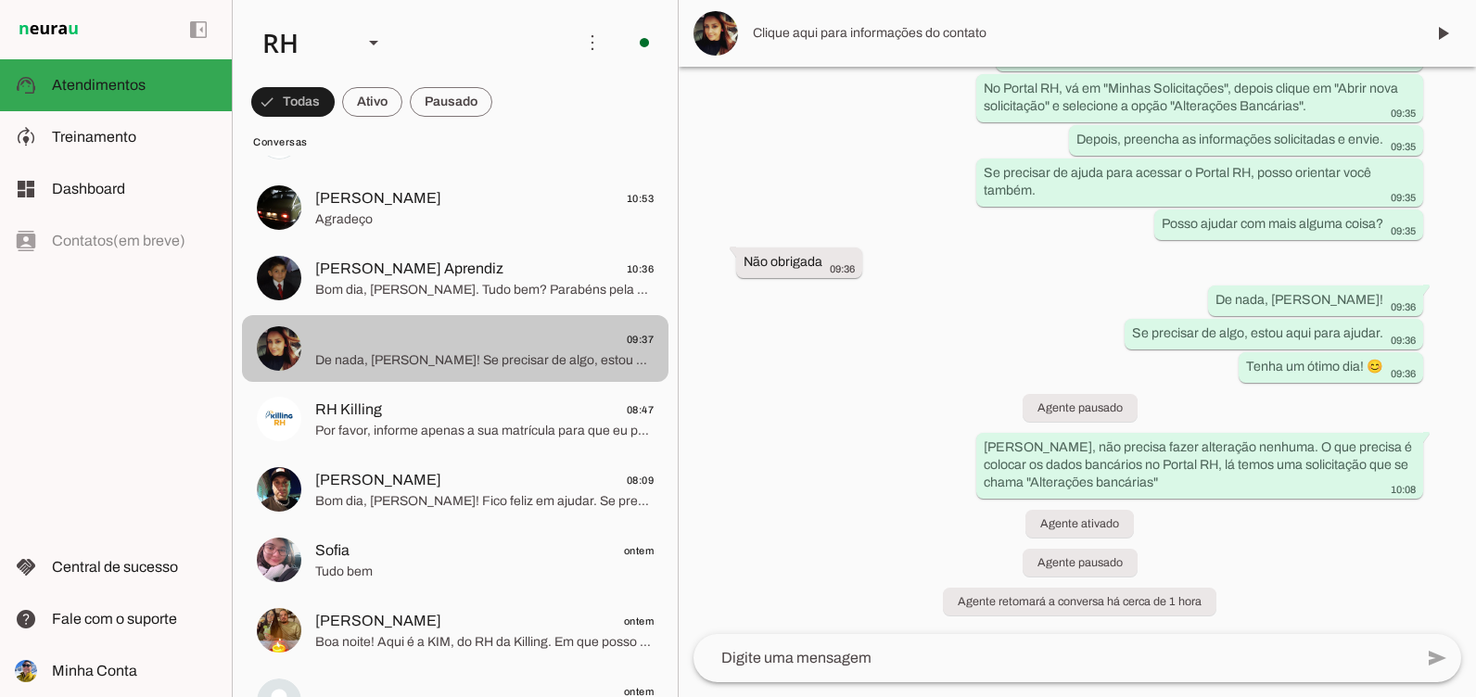
click at [344, 437] on span "Por favor, informe apenas a sua matrícula para que eu possa verificar se você t…" at bounding box center [484, 431] width 338 height 19
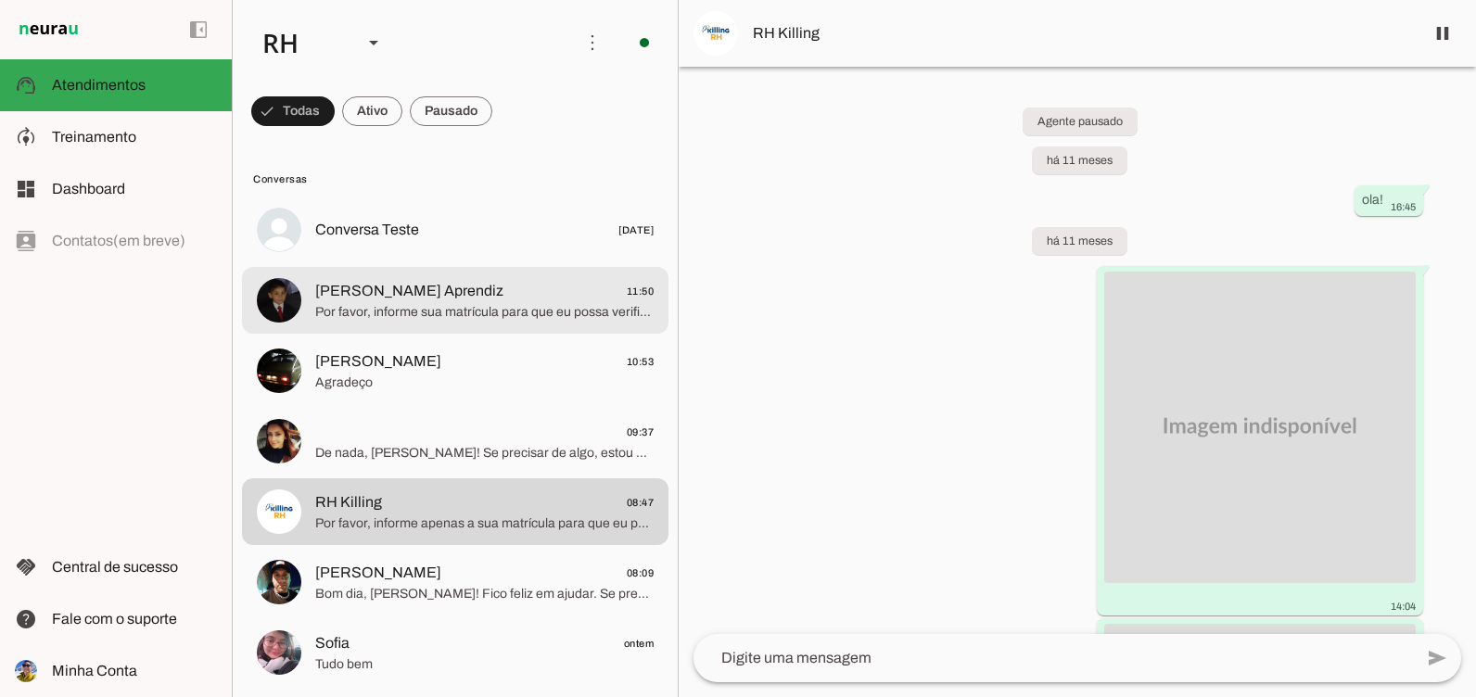
click at [497, 321] on span "Por favor, informe sua matrícula para que eu possa verificar sua autorização de…" at bounding box center [484, 312] width 338 height 19
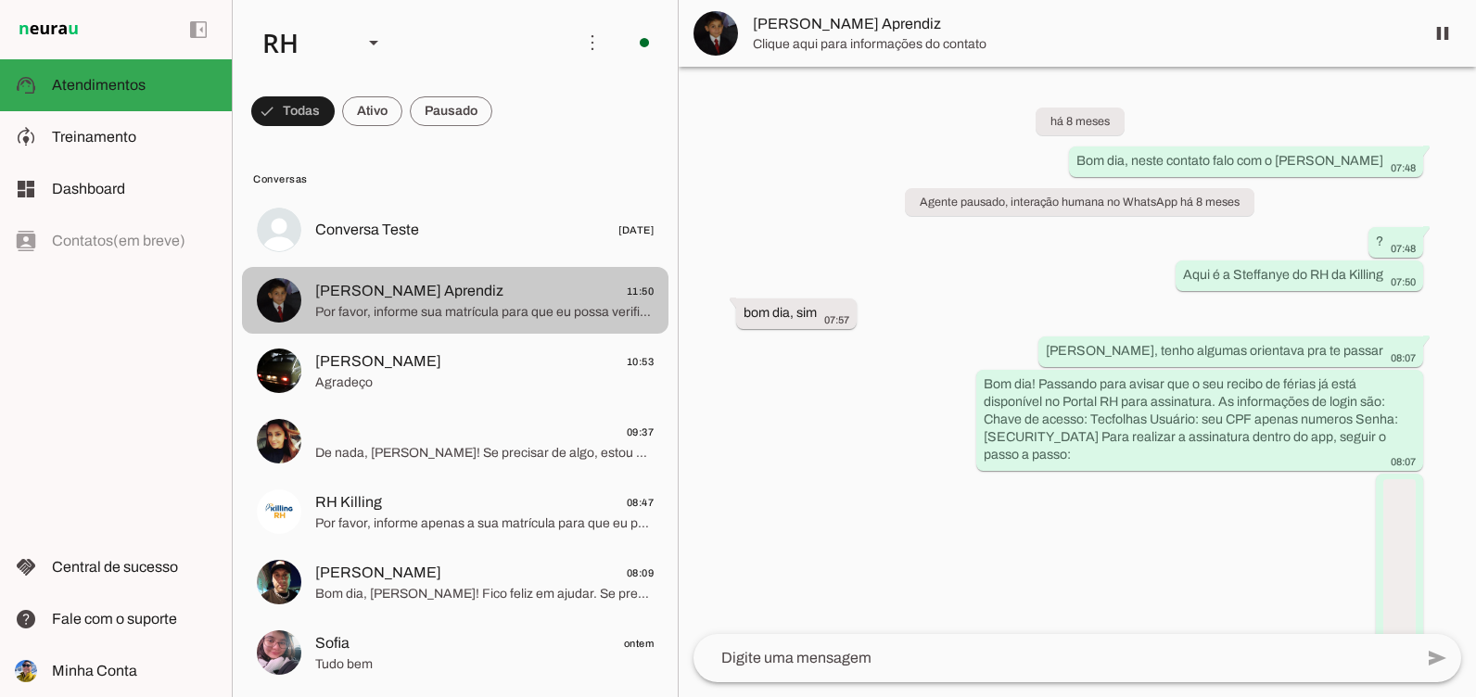
scroll to position [989, 0]
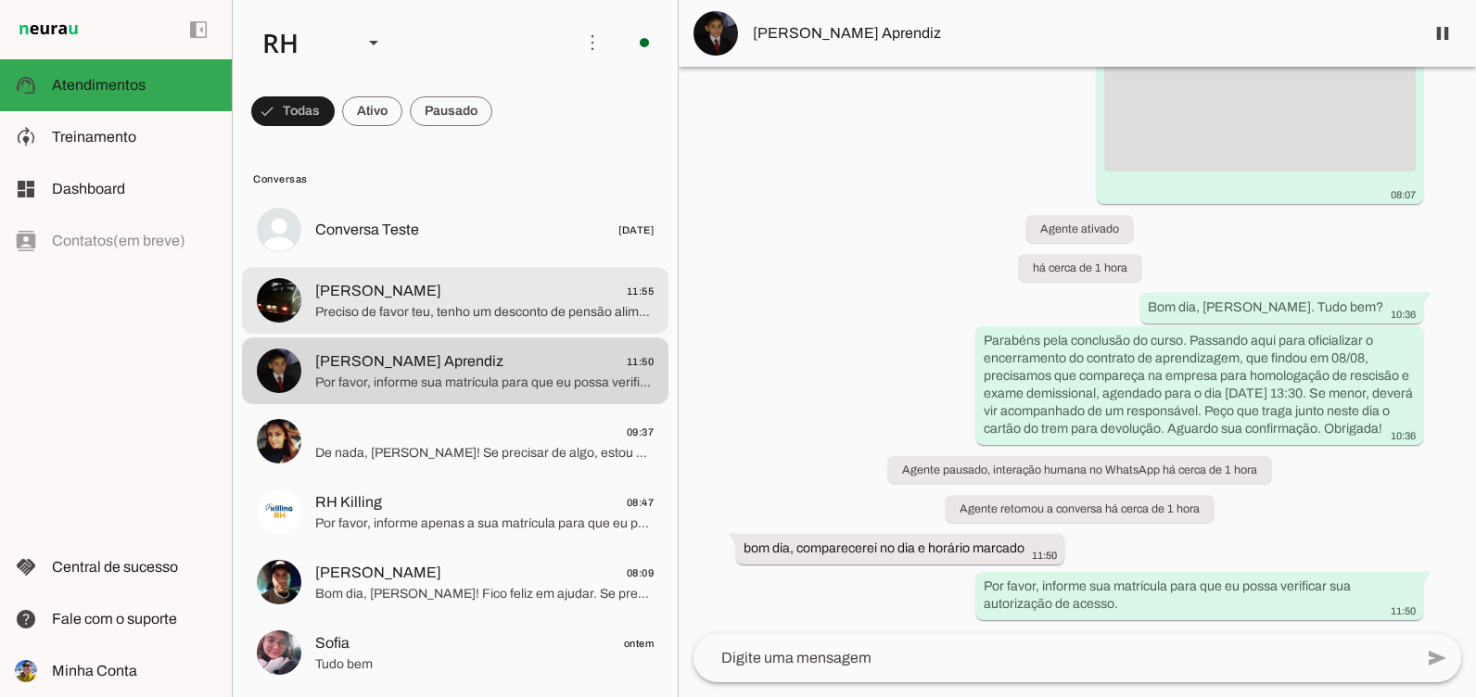
click at [476, 317] on span "Preciso de favor teu, tenho um desconto de pensão alimentícia via judicial" at bounding box center [484, 312] width 338 height 19
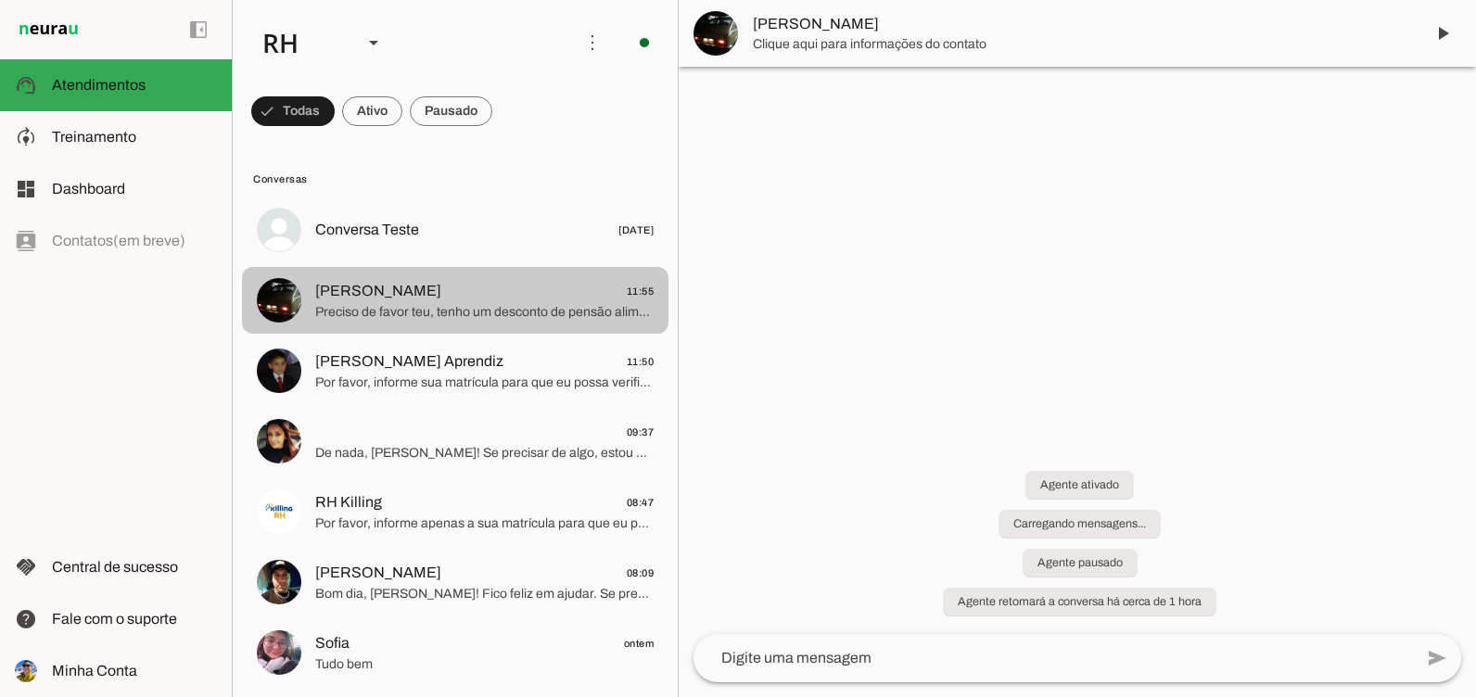
scroll to position [748, 0]
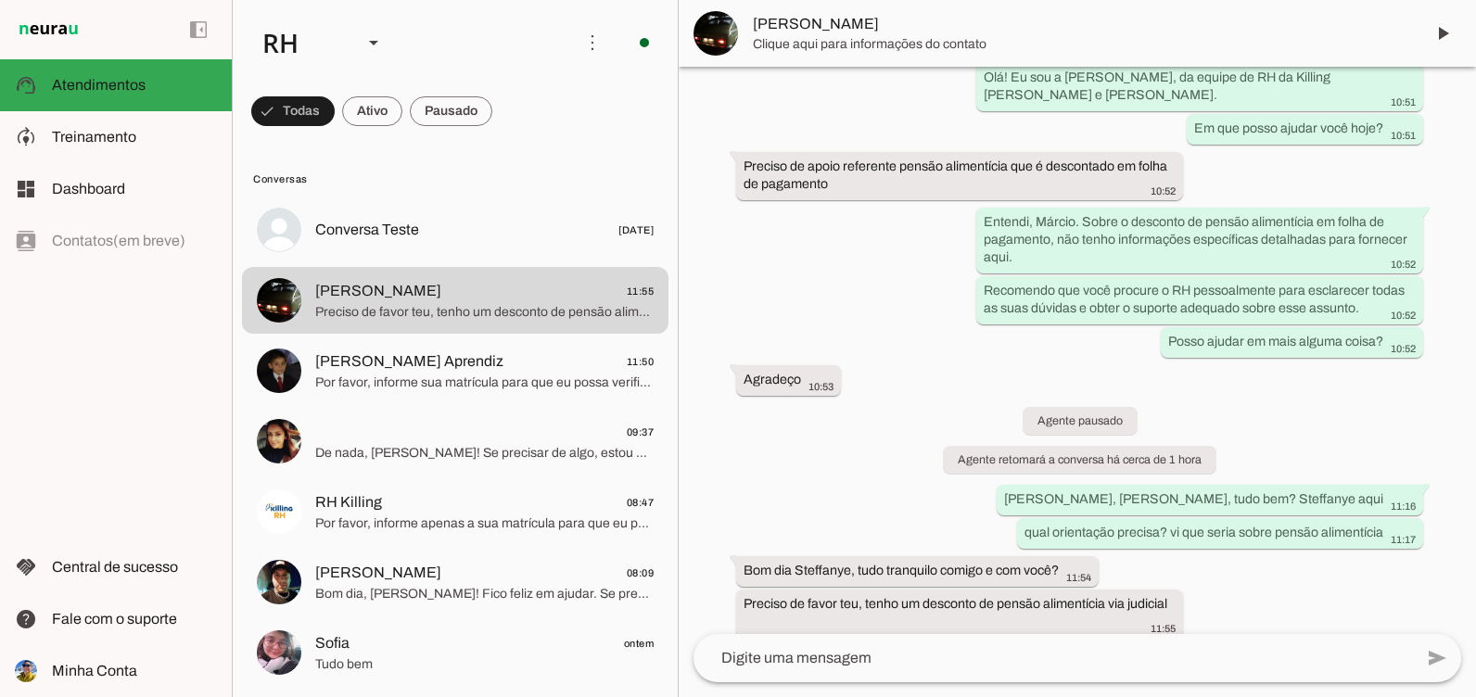
click at [970, 661] on textarea at bounding box center [1052, 658] width 719 height 22
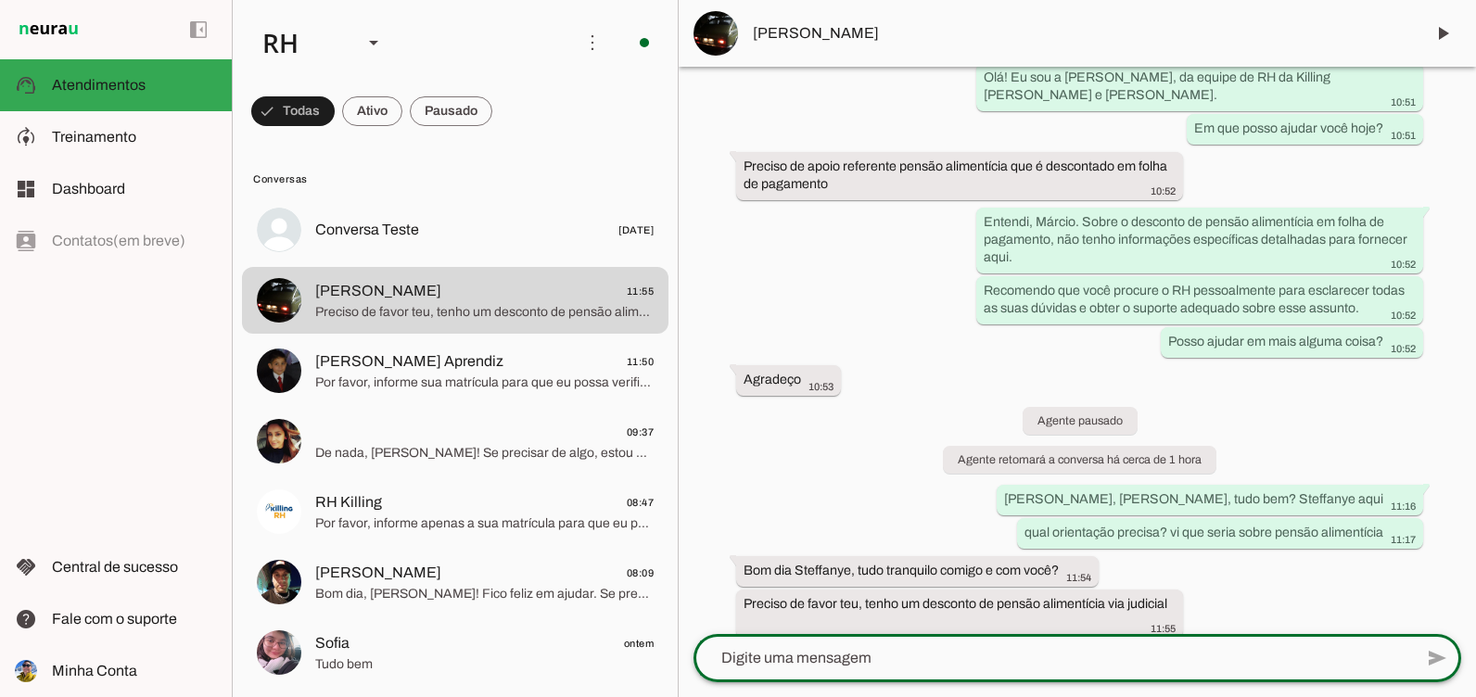
click at [970, 661] on textarea at bounding box center [1052, 658] width 719 height 22
click at [1097, 672] on div at bounding box center [1052, 658] width 719 height 48
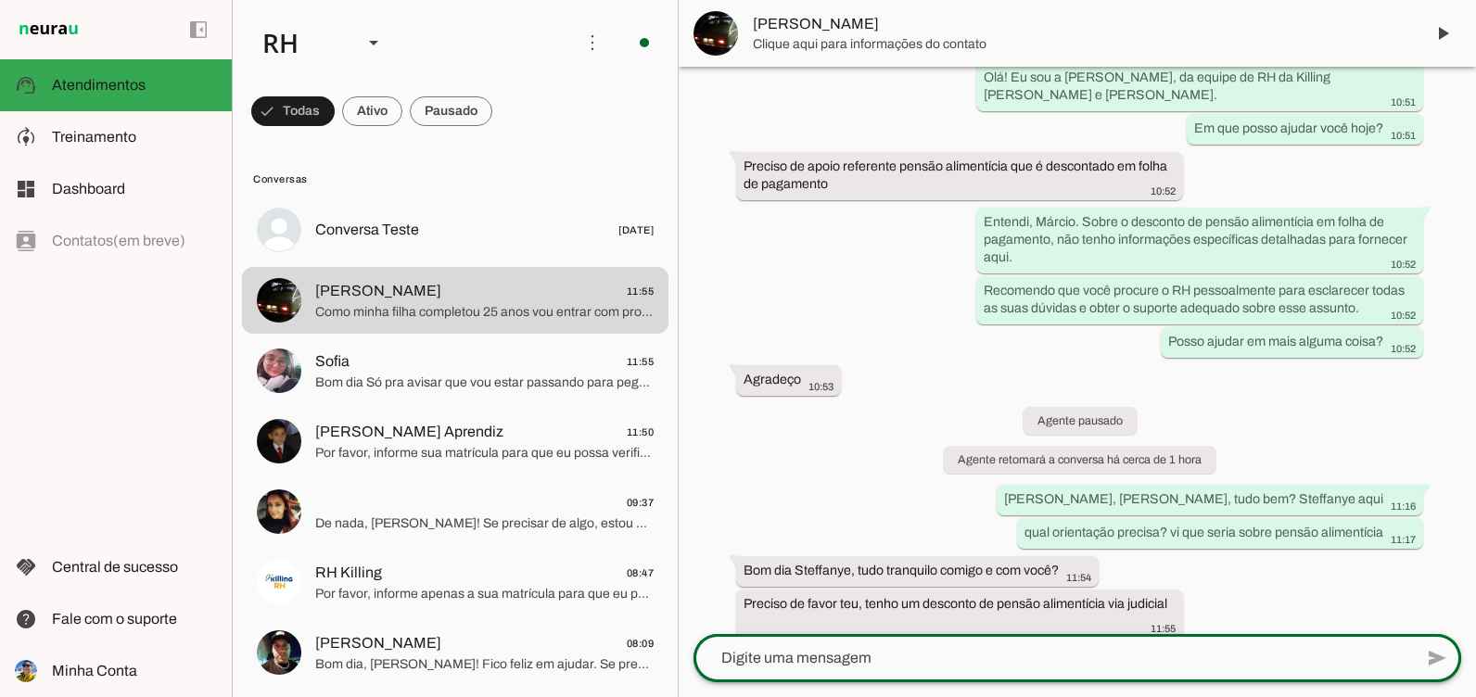
scroll to position [799, 0]
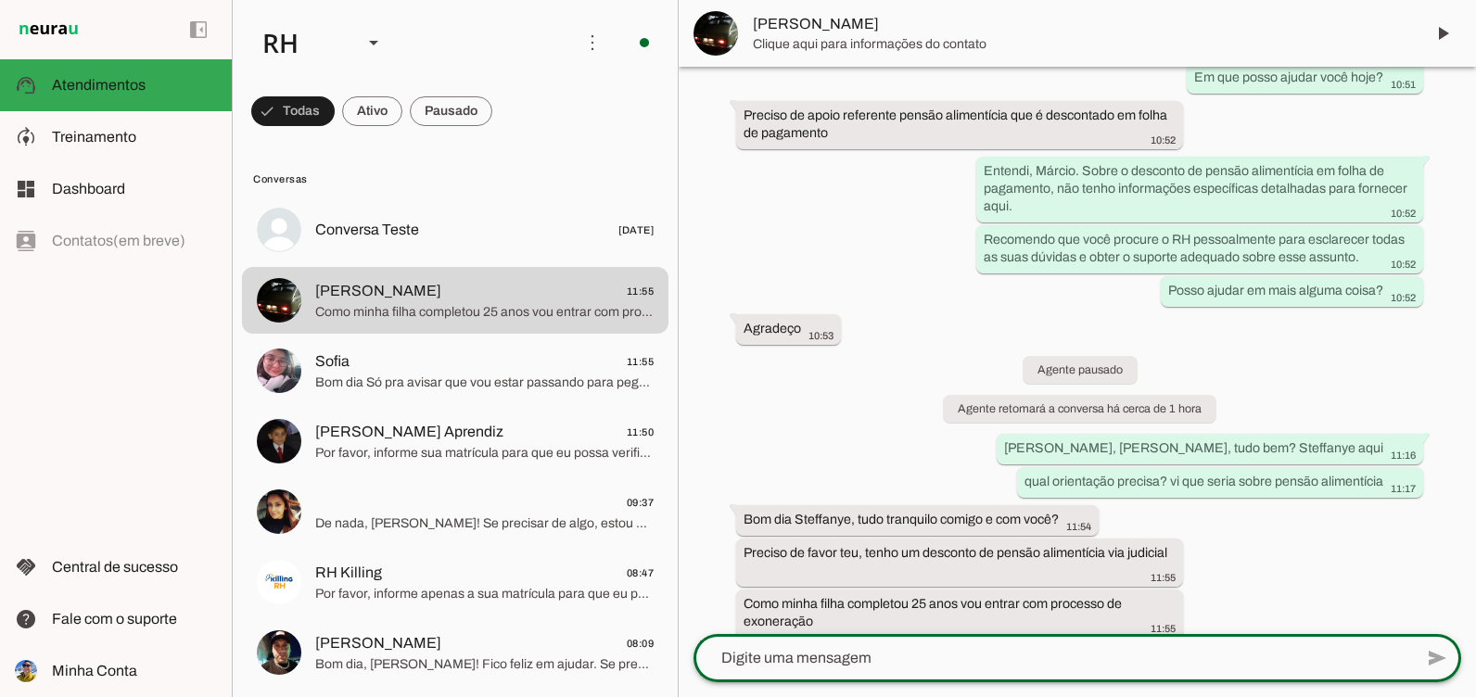
click at [791, 666] on textarea at bounding box center [1052, 658] width 719 height 22
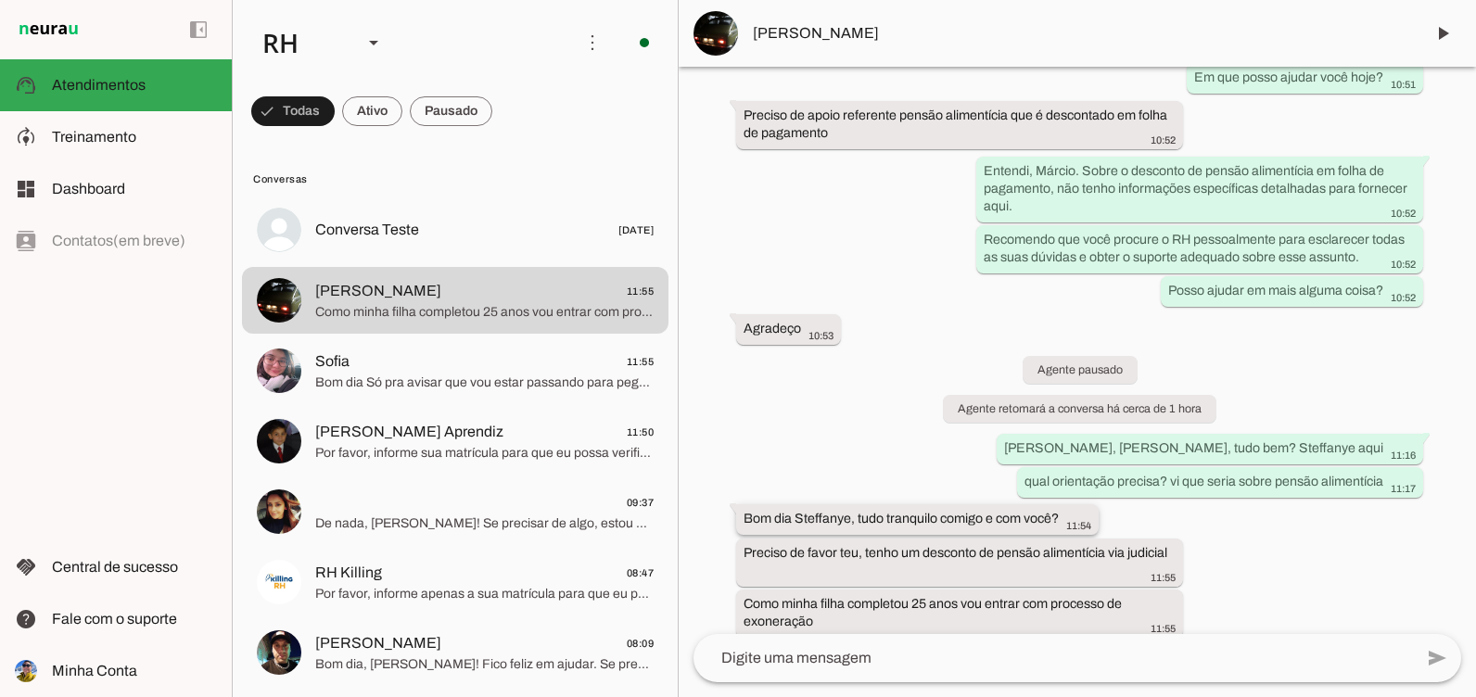
drag, startPoint x: 822, startPoint y: 602, endPoint x: 750, endPoint y: 501, distance: 124.2
click at [750, 501] on div "Agente ativado há 10 meses 16:09 há 9 meses Bom dia, como estamos? Recebi msg n…" at bounding box center [1076, 350] width 797 height 567
click at [726, 690] on div "add send send 🎤 Recording... description Document photo_library Photos & videos…" at bounding box center [1076, 665] width 797 height 63
click at [741, 663] on textarea at bounding box center [1052, 658] width 719 height 22
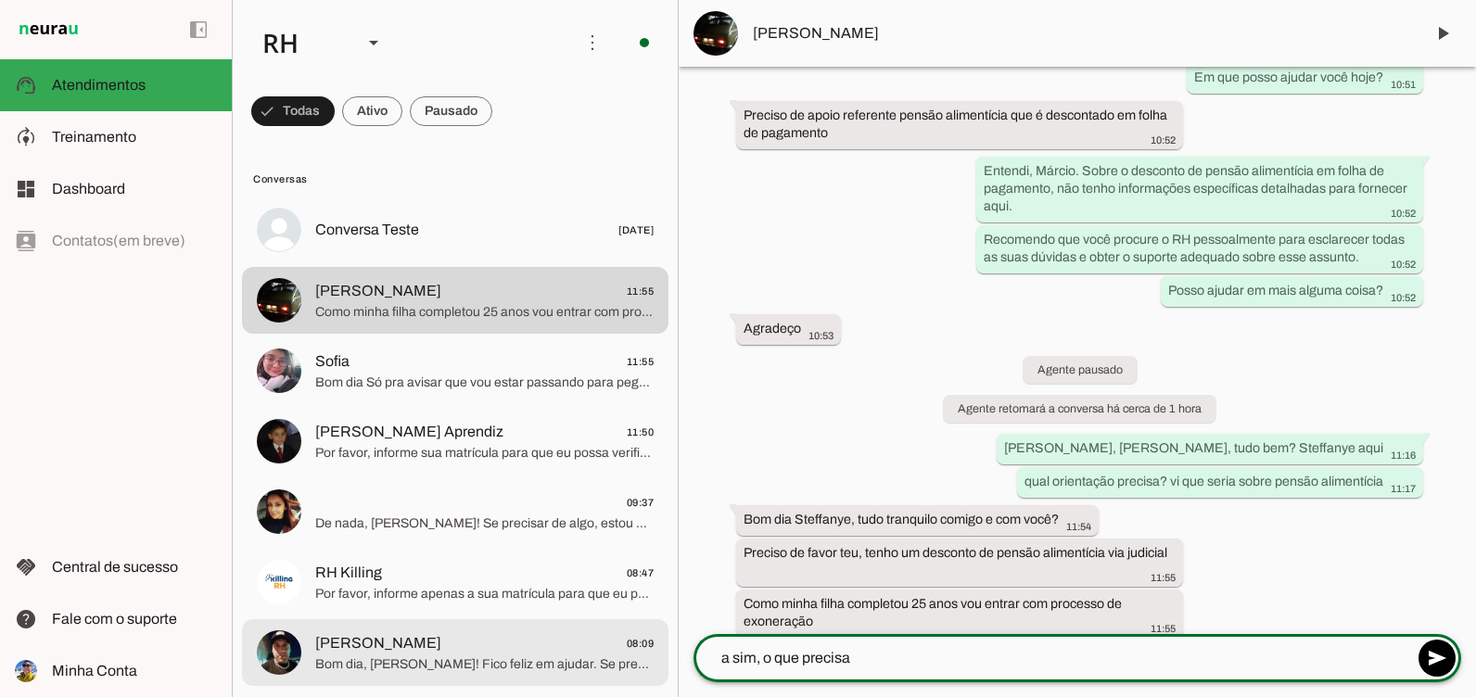
type textarea "a sim, o que precisa?"
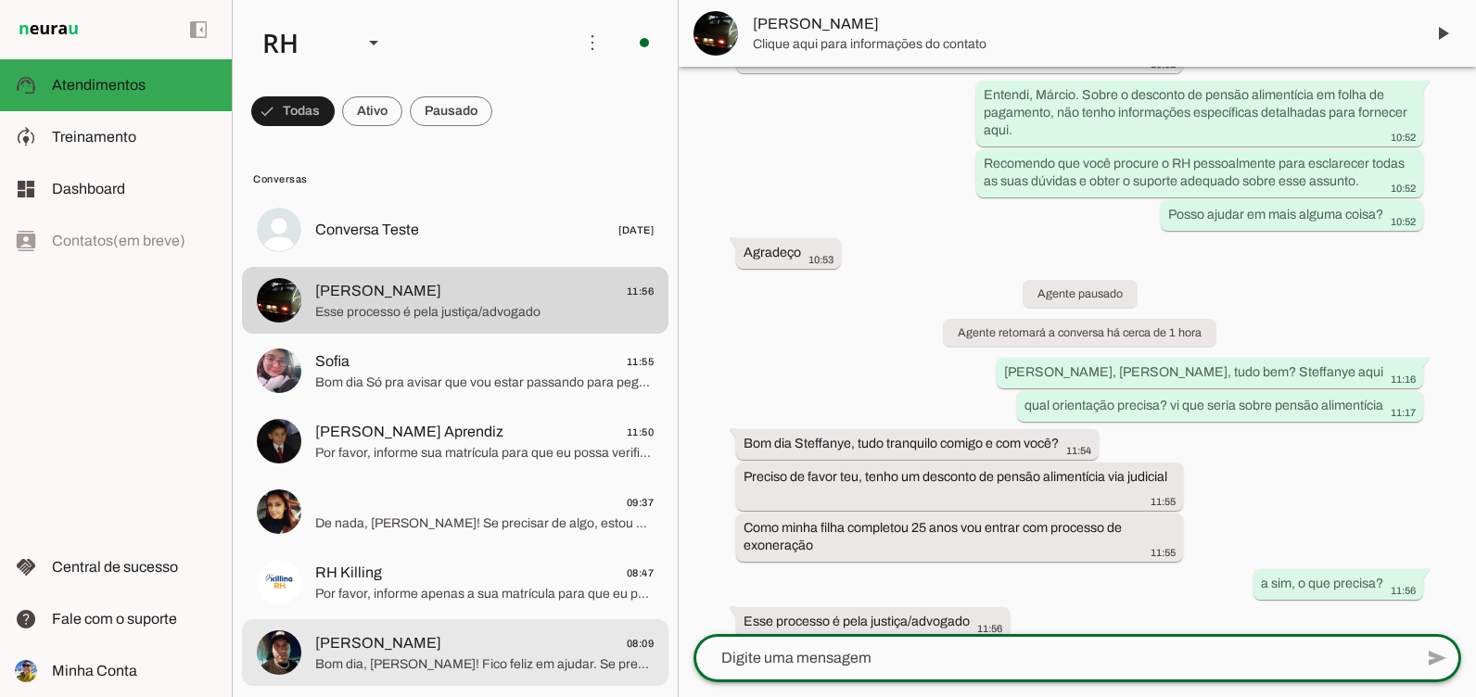
scroll to position [0, 0]
